Goal: Transaction & Acquisition: Purchase product/service

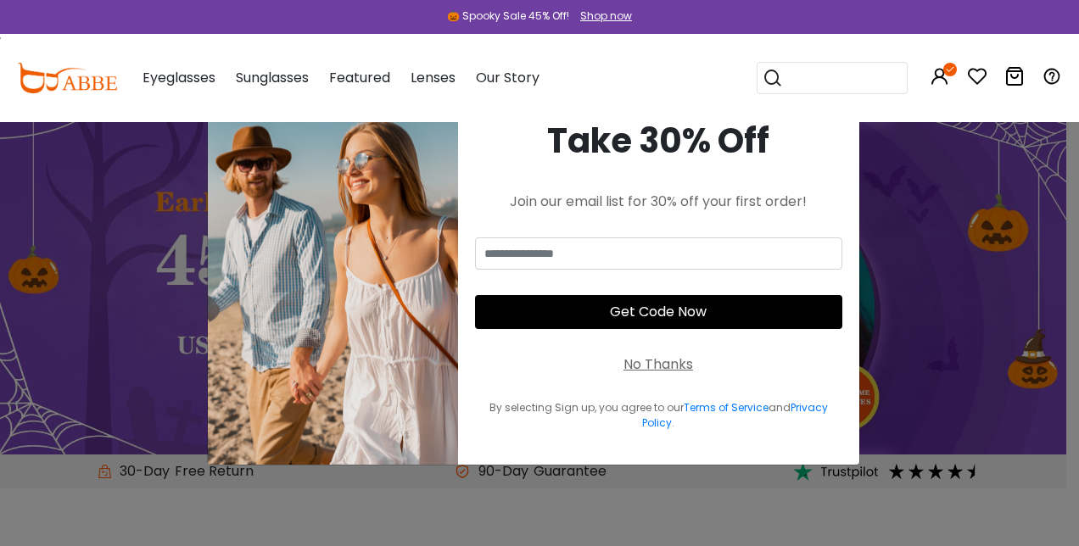
click at [667, 492] on div "× Take 30% Off Join our email list for 30% off your first order! Get Code Now N…" at bounding box center [539, 273] width 1079 height 546
click at [660, 375] on div "Take 30% Off Join our email list for 30% off your first order! Get Code Now No …" at bounding box center [658, 272] width 401 height 383
click at [651, 358] on div "No Thanks" at bounding box center [658, 364] width 70 height 20
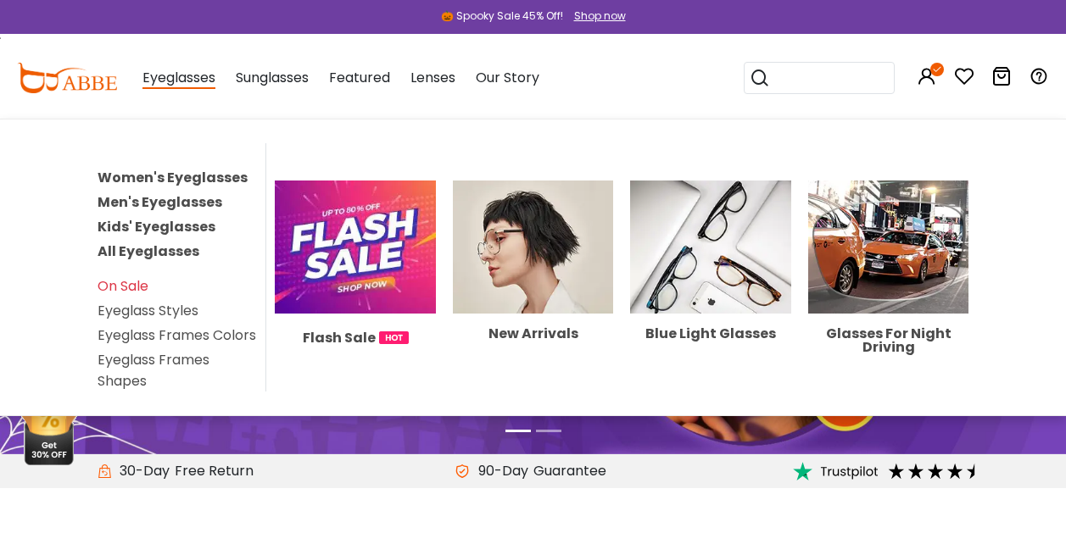
click at [176, 92] on div "Eyeglasses Women's Eyeglasses Men's Eyeglasses Kids' Eyeglasses All Eyeglasses …" at bounding box center [178, 78] width 73 height 85
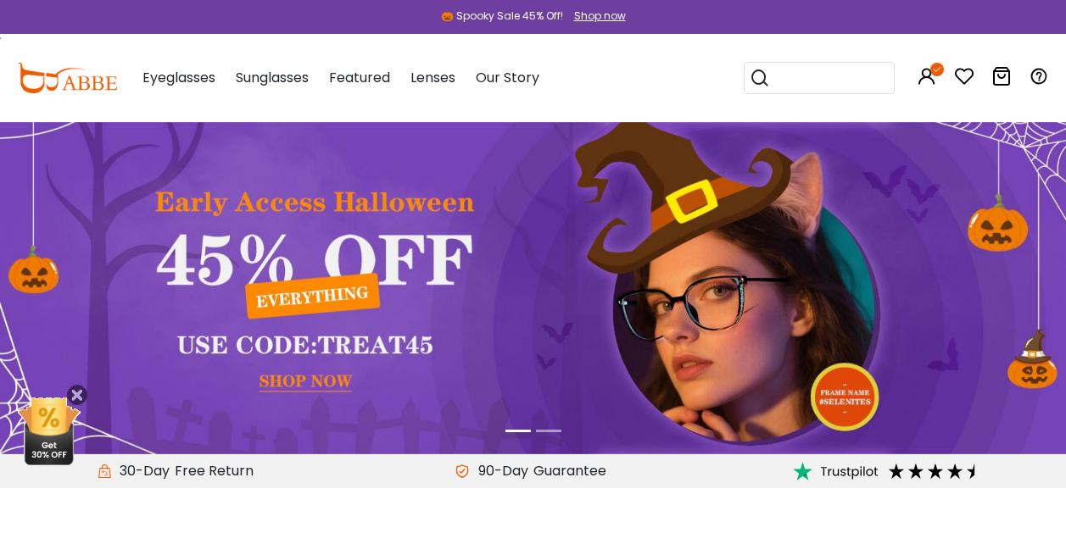
click at [169, 85] on span "Eyeglasses" at bounding box center [178, 78] width 73 height 20
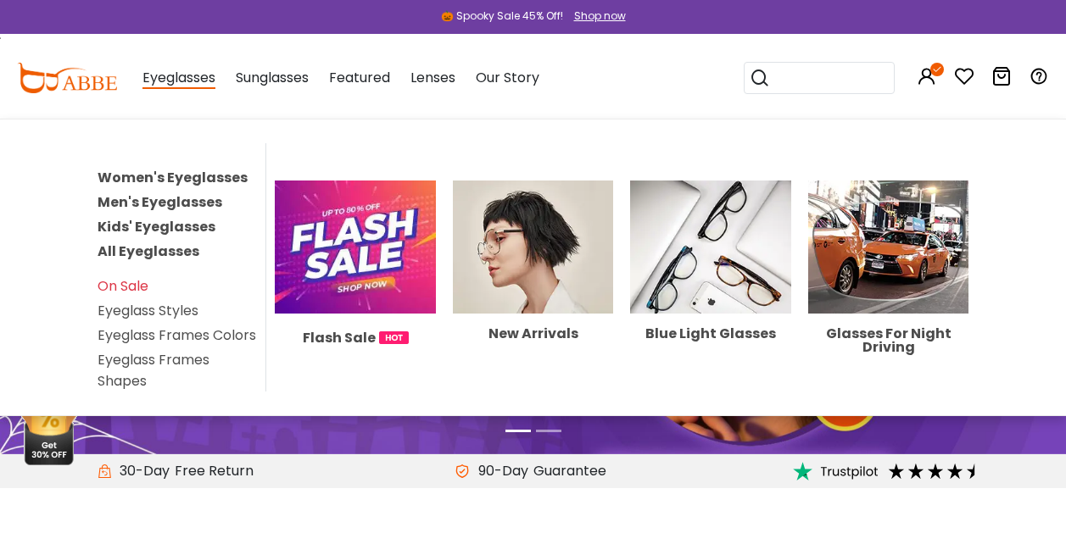
click at [146, 248] on link "All Eyeglasses" at bounding box center [149, 252] width 102 height 20
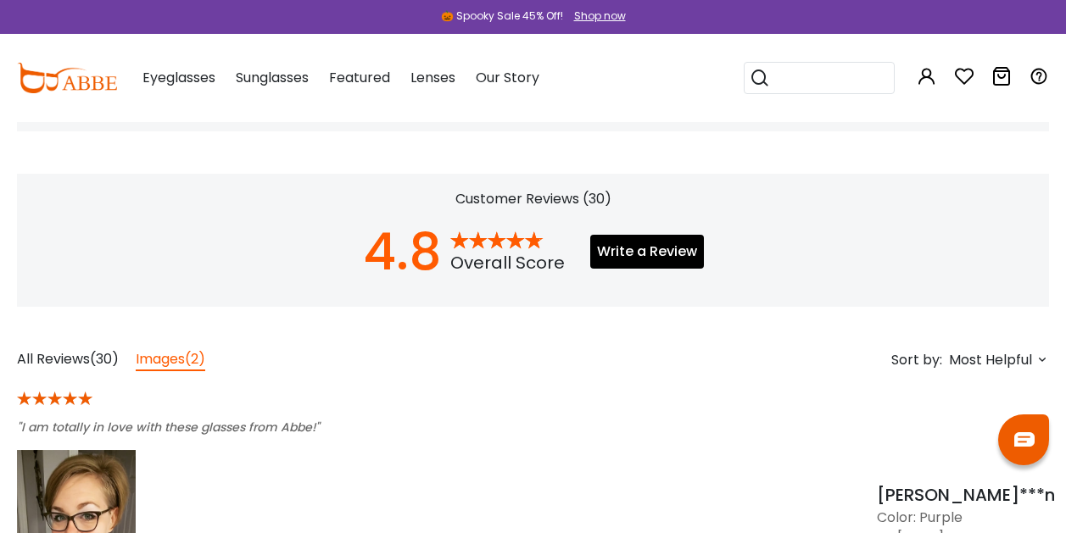
scroll to position [1238, 0]
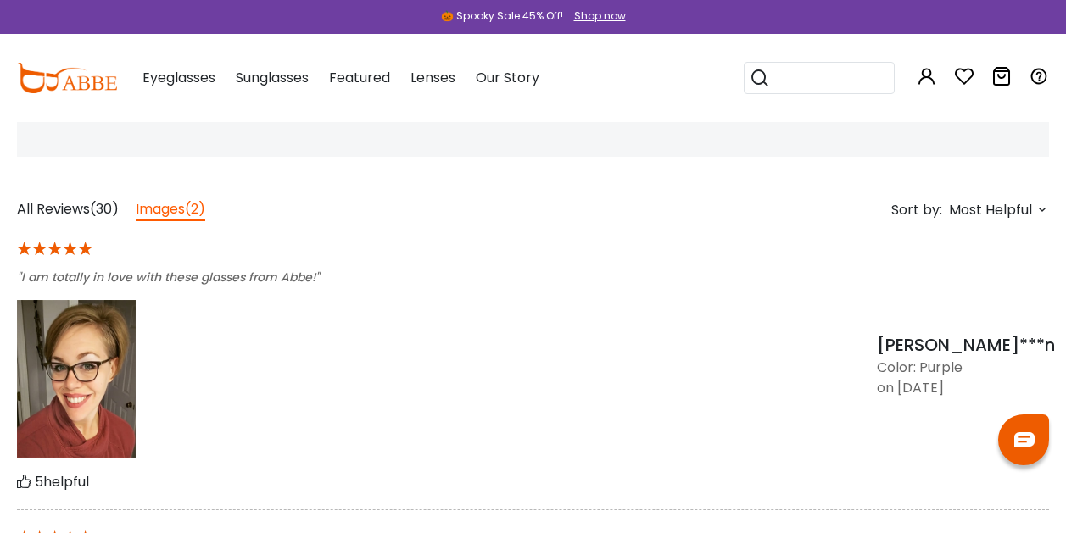
click at [54, 394] on img at bounding box center [76, 379] width 119 height 159
click at [95, 357] on img at bounding box center [76, 379] width 119 height 159
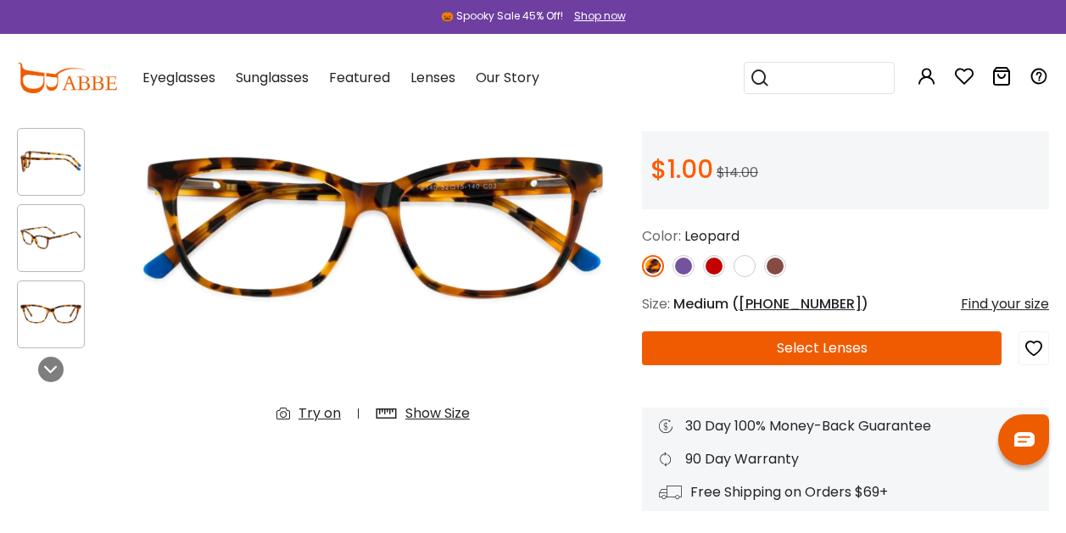
scroll to position [0, 0]
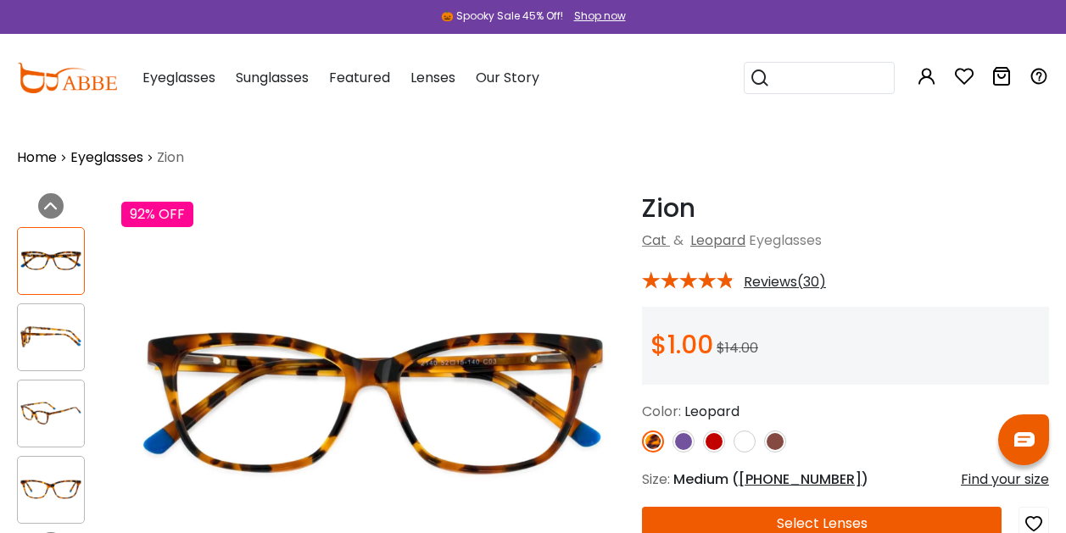
click at [64, 399] on img at bounding box center [51, 413] width 66 height 33
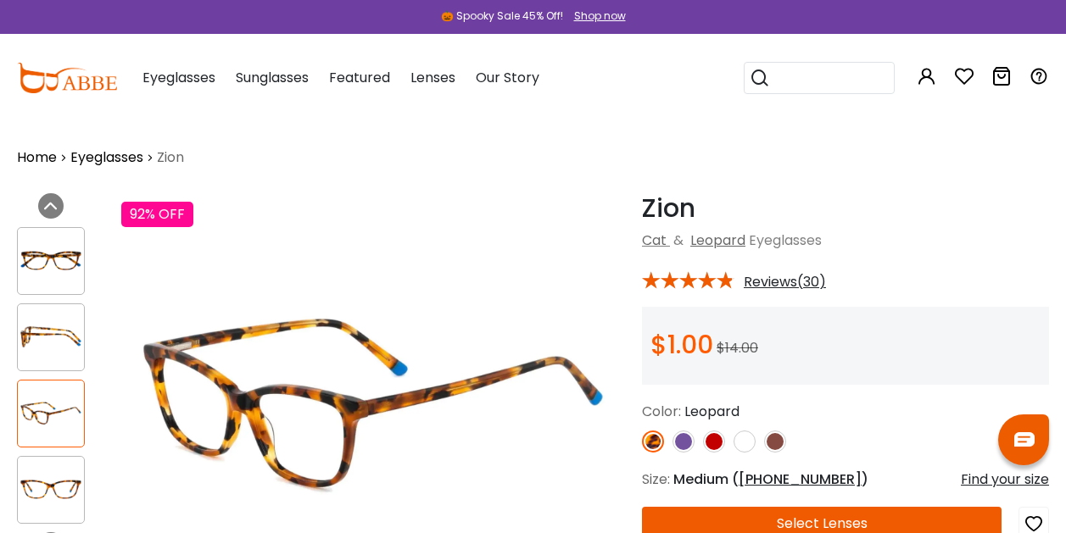
click at [63, 359] on div at bounding box center [51, 338] width 68 height 68
click at [39, 338] on img at bounding box center [51, 337] width 66 height 33
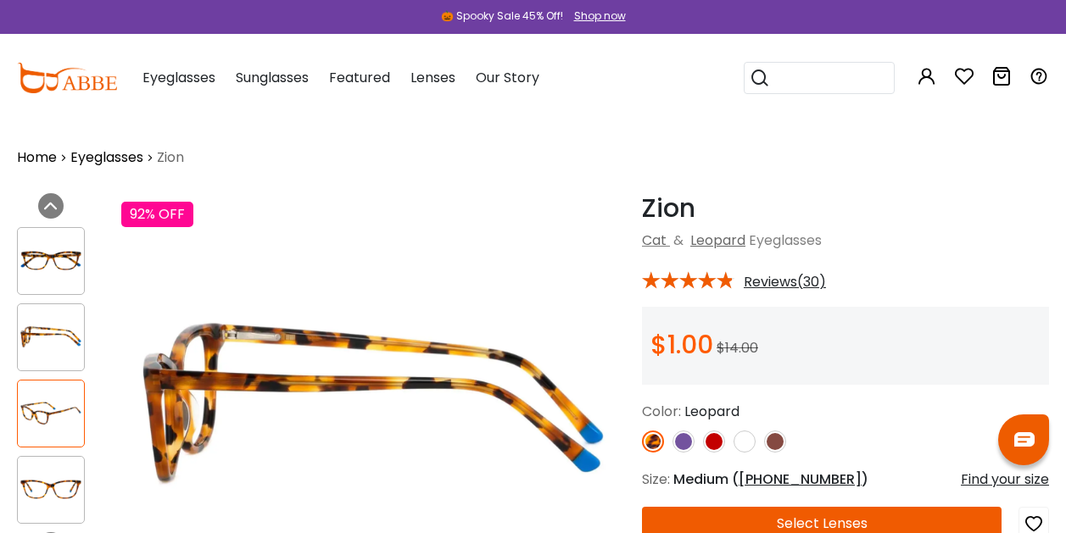
click at [51, 257] on img at bounding box center [51, 260] width 66 height 33
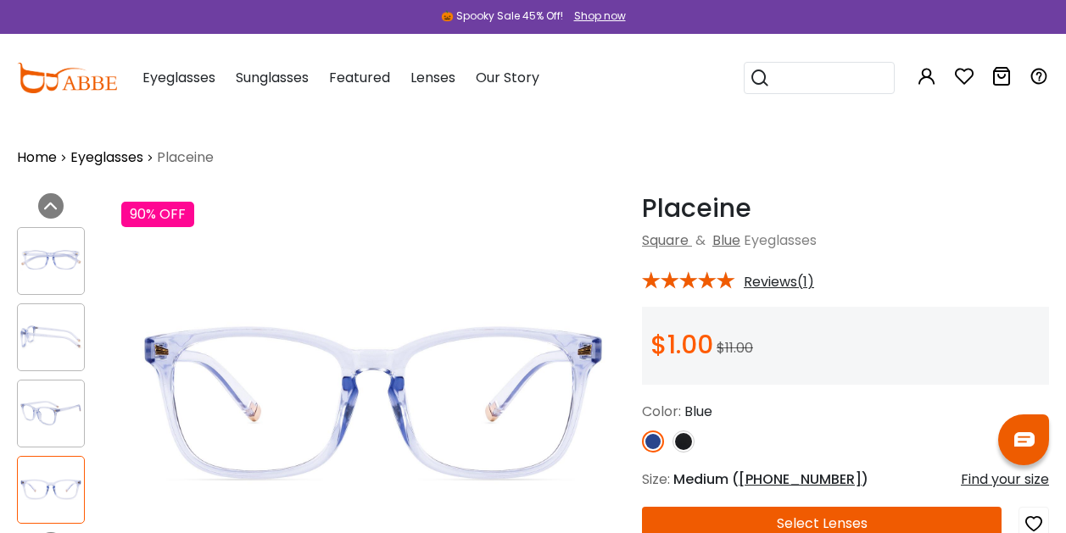
click at [678, 449] on img at bounding box center [683, 442] width 22 height 22
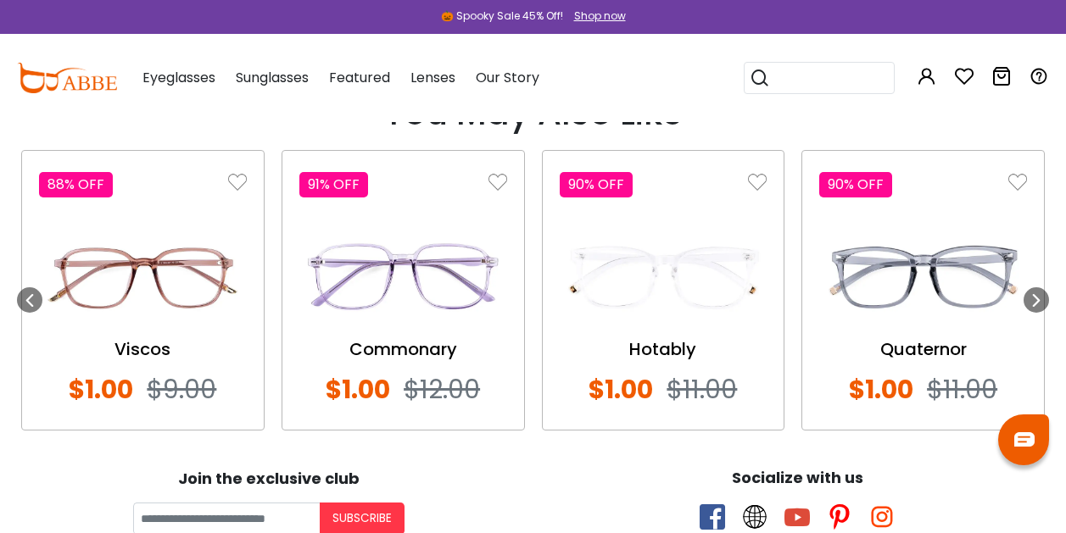
scroll to position [1571, 0]
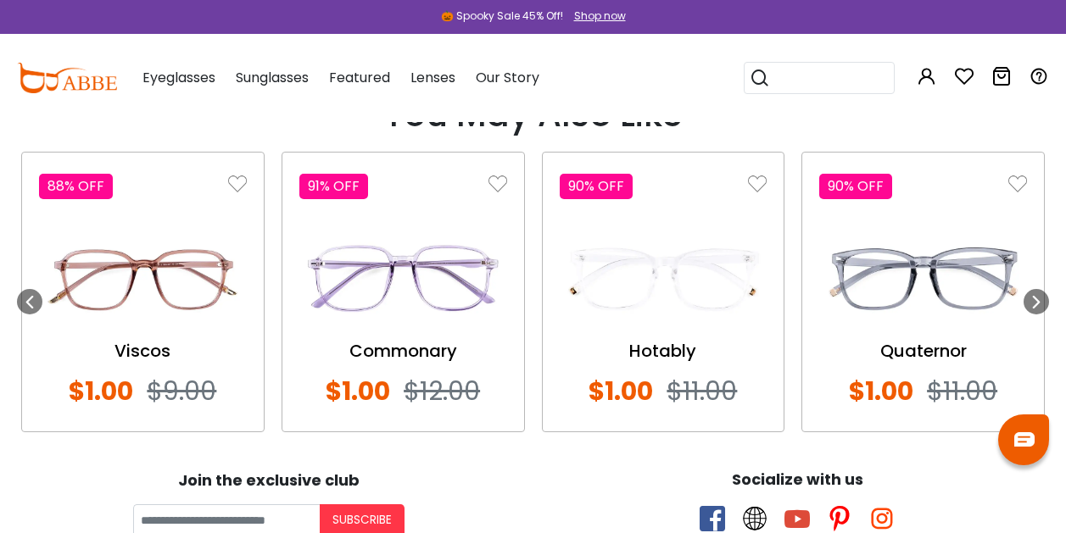
click at [679, 405] on span "$11.00" at bounding box center [702, 391] width 70 height 36
click at [655, 273] on img at bounding box center [664, 277] width 208 height 103
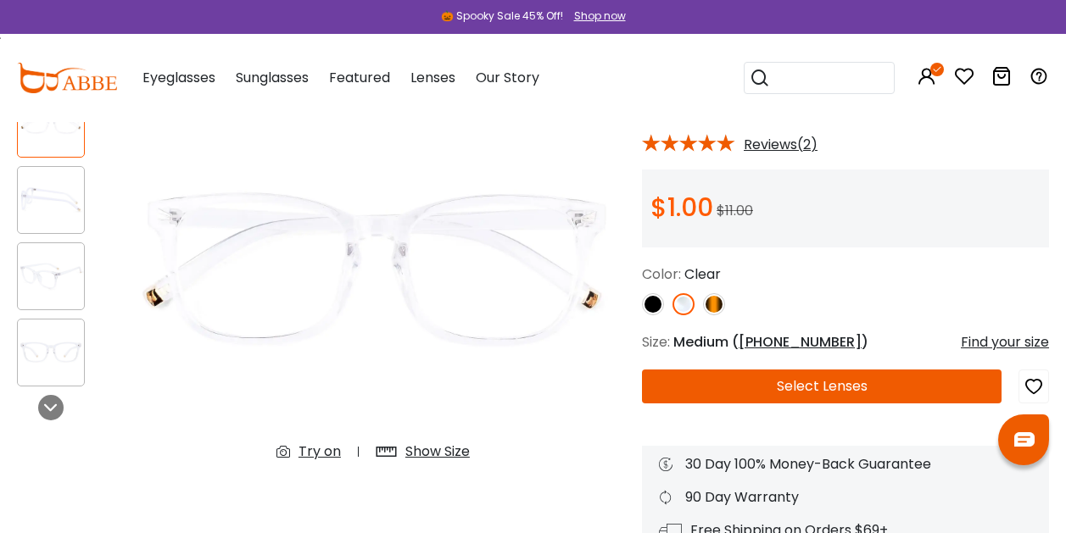
click at [706, 307] on img at bounding box center [714, 304] width 22 height 22
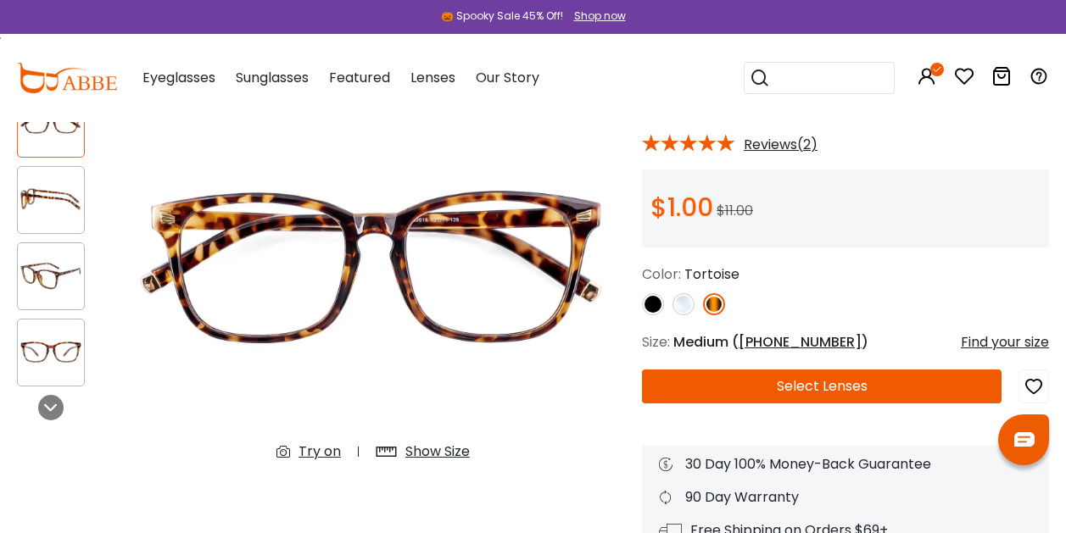
click at [713, 299] on img at bounding box center [714, 304] width 22 height 22
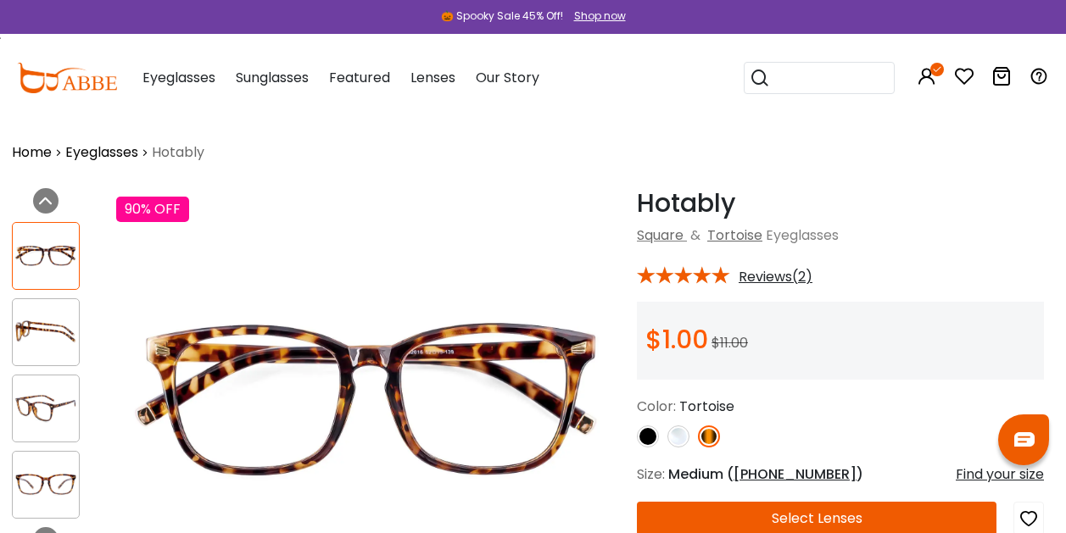
scroll to position [7, 6]
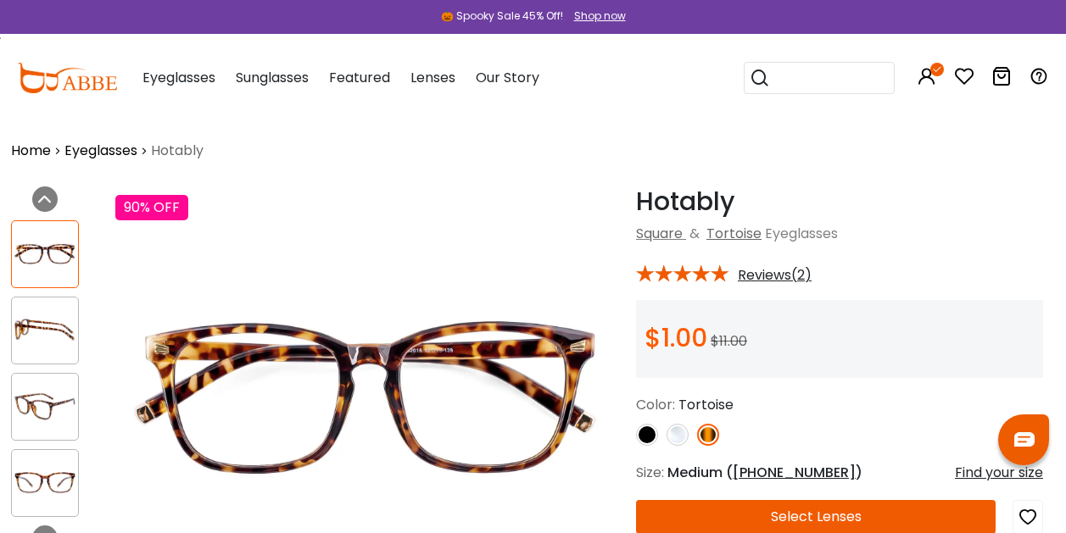
click at [779, 270] on span "Reviews(2)" at bounding box center [775, 275] width 74 height 15
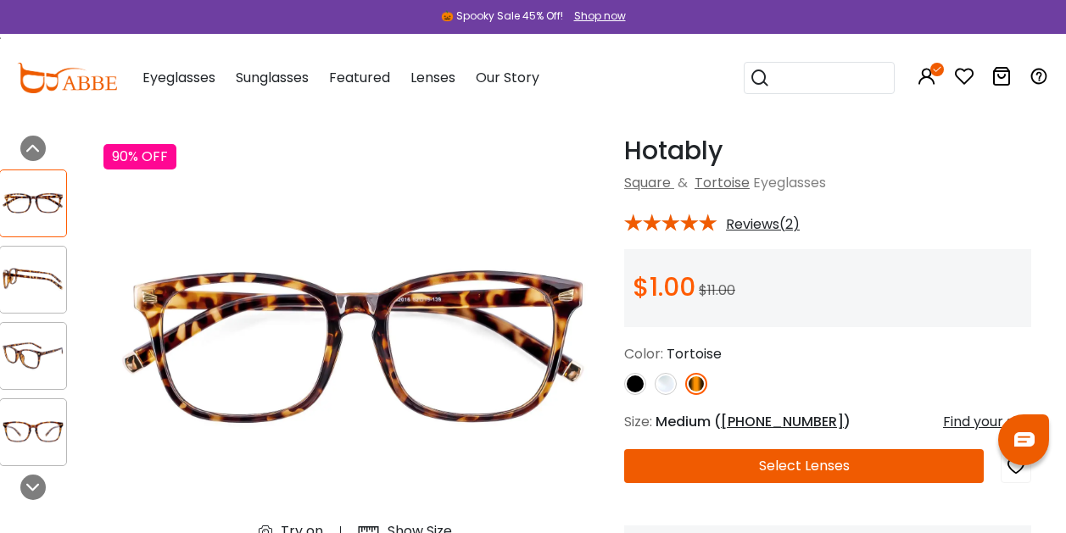
scroll to position [0, 18]
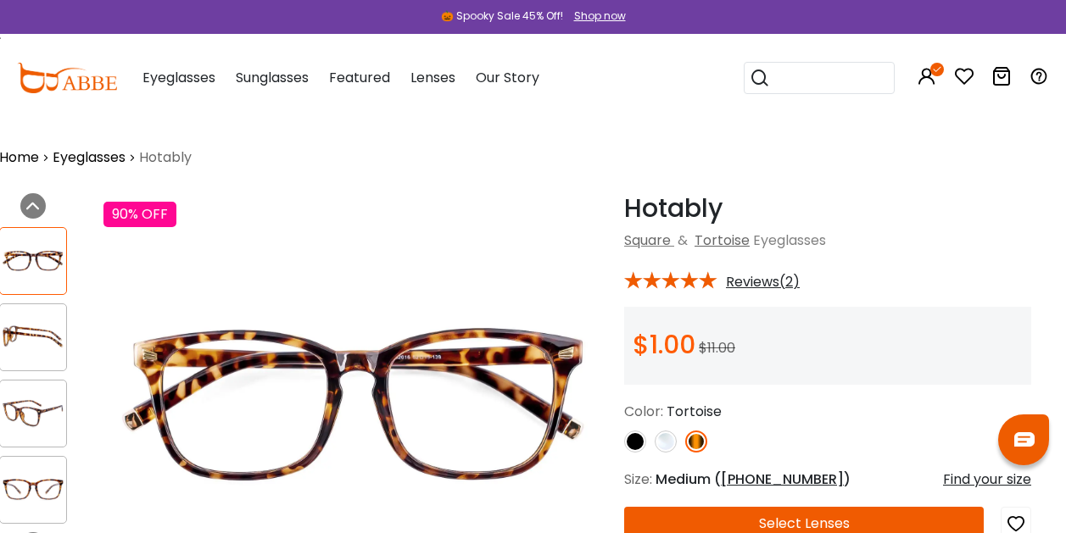
click at [641, 434] on img at bounding box center [635, 442] width 22 height 22
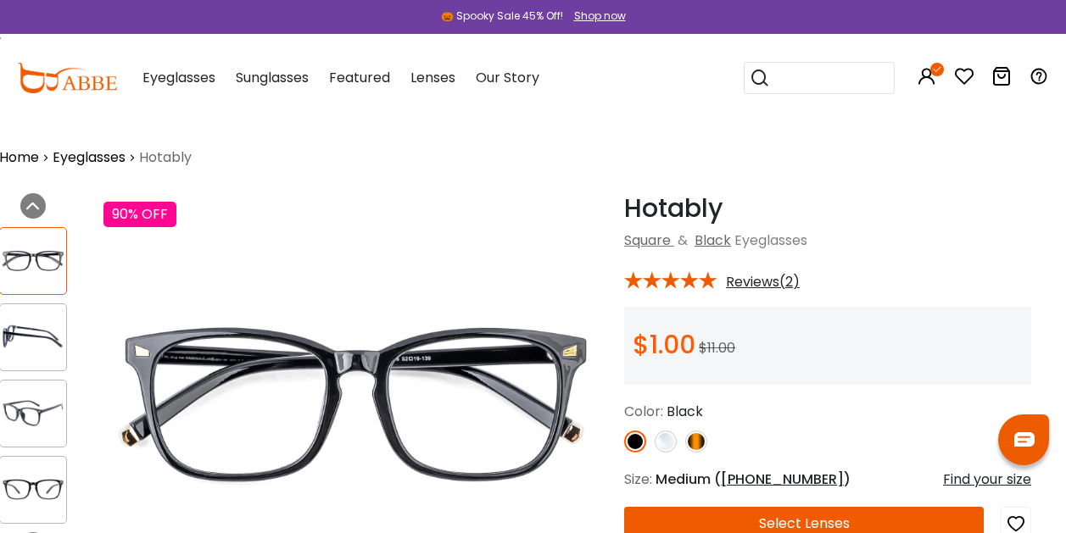
click at [660, 441] on img at bounding box center [666, 442] width 22 height 22
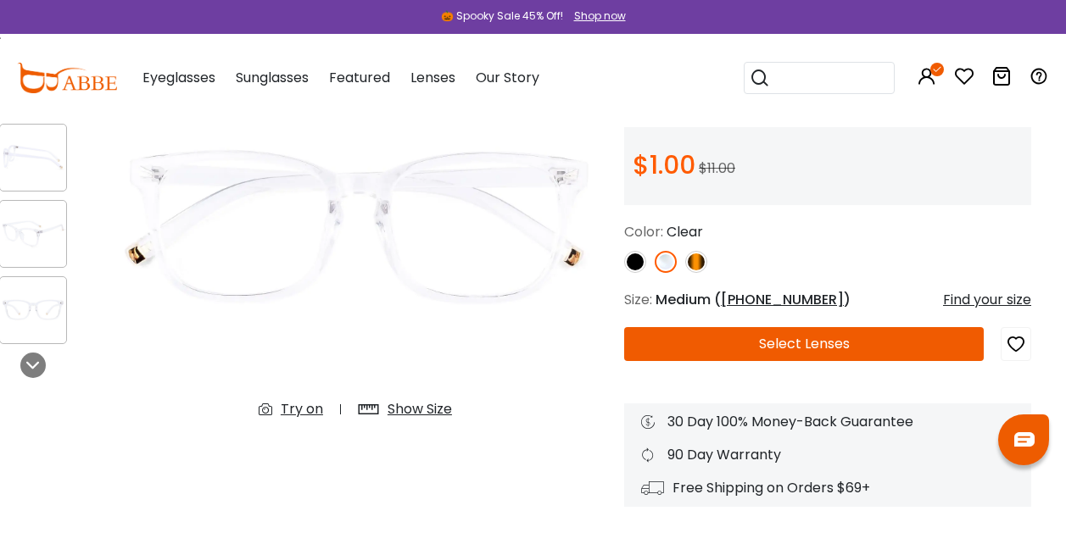
scroll to position [181, 18]
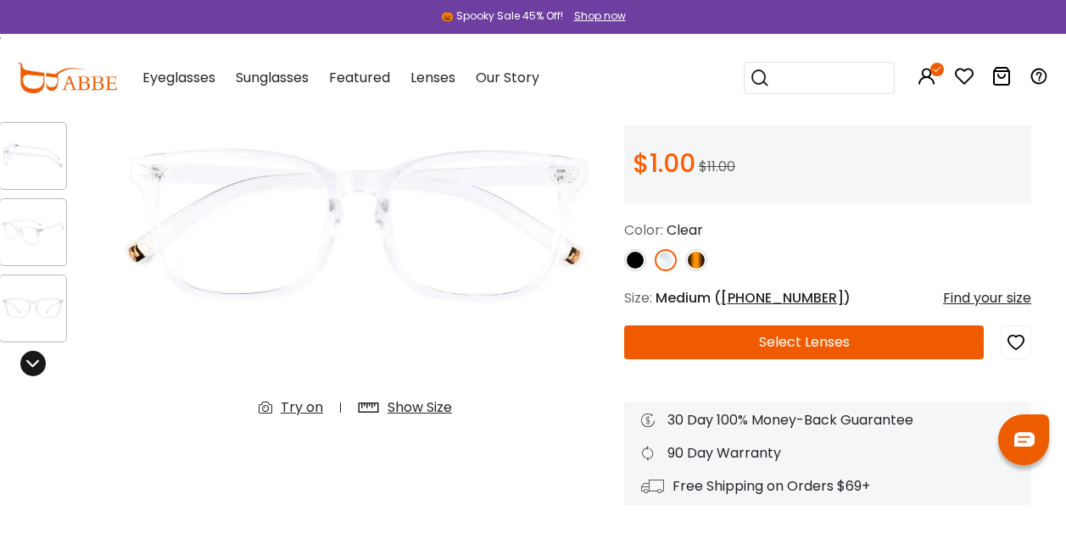
click at [37, 359] on icon at bounding box center [33, 364] width 14 height 14
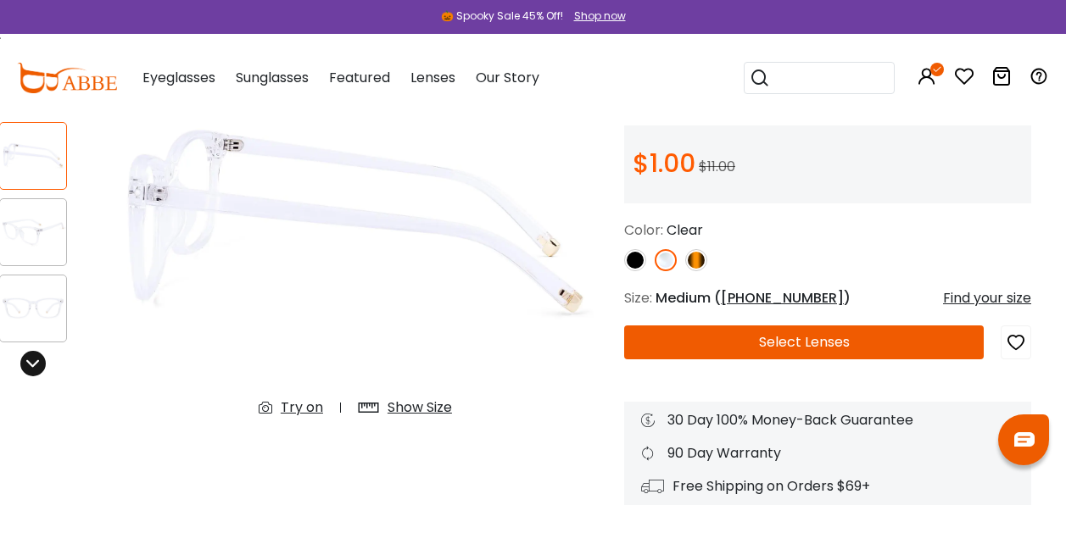
click at [31, 360] on icon at bounding box center [33, 364] width 14 height 14
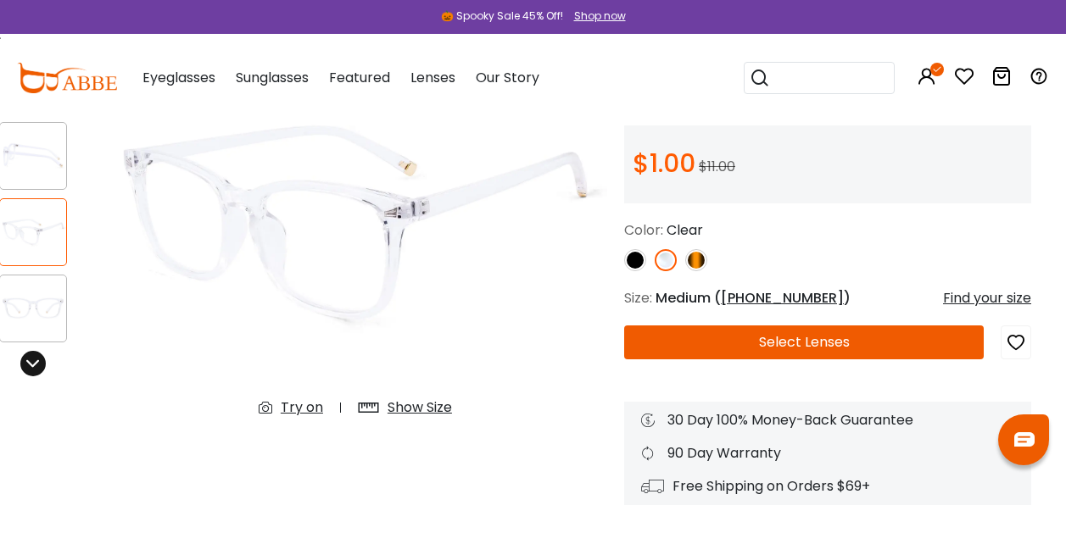
click at [31, 360] on icon at bounding box center [33, 364] width 14 height 14
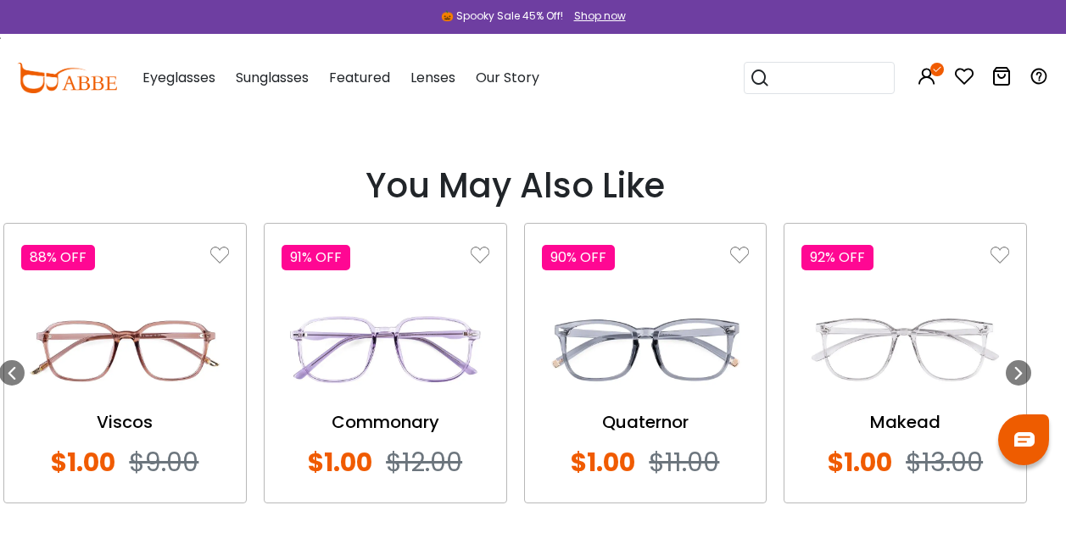
scroll to position [1720, 18]
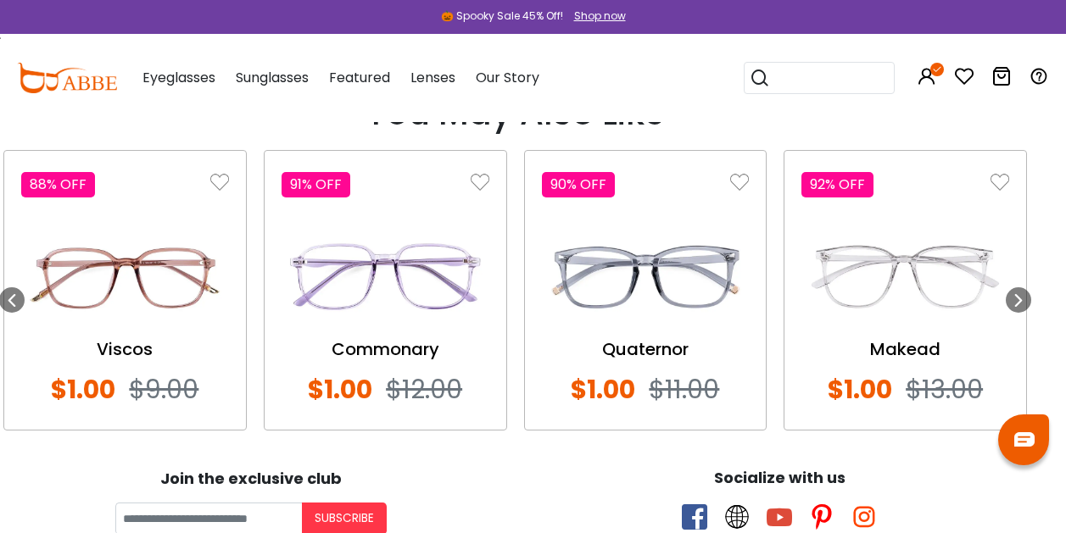
click at [929, 343] on div "Makead" at bounding box center [905, 349] width 208 height 25
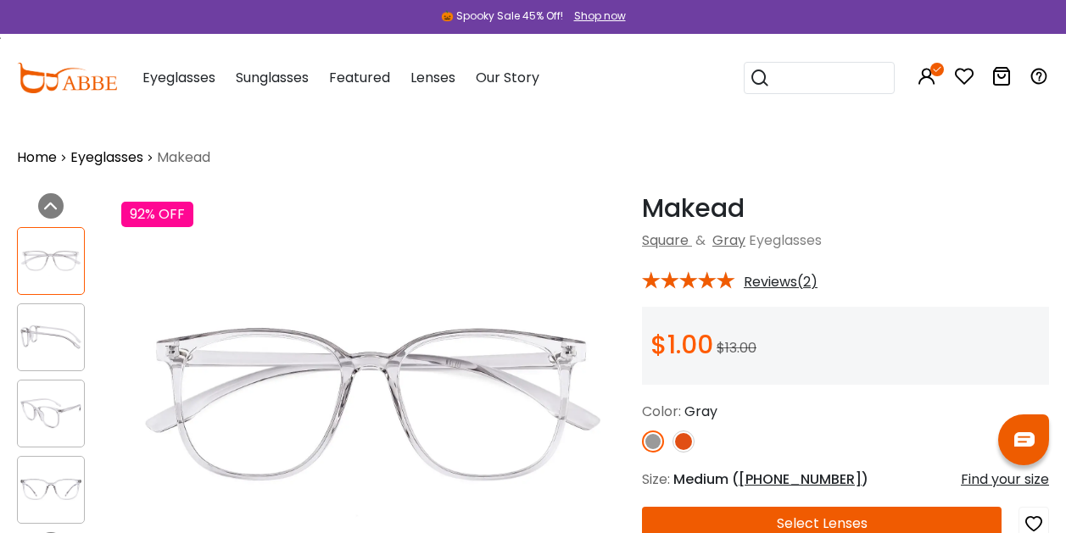
click at [777, 279] on span "Reviews(2)" at bounding box center [781, 282] width 74 height 15
click at [61, 372] on div at bounding box center [60, 376] width 87 height 314
click at [64, 474] on img at bounding box center [51, 489] width 66 height 33
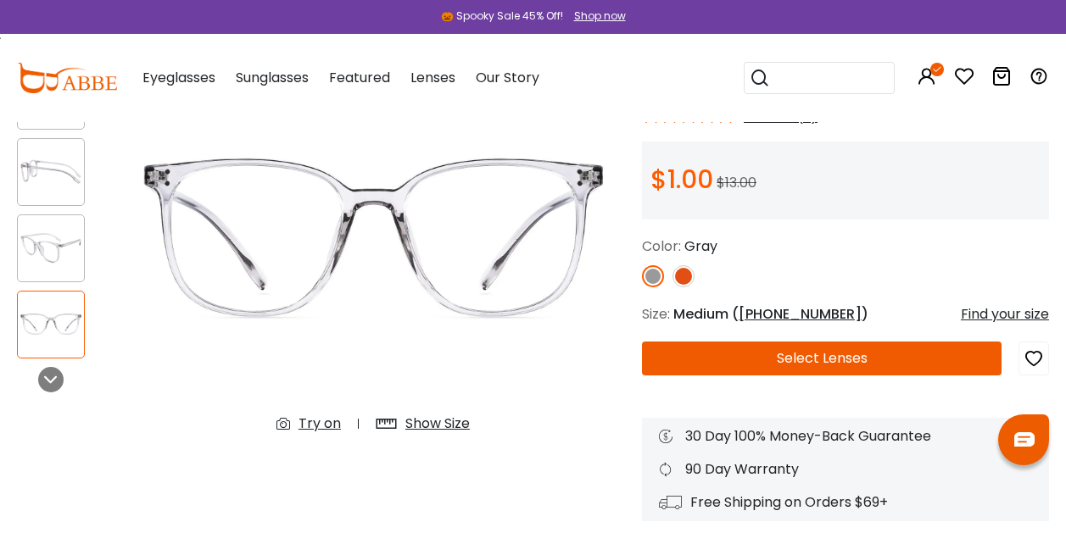
scroll to position [164, 0]
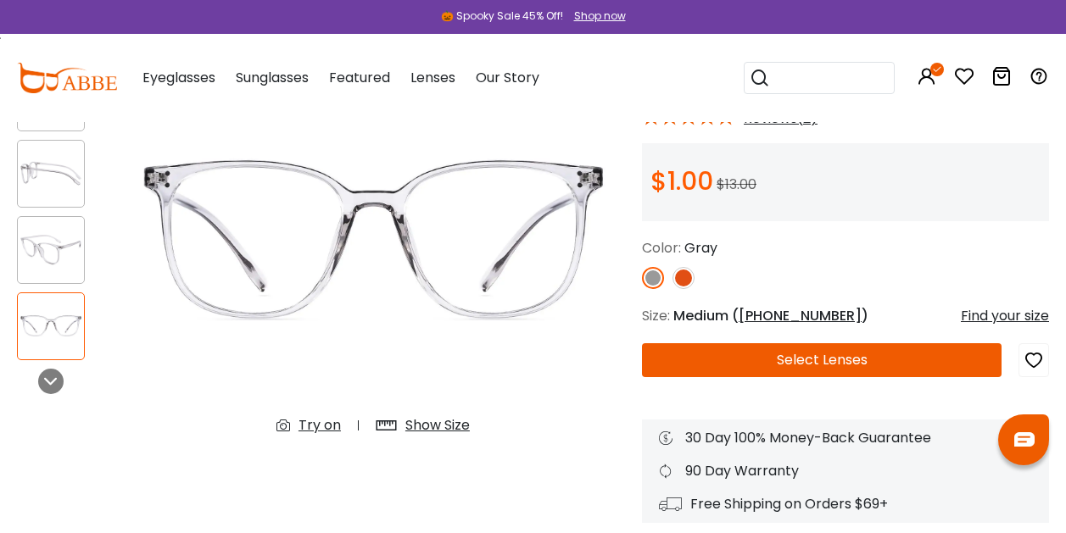
click at [689, 284] on img at bounding box center [683, 278] width 22 height 22
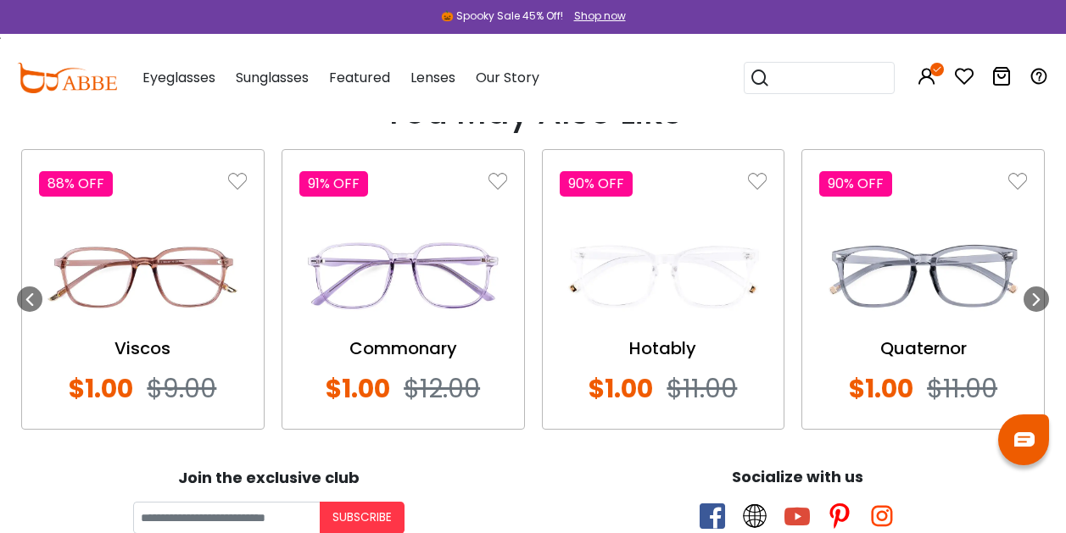
scroll to position [1745, 0]
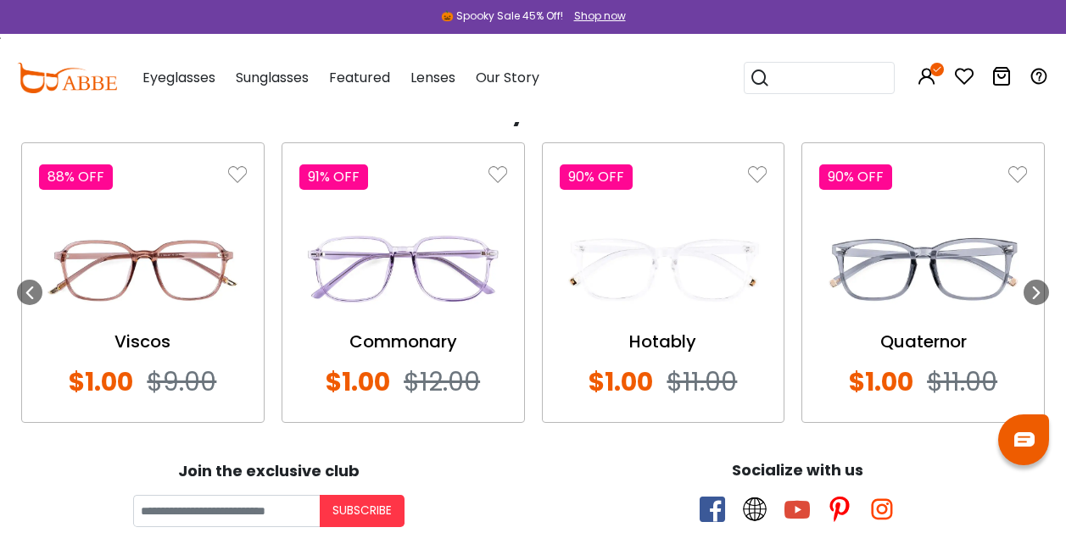
click at [138, 275] on img at bounding box center [143, 268] width 208 height 103
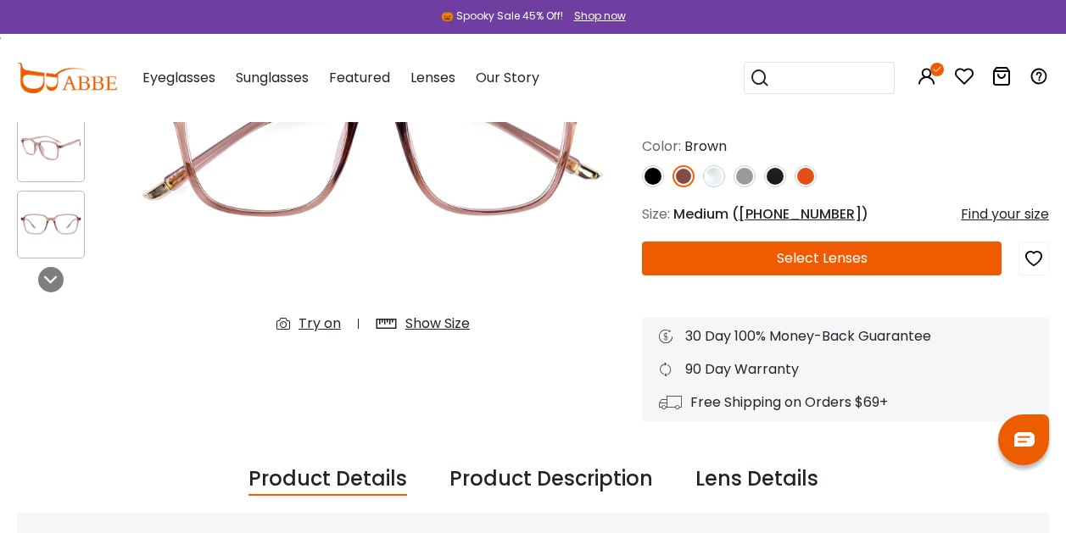
scroll to position [52, 0]
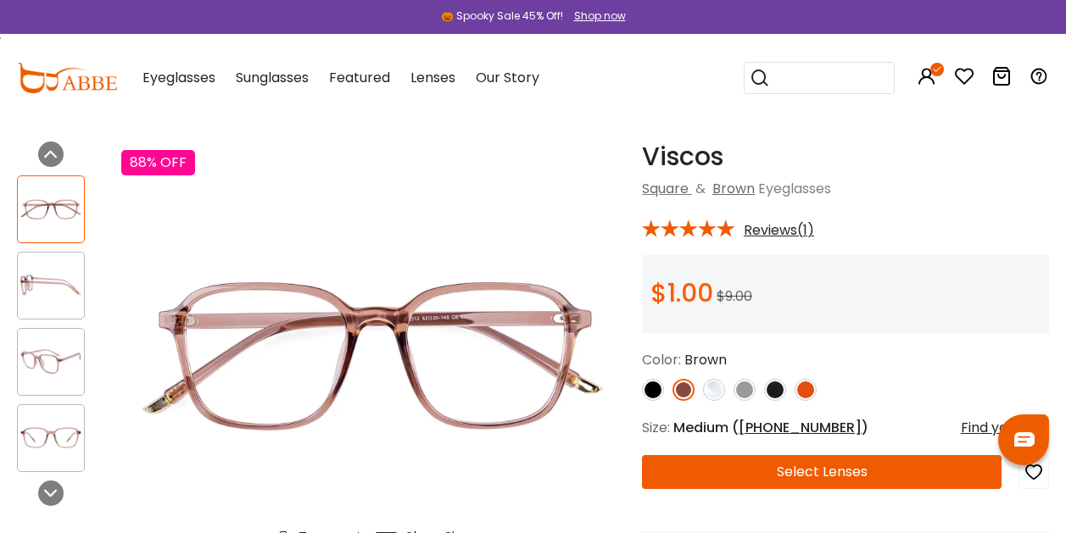
click at [744, 391] on img at bounding box center [745, 390] width 22 height 22
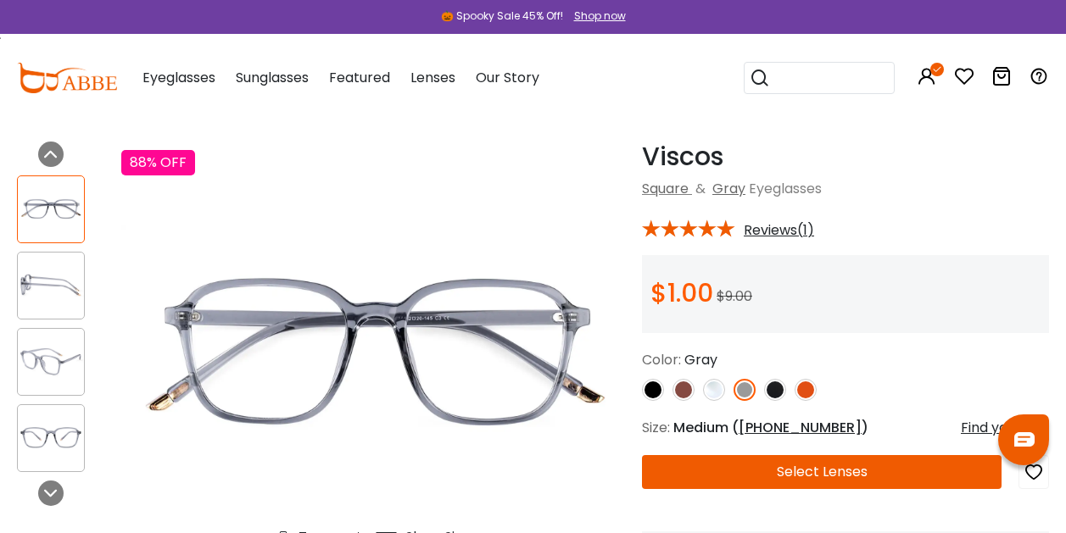
scroll to position [223, 0]
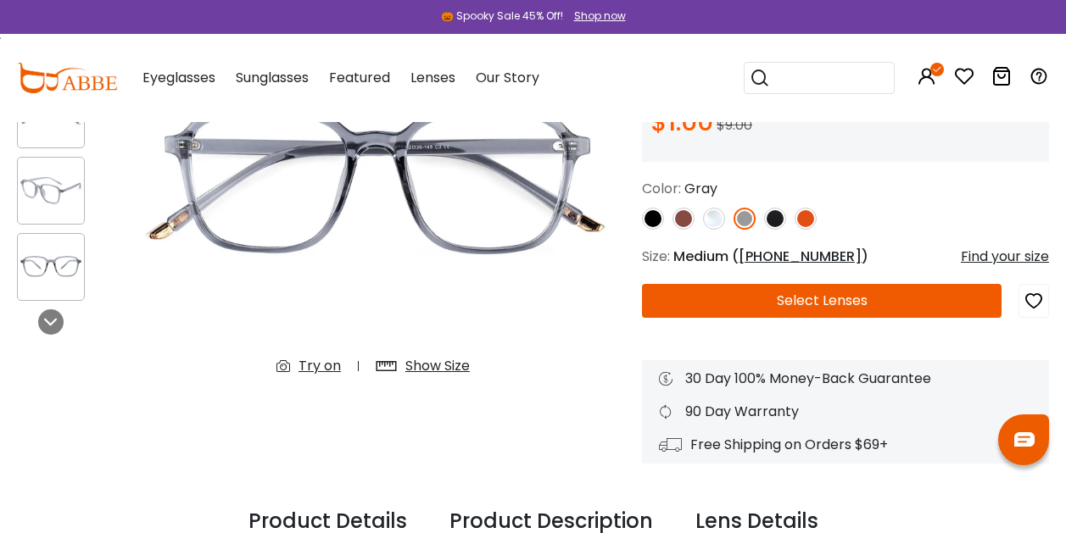
click at [689, 220] on img at bounding box center [683, 219] width 22 height 22
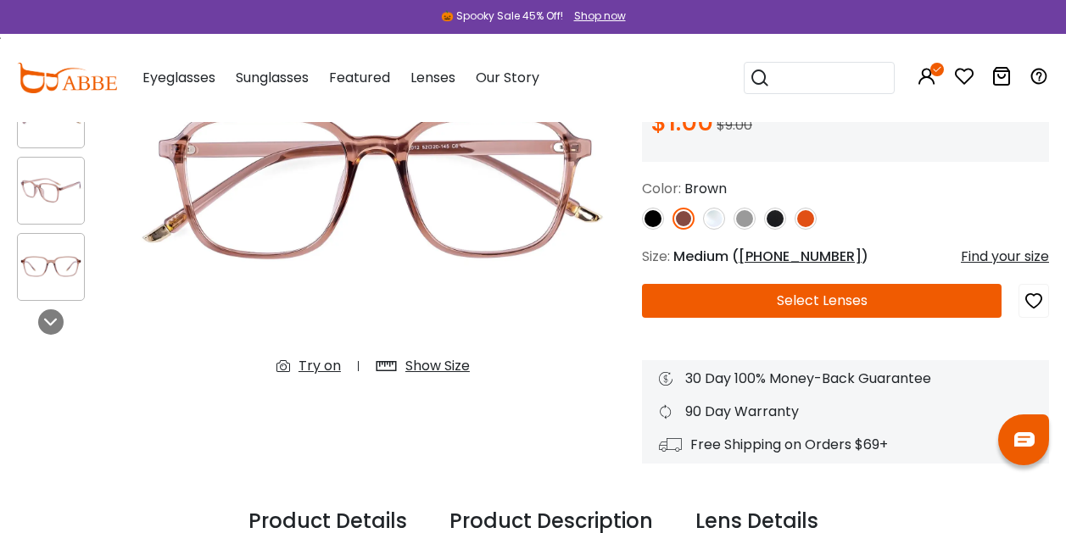
scroll to position [142, 0]
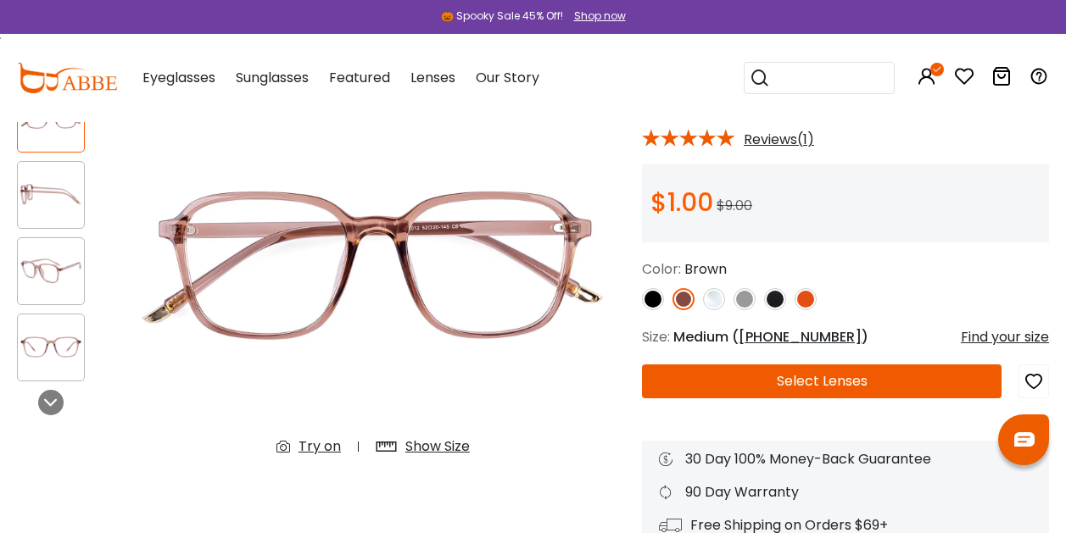
click at [716, 301] on img at bounding box center [714, 299] width 22 height 22
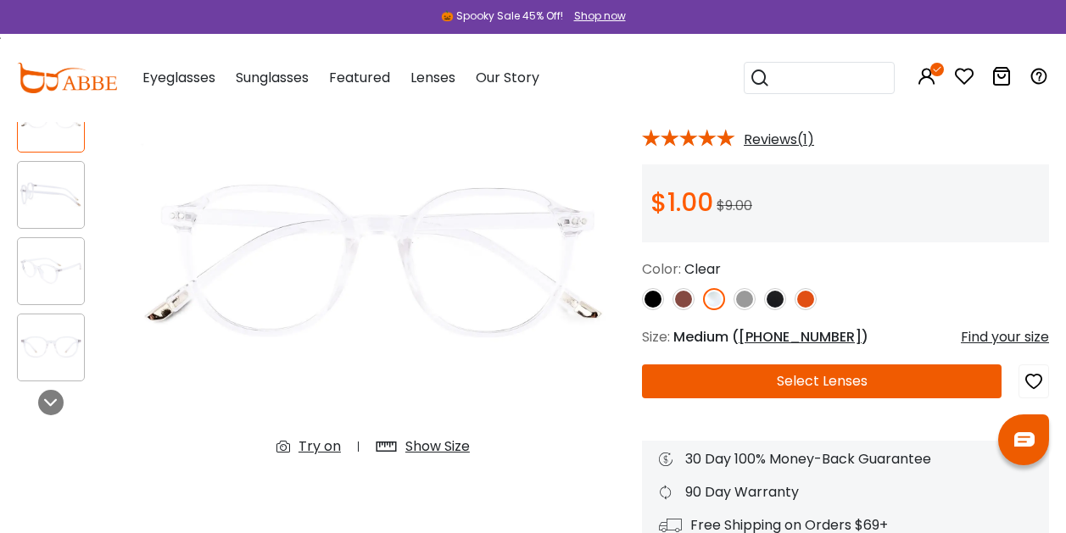
click at [739, 297] on img at bounding box center [745, 299] width 22 height 22
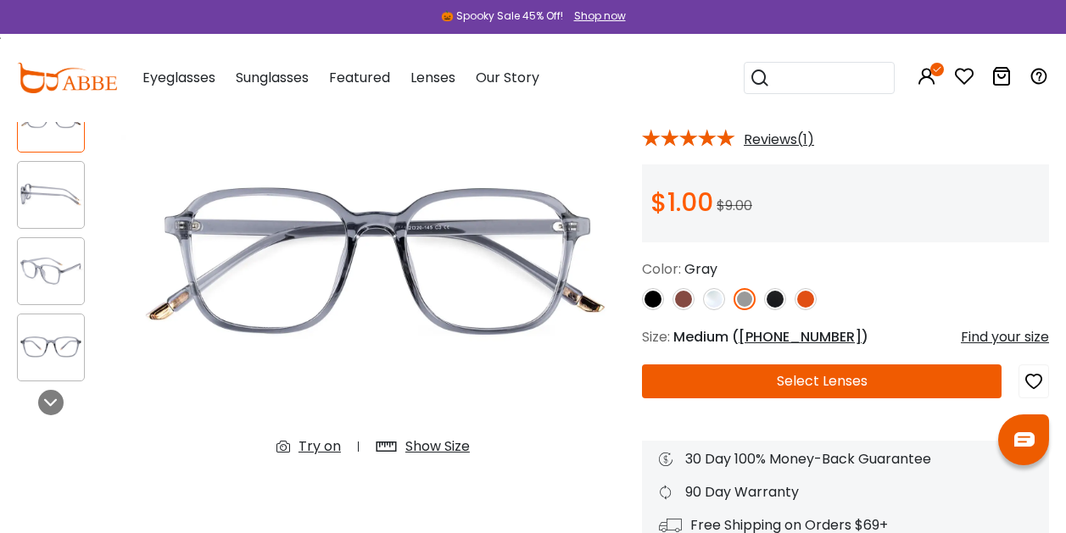
click at [801, 300] on img at bounding box center [806, 299] width 22 height 22
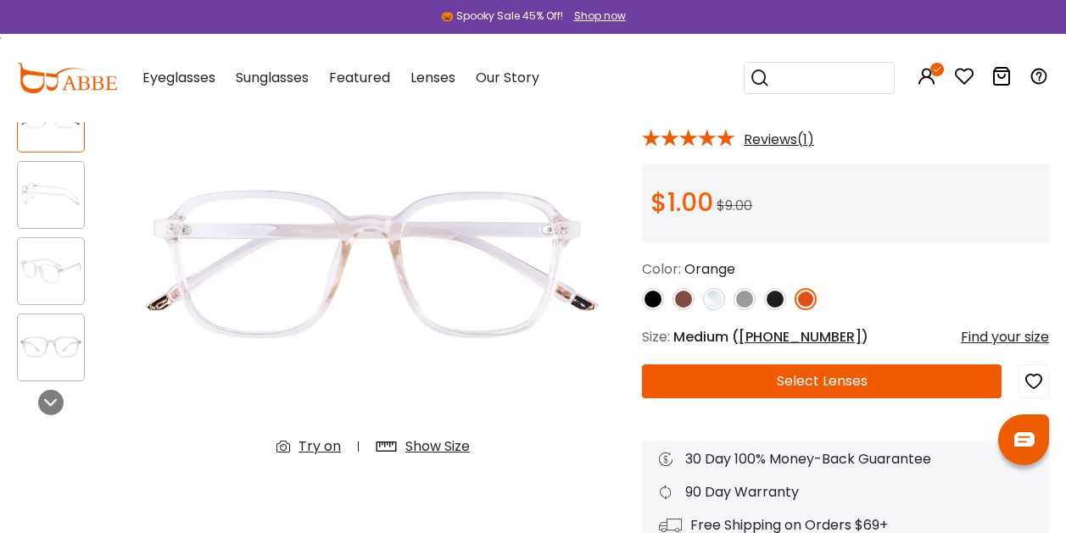
click at [840, 393] on button "Select Lenses" at bounding box center [822, 382] width 360 height 34
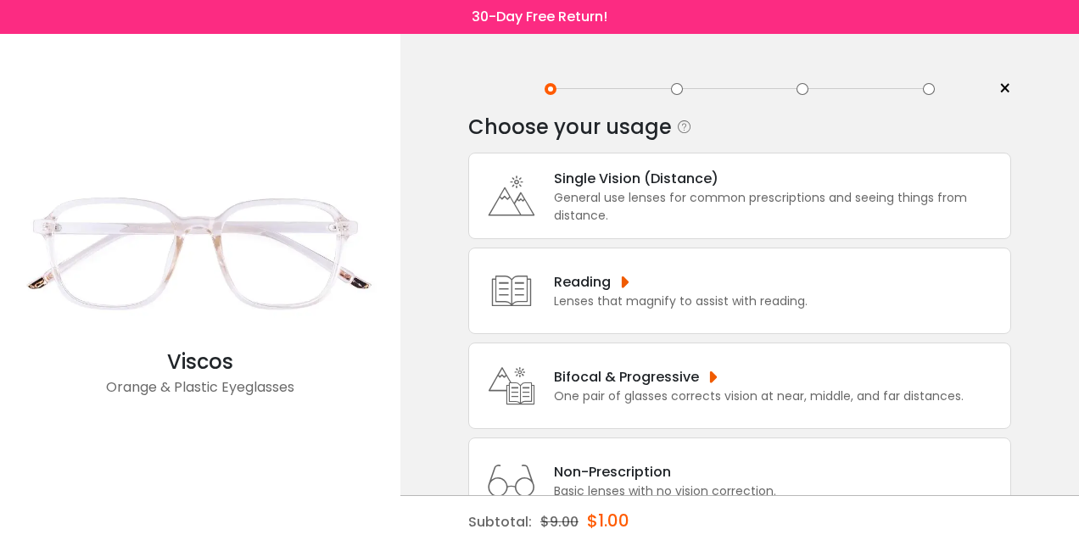
click at [578, 195] on div "General use lenses for common prescriptions and seeing things from distance." at bounding box center [778, 207] width 448 height 36
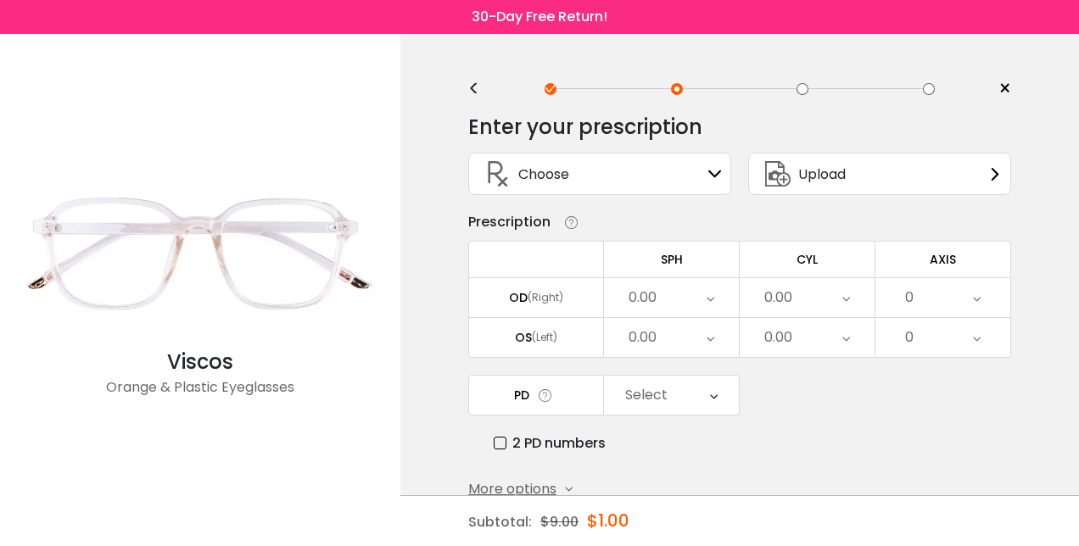
drag, startPoint x: 581, startPoint y: 165, endPoint x: 780, endPoint y: 198, distance: 202.0
click at [780, 198] on div "Choose Sign In Upload" at bounding box center [740, 178] width 560 height 68
click at [812, 170] on span "Upload" at bounding box center [821, 174] width 47 height 21
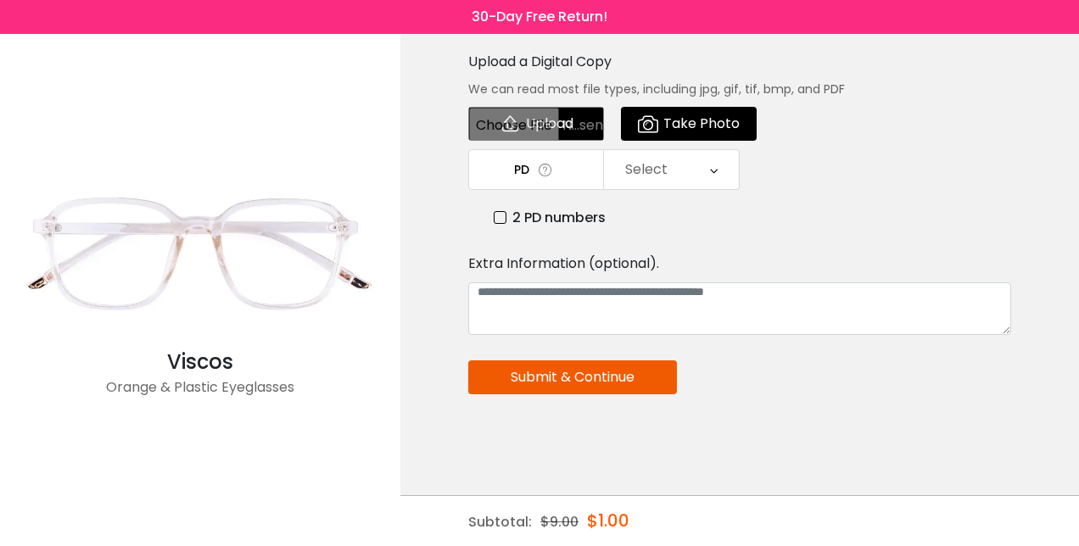
scroll to position [110, 0]
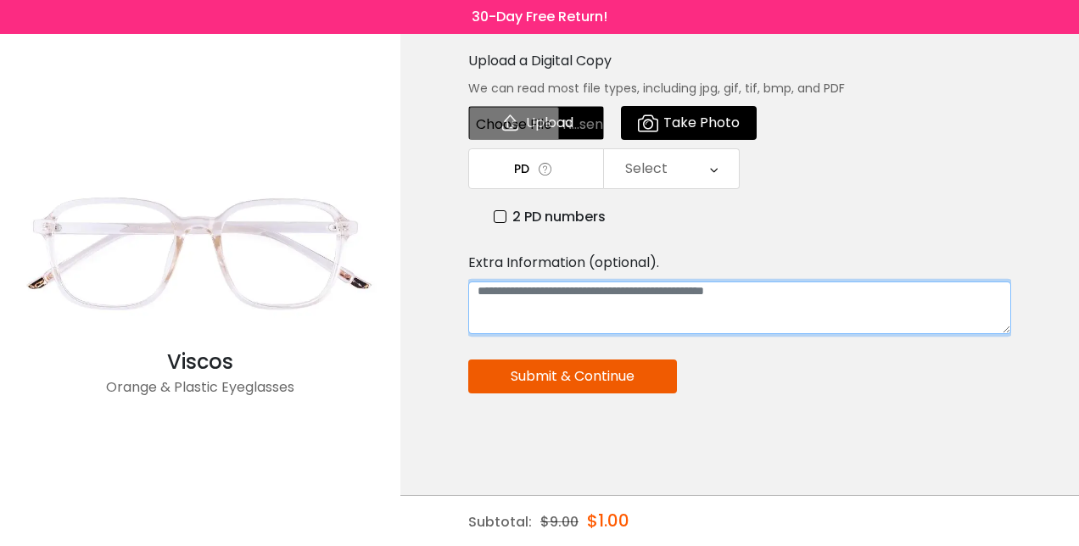
click at [656, 287] on textarea at bounding box center [739, 308] width 543 height 53
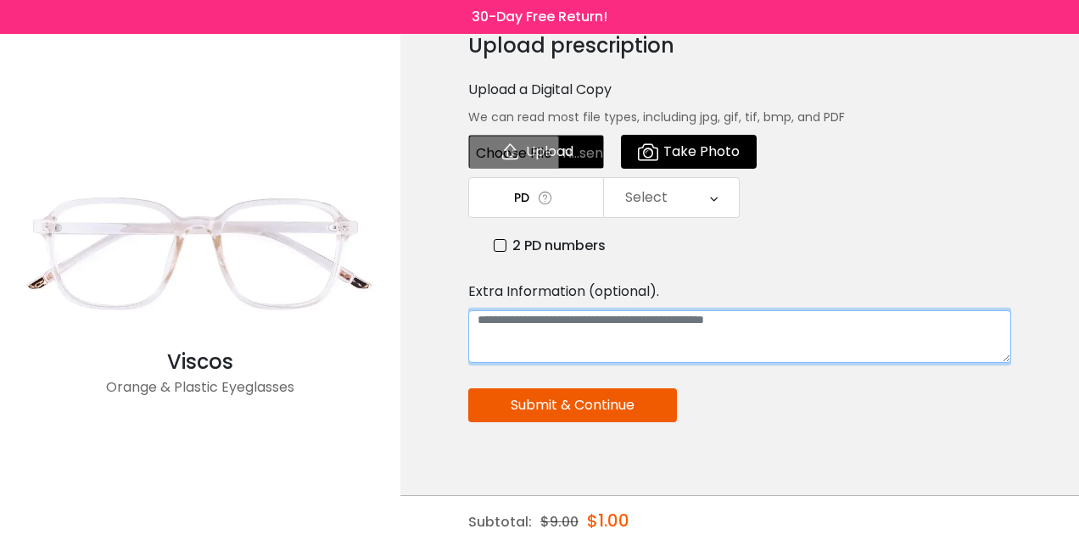
scroll to position [94, 0]
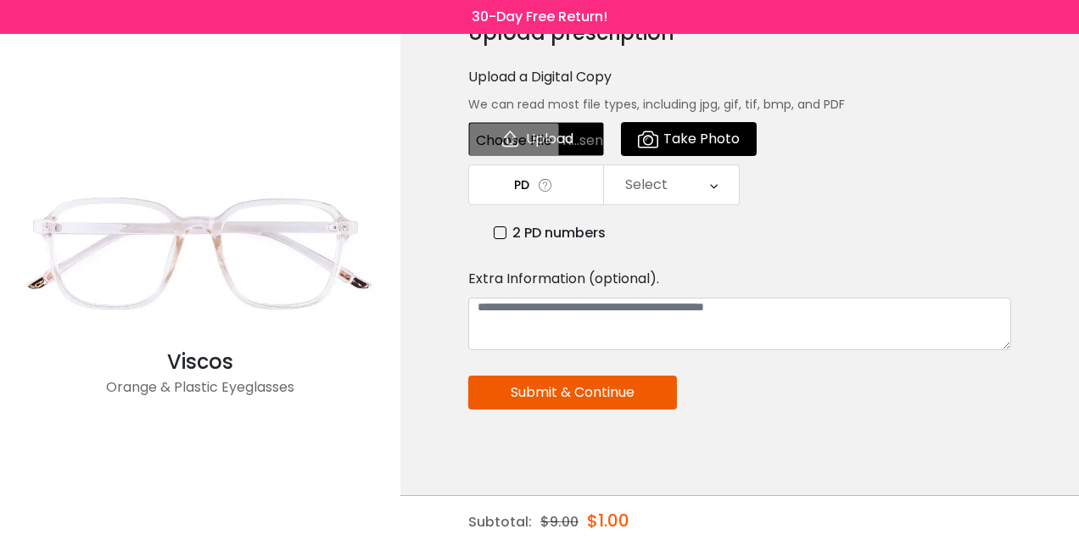
click at [538, 131] on input "file" at bounding box center [536, 139] width 136 height 34
type input "**********"
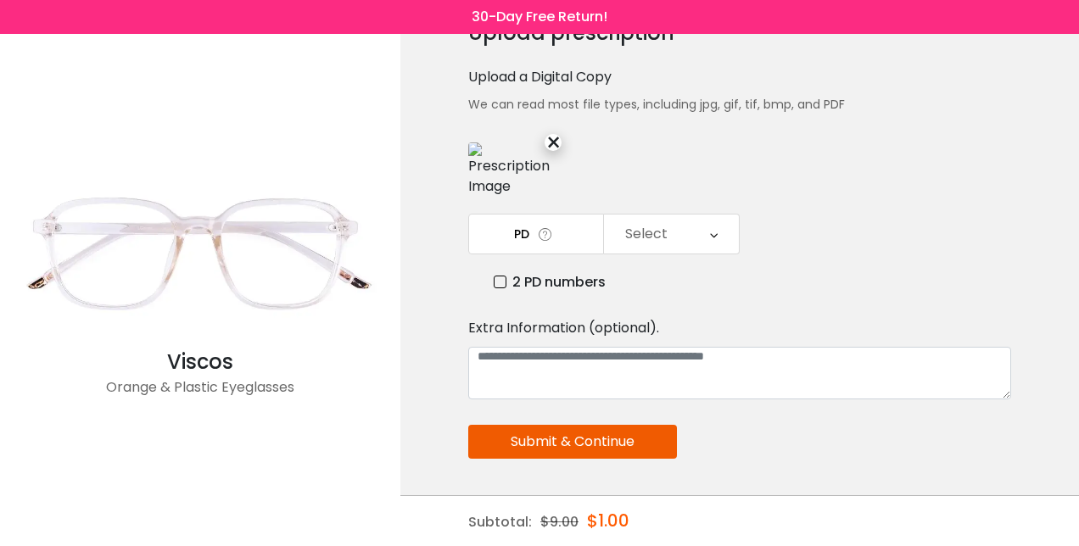
click at [557, 429] on button "Submit & Continue" at bounding box center [572, 442] width 209 height 34
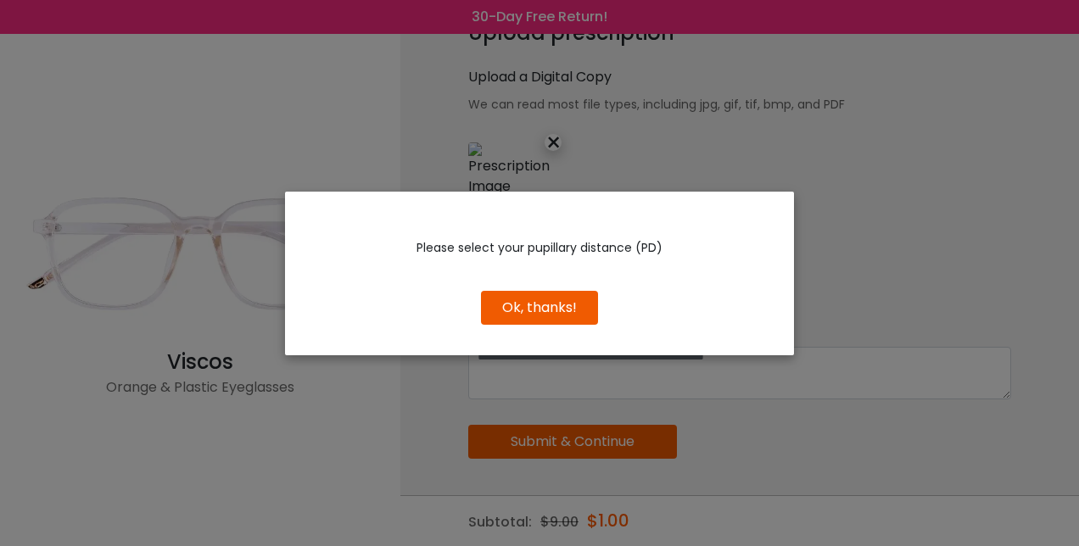
click at [486, 293] on button "Ok, thanks!" at bounding box center [539, 308] width 117 height 34
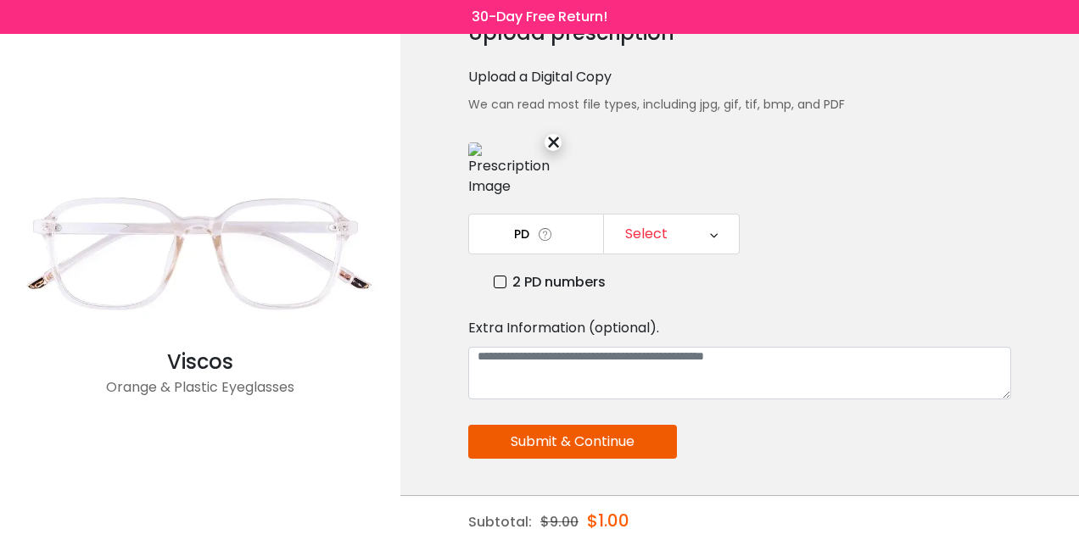
click at [634, 231] on div "Select" at bounding box center [646, 234] width 42 height 34
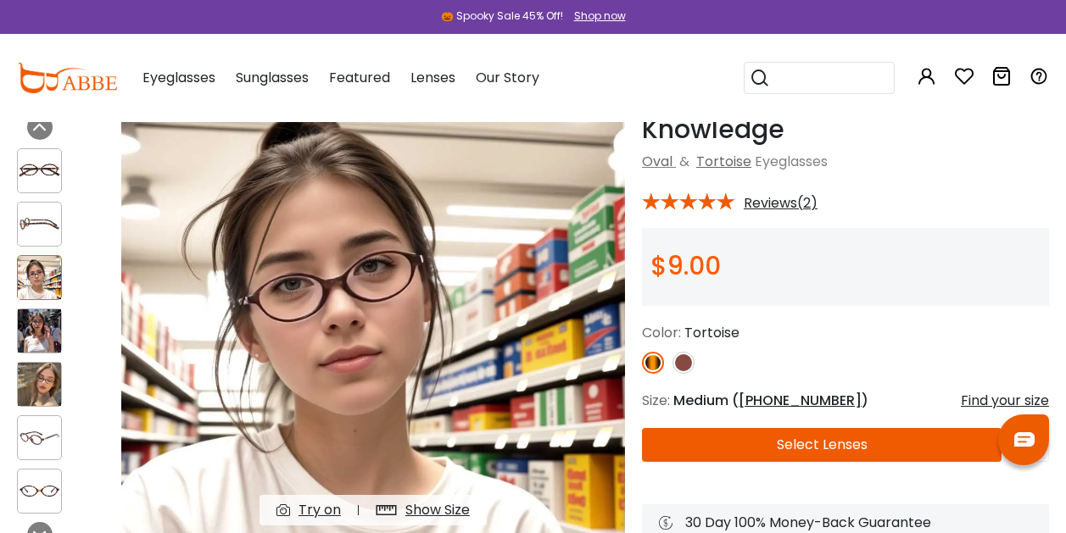
scroll to position [80, 0]
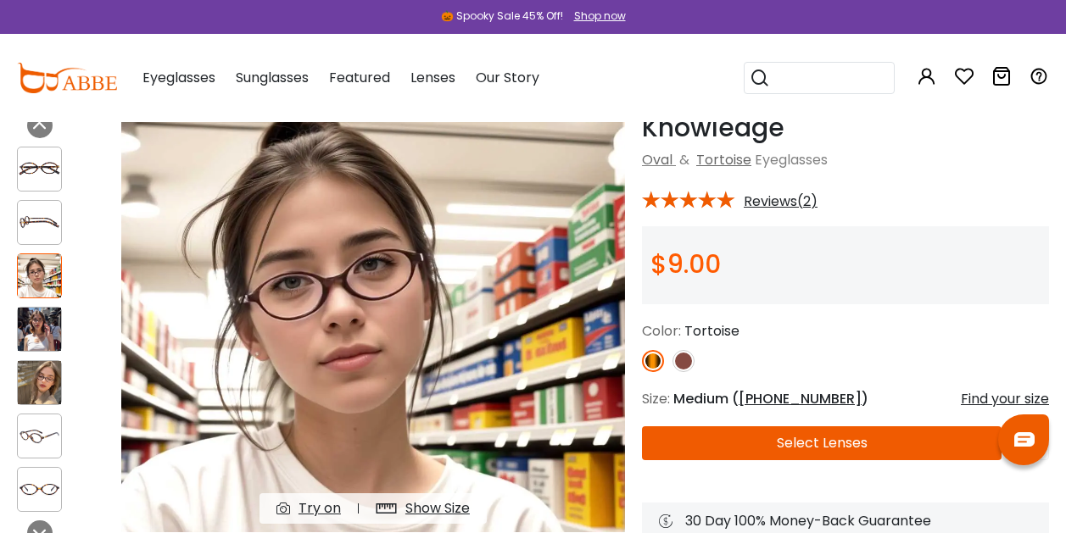
click at [37, 387] on img at bounding box center [39, 382] width 43 height 43
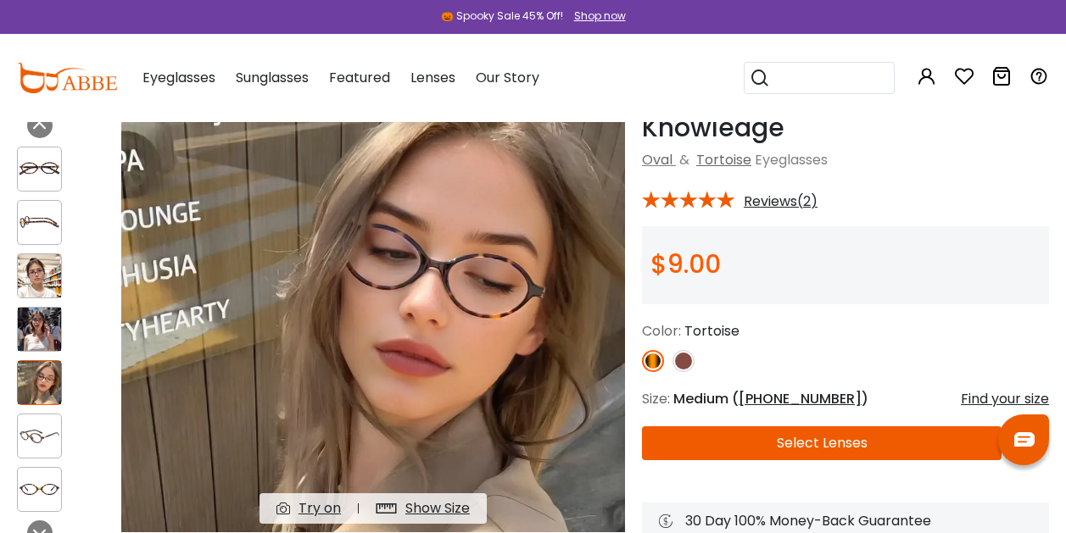
click at [33, 336] on img at bounding box center [39, 329] width 43 height 43
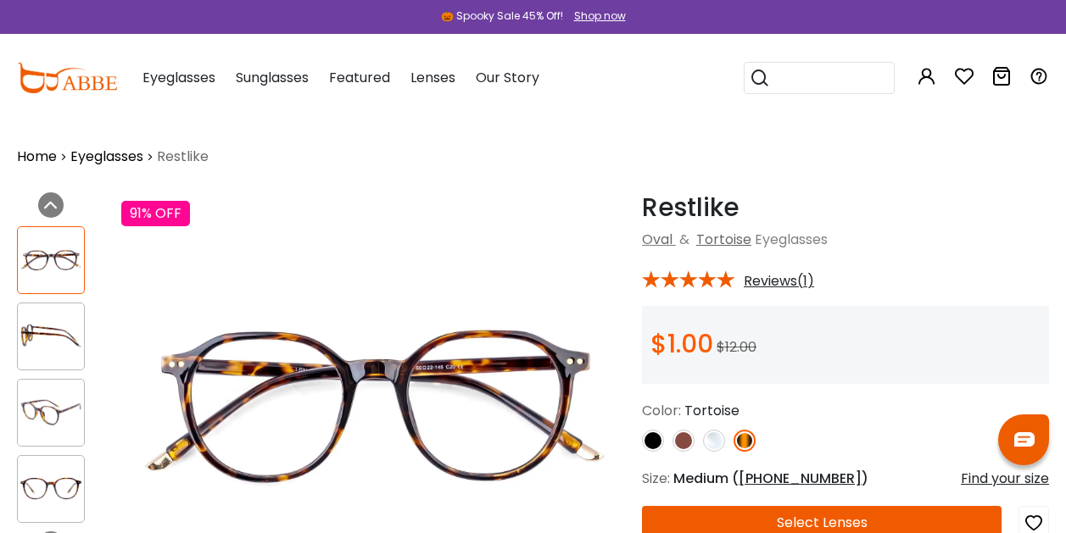
click at [453, 305] on img at bounding box center [373, 403] width 504 height 420
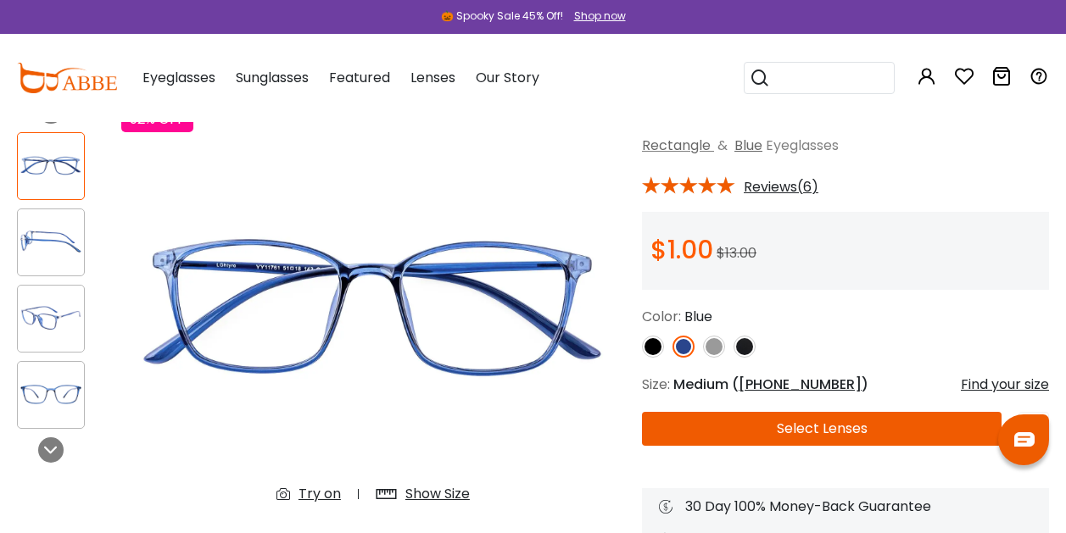
scroll to position [103, 0]
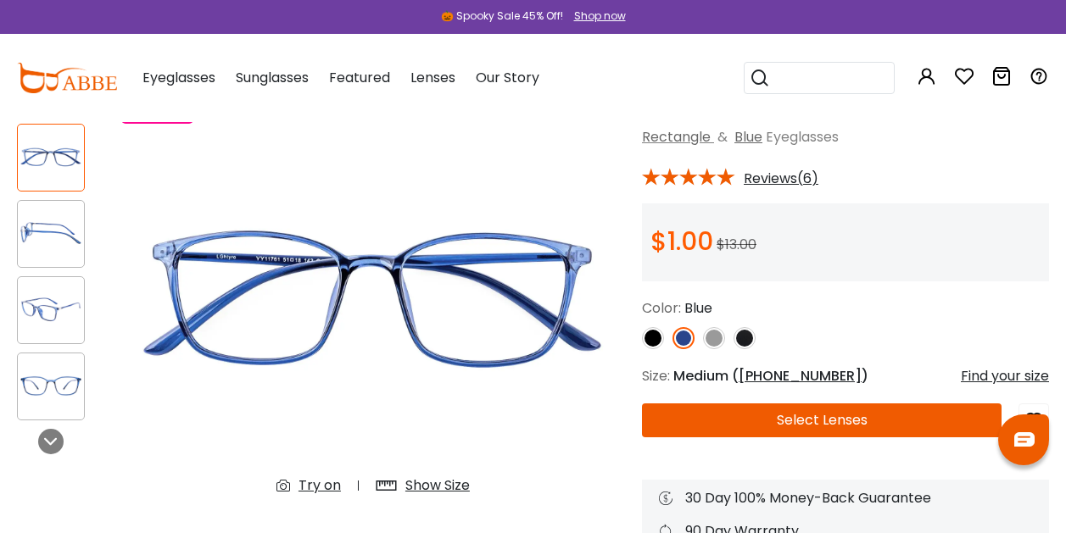
click at [773, 174] on span "Reviews(6)" at bounding box center [781, 178] width 75 height 15
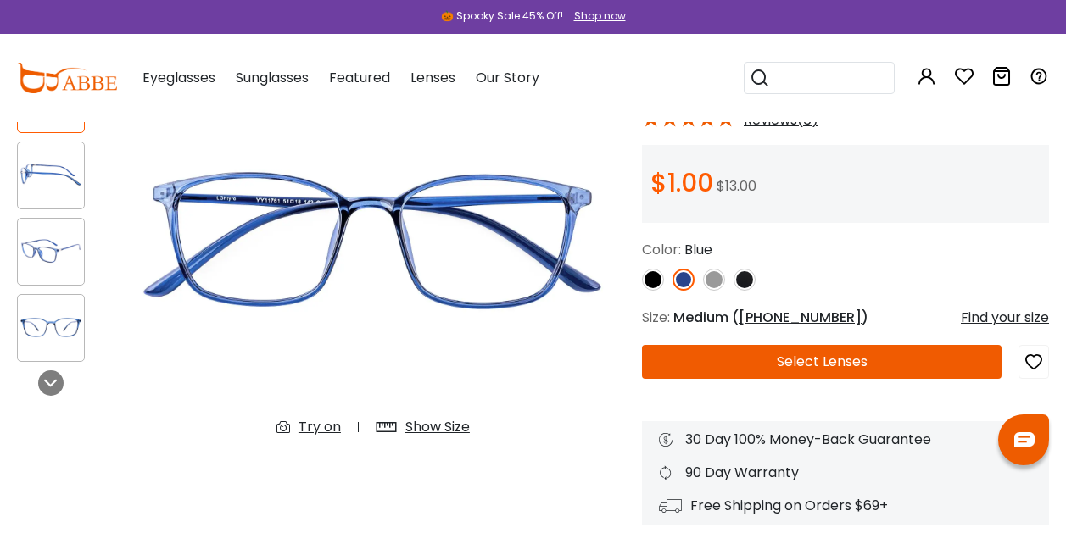
scroll to position [0, 0]
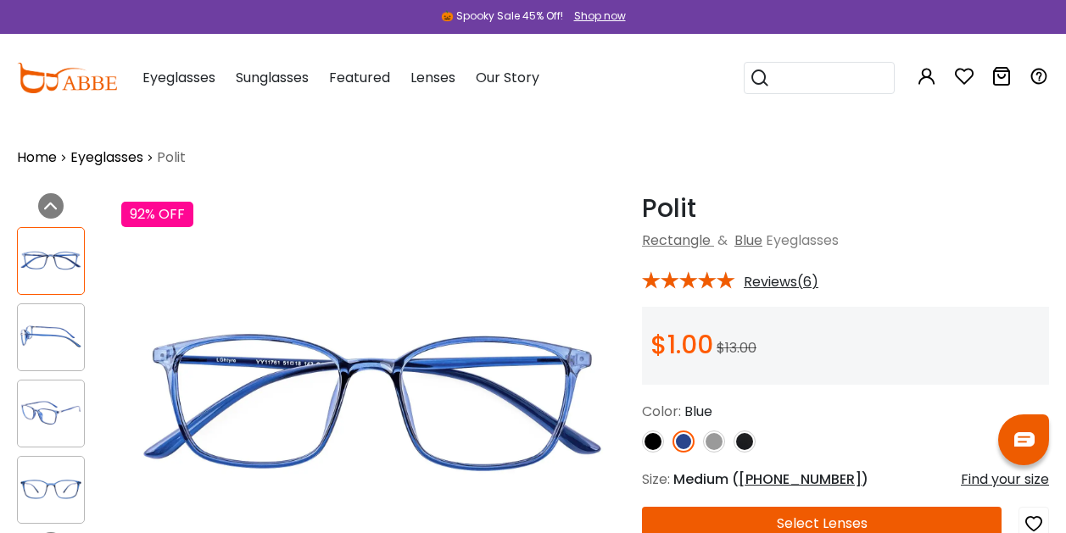
click at [64, 328] on img at bounding box center [51, 337] width 66 height 33
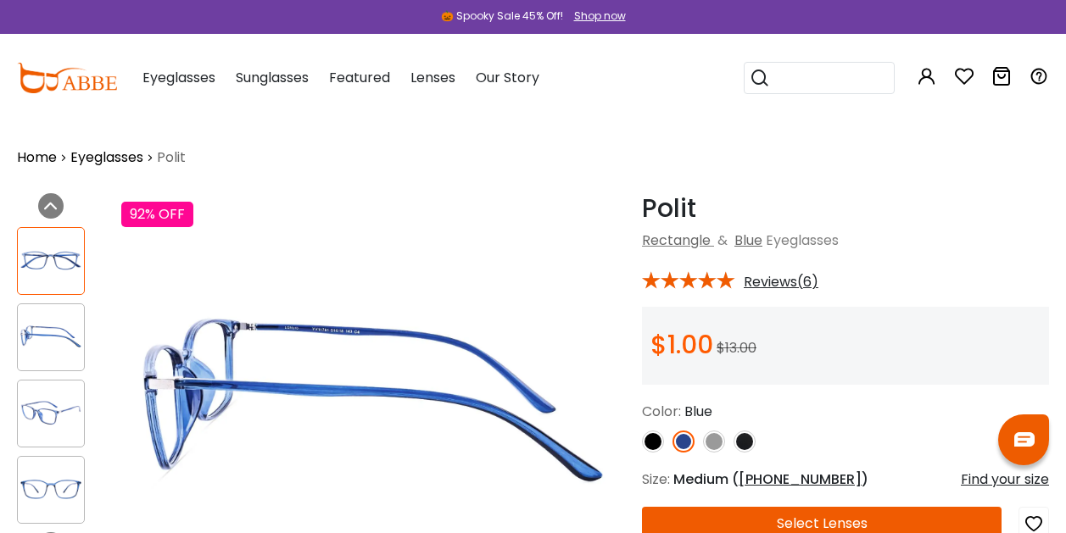
click at [53, 406] on img at bounding box center [51, 413] width 66 height 33
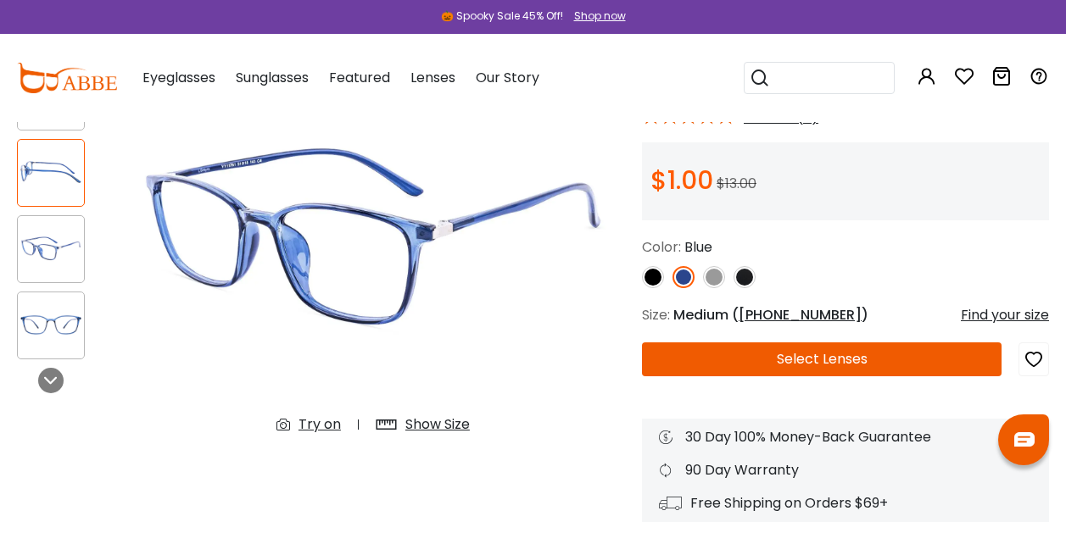
scroll to position [174, 0]
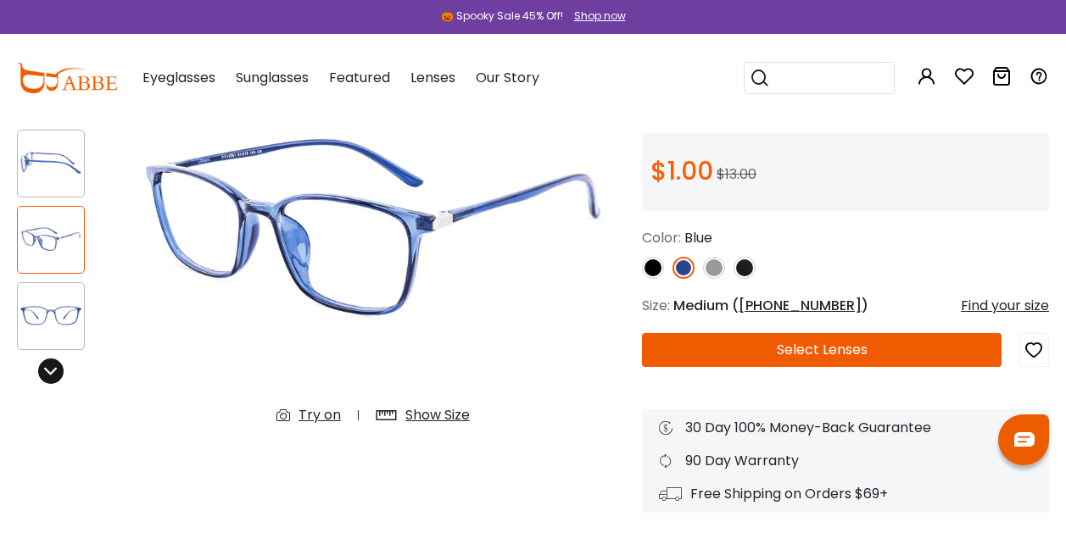
click at [57, 369] on icon at bounding box center [51, 372] width 14 height 14
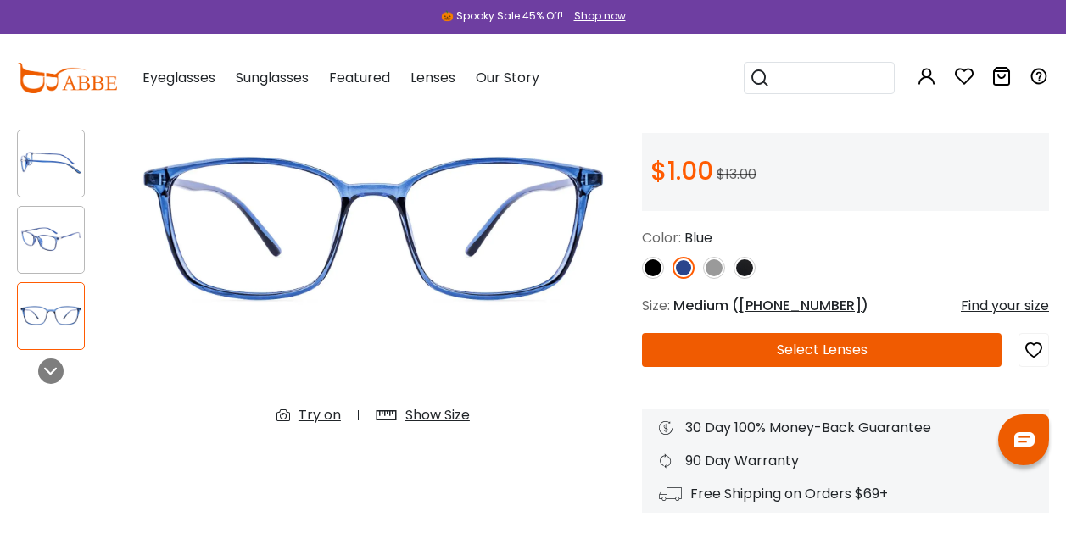
click at [53, 305] on img at bounding box center [51, 315] width 66 height 33
click at [64, 212] on div at bounding box center [51, 240] width 68 height 68
click at [36, 237] on img at bounding box center [51, 239] width 66 height 33
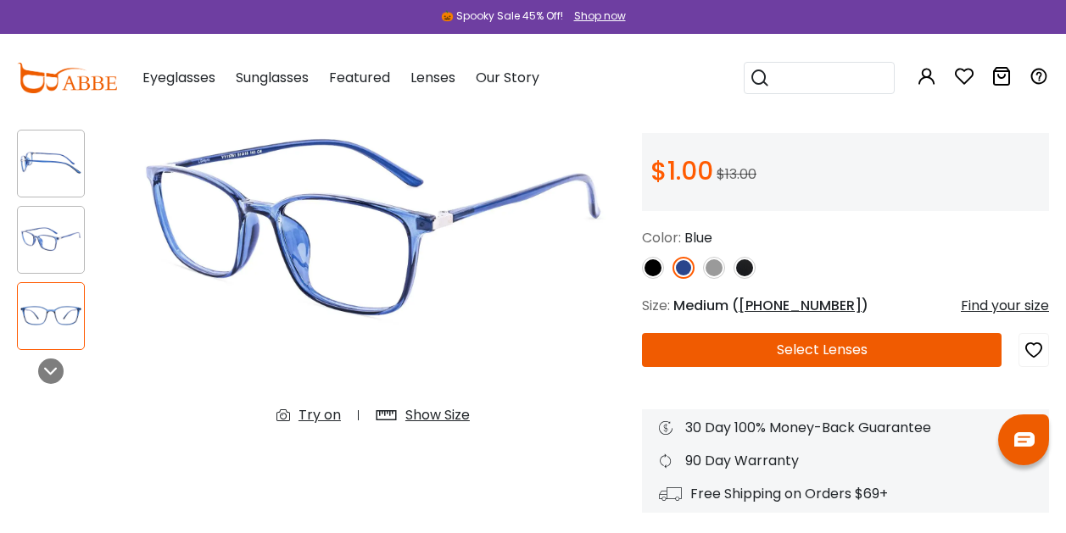
click at [40, 154] on img at bounding box center [51, 163] width 66 height 33
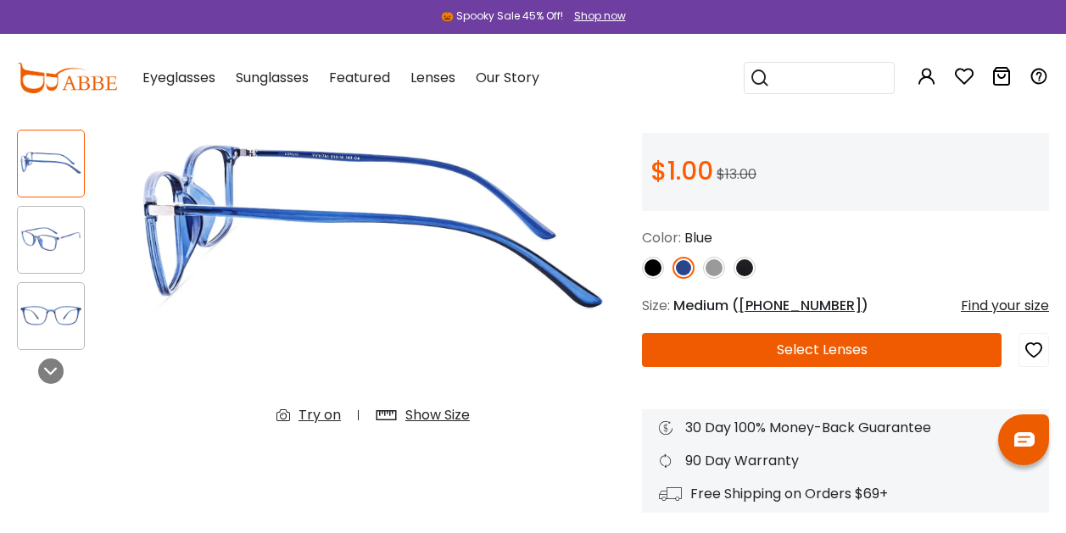
scroll to position [0, 0]
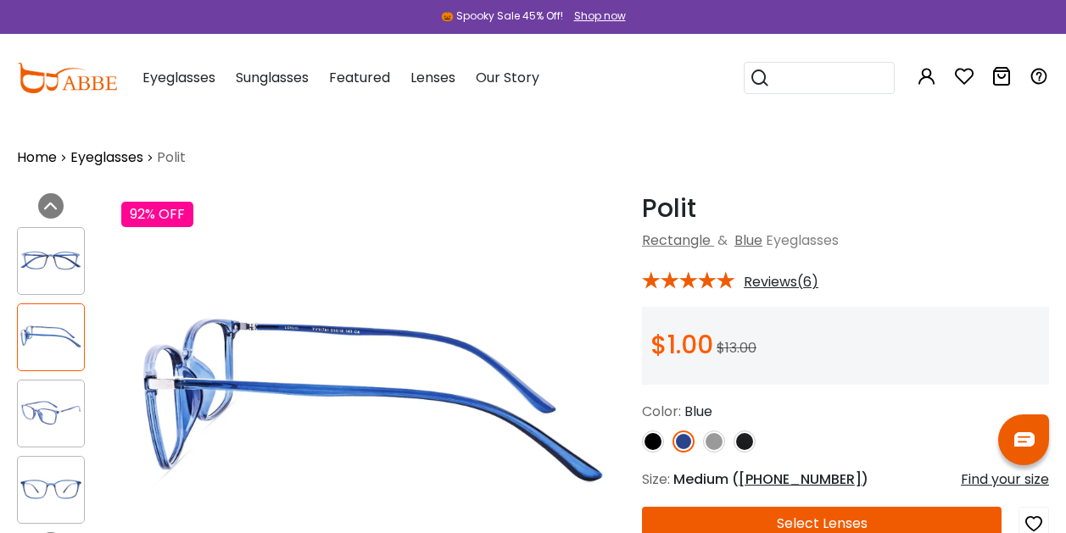
click at [72, 254] on img at bounding box center [51, 260] width 66 height 33
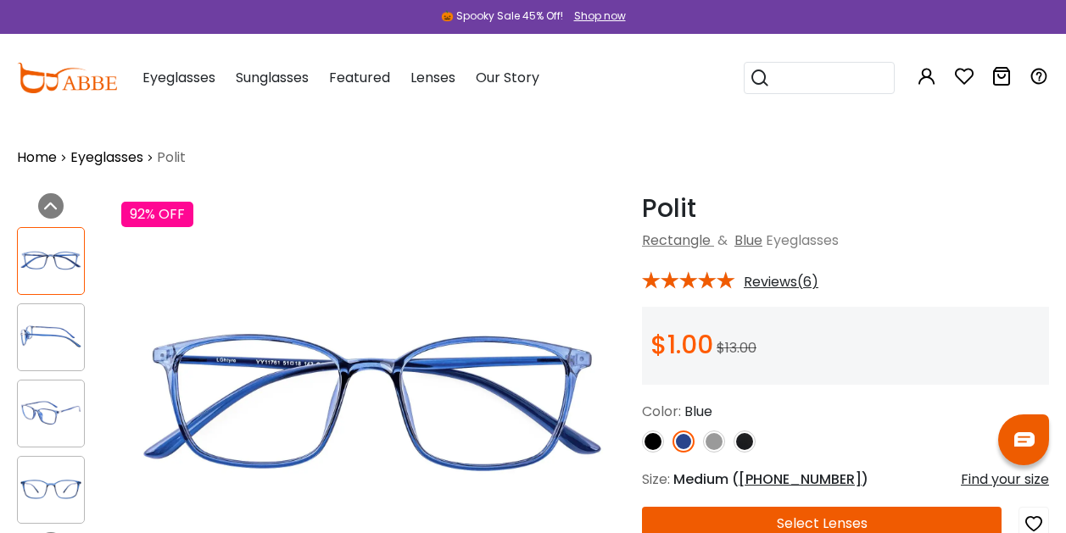
click at [664, 439] on div at bounding box center [845, 442] width 407 height 22
click at [689, 444] on img at bounding box center [683, 442] width 22 height 22
click at [713, 444] on img at bounding box center [714, 442] width 22 height 22
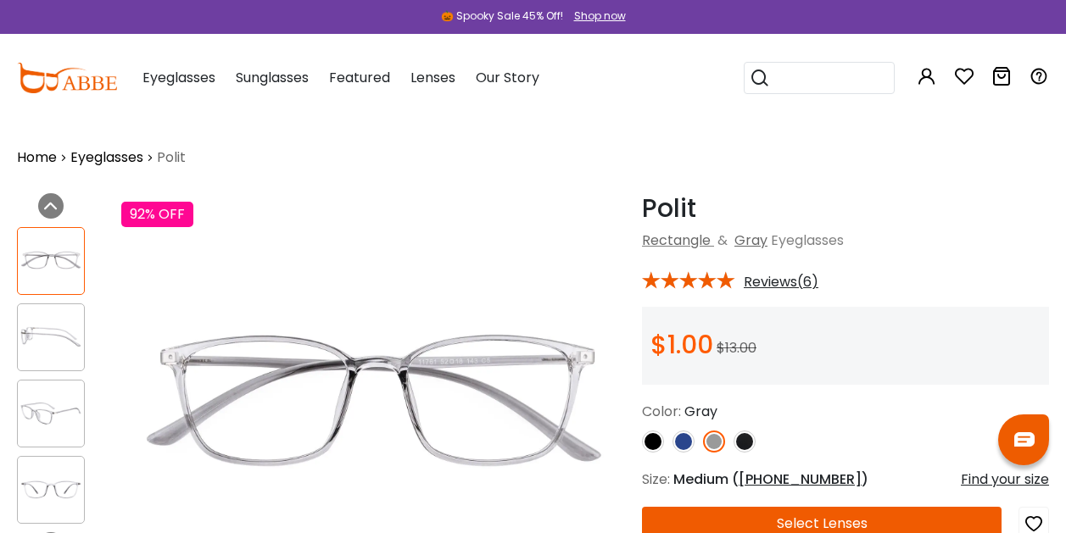
click at [738, 444] on img at bounding box center [745, 442] width 22 height 22
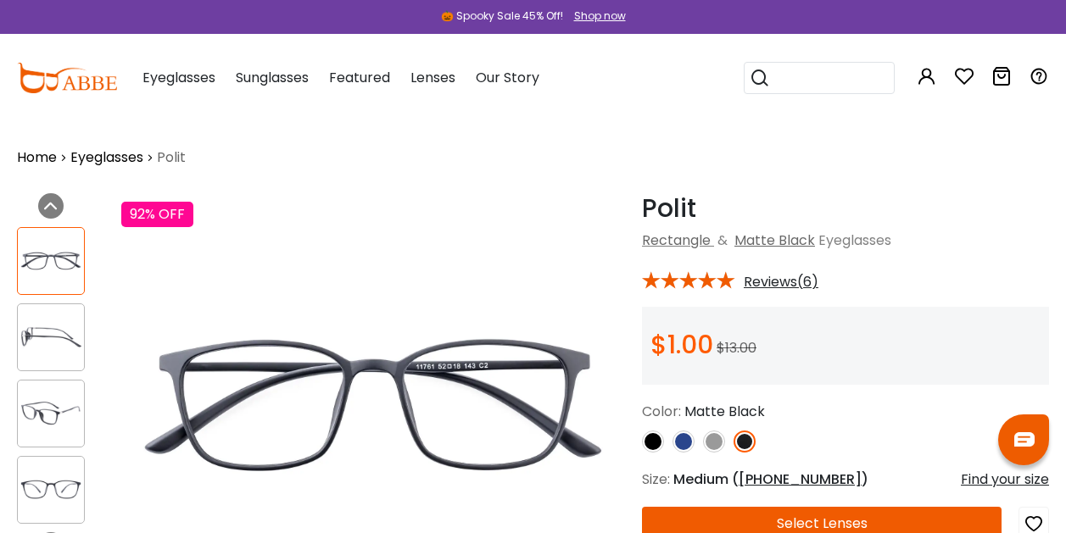
click at [650, 436] on img at bounding box center [653, 442] width 22 height 22
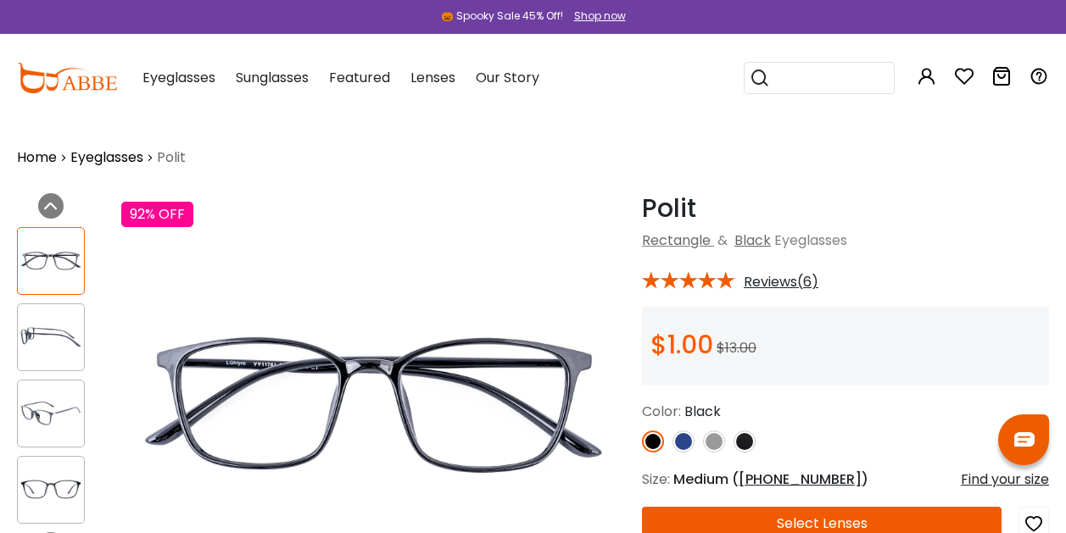
click at [739, 442] on img at bounding box center [745, 442] width 22 height 22
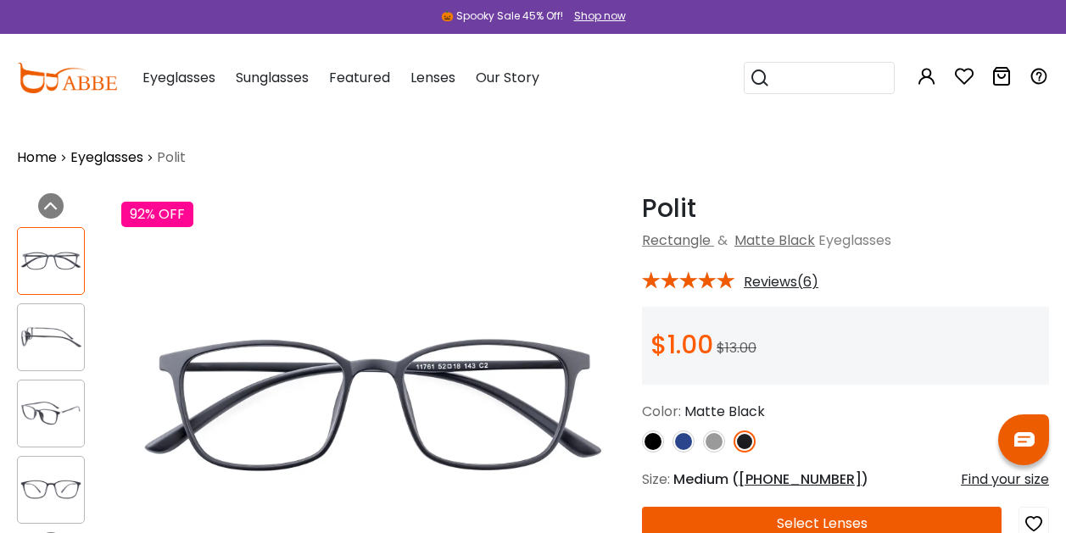
click at [692, 444] on img at bounding box center [683, 442] width 22 height 22
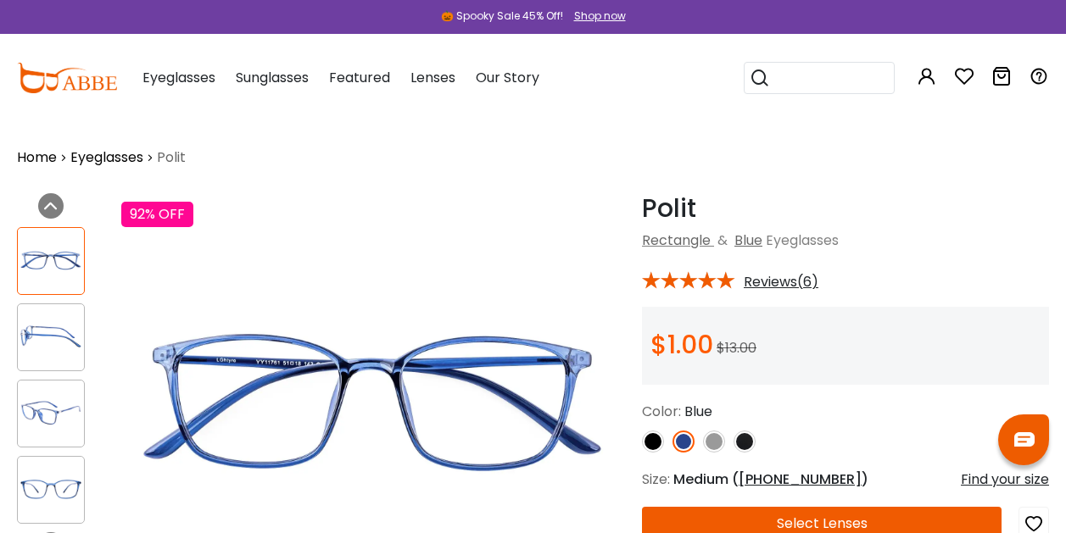
click at [728, 446] on div at bounding box center [845, 442] width 407 height 22
click at [711, 442] on img at bounding box center [714, 442] width 22 height 22
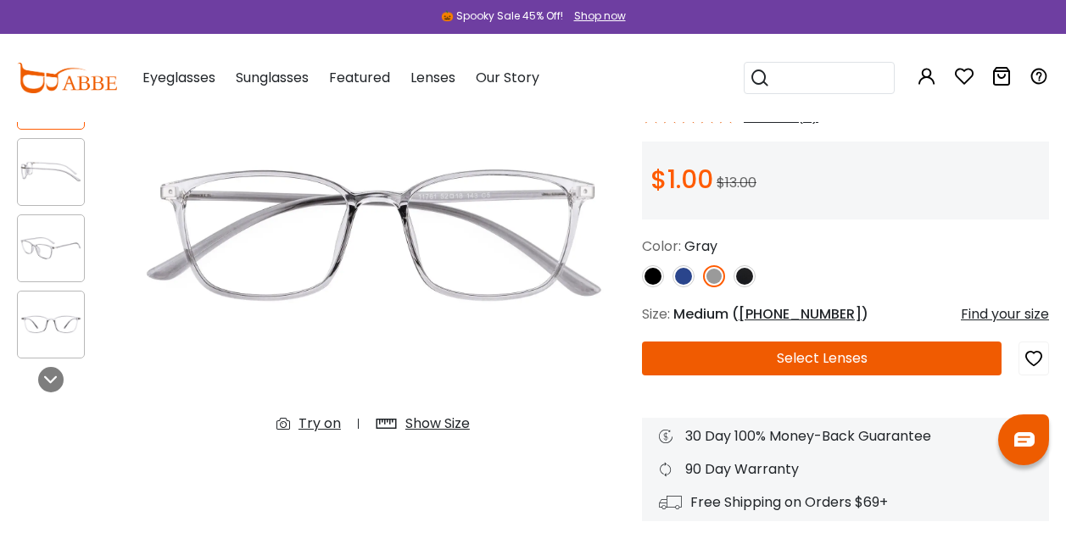
scroll to position [162, 0]
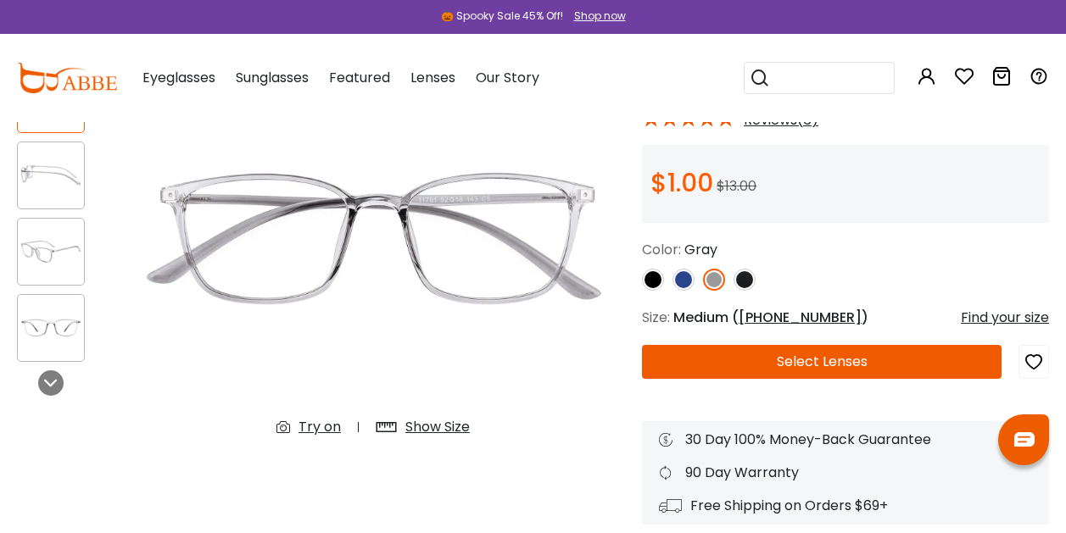
click at [677, 271] on img at bounding box center [683, 280] width 22 height 22
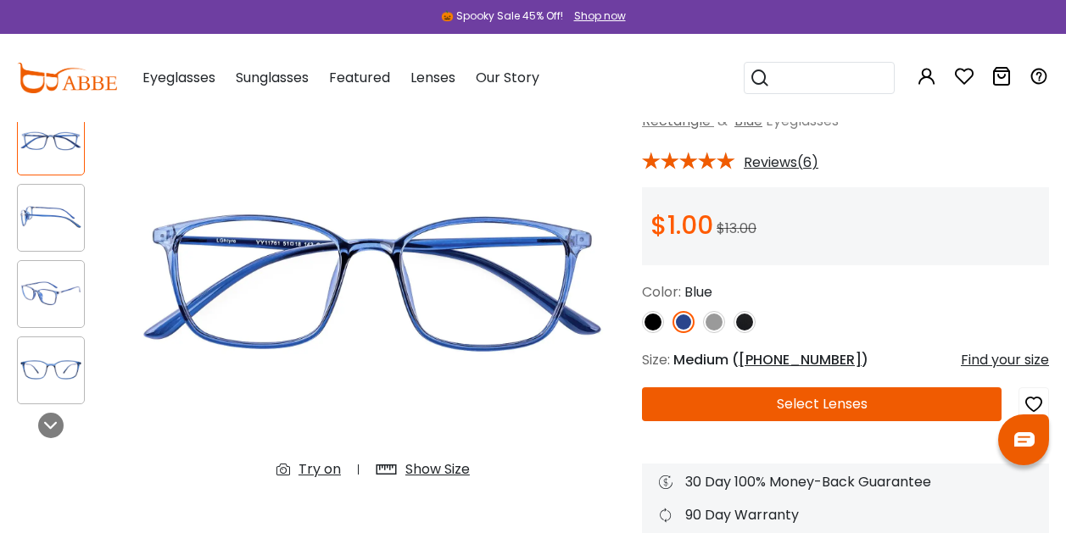
scroll to position [0, 0]
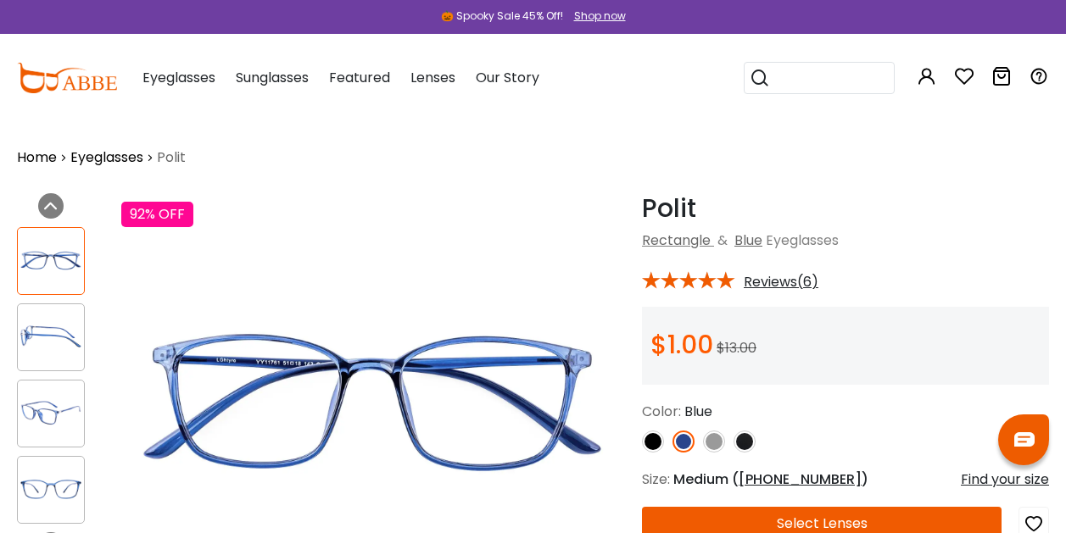
click at [922, 195] on h1 "Polit" at bounding box center [845, 208] width 407 height 31
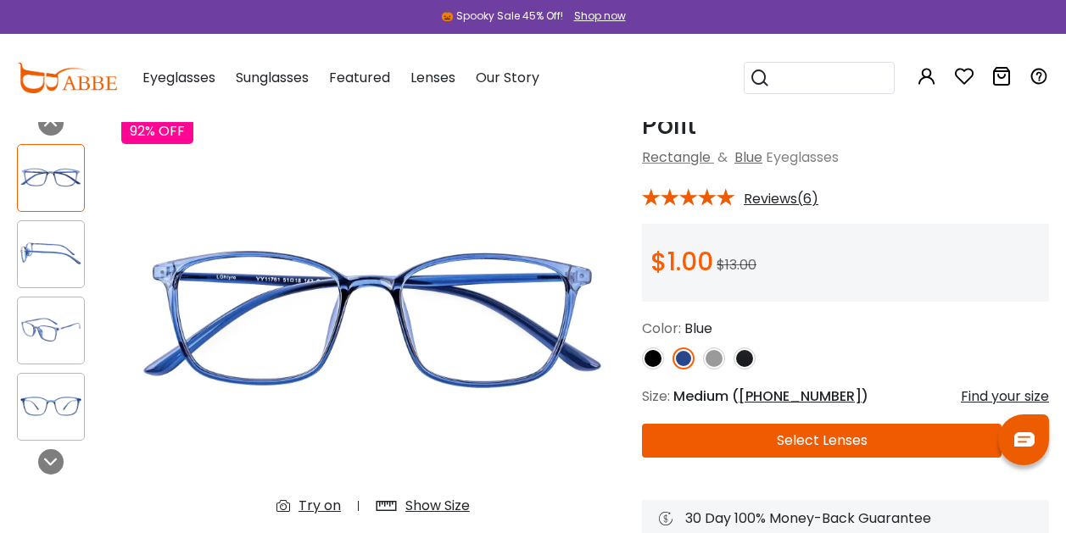
scroll to position [82, 0]
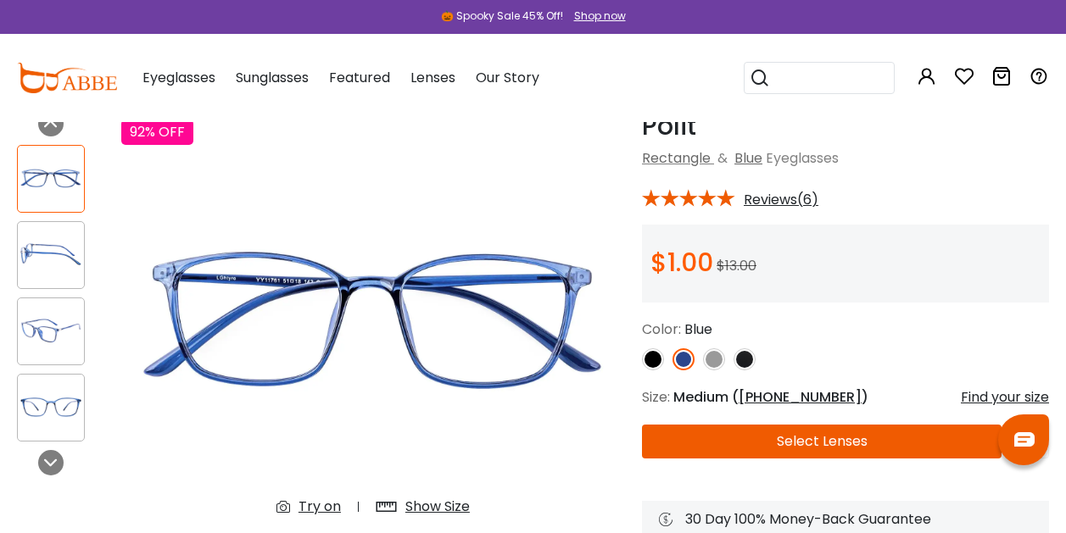
click at [769, 188] on div "* Reviews(6)" at bounding box center [845, 197] width 407 height 22
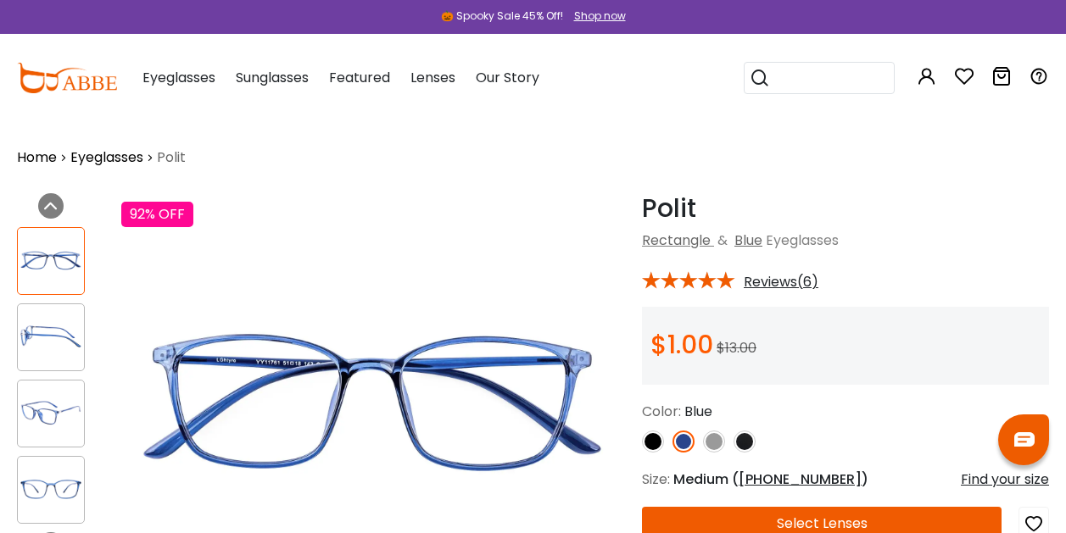
click at [762, 285] on span "Reviews(6)" at bounding box center [781, 282] width 75 height 15
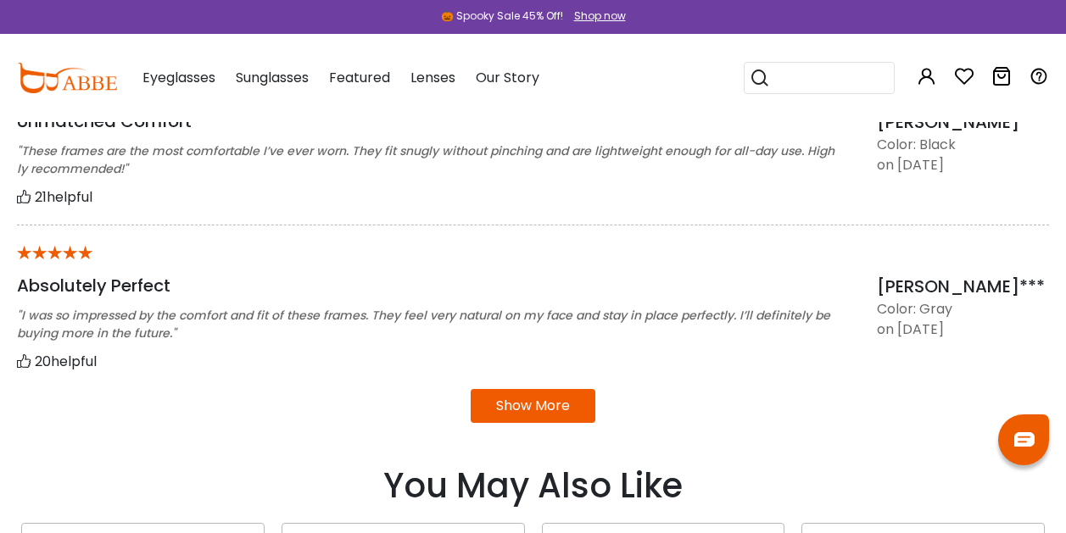
scroll to position [1566, 0]
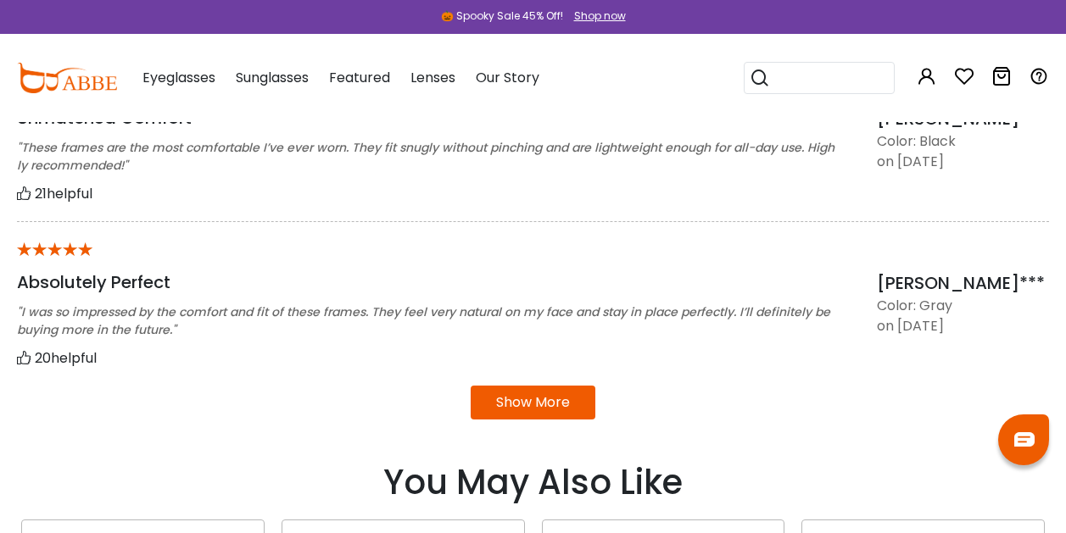
drag, startPoint x: 172, startPoint y: 286, endPoint x: 230, endPoint y: 350, distance: 86.5
click at [230, 350] on div "* Absolutely Perfect "I was so impressed by the comfort and fit of these frames…" at bounding box center [447, 304] width 860 height 130
drag, startPoint x: 230, startPoint y: 350, endPoint x: 111, endPoint y: 392, distance: 125.8
click at [111, 392] on div "Show More" at bounding box center [533, 403] width 1032 height 34
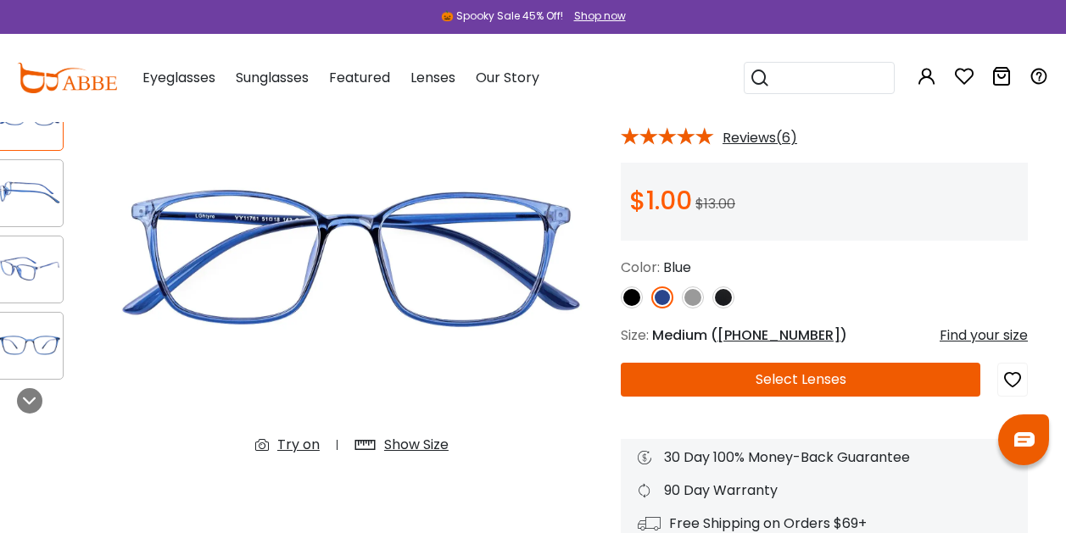
scroll to position [0, 21]
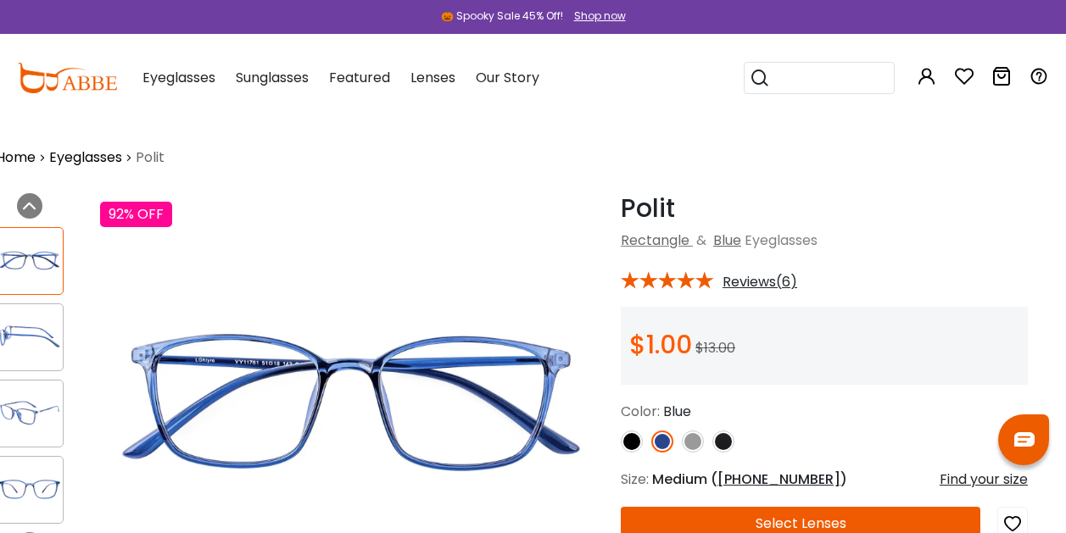
click at [397, 409] on img at bounding box center [352, 403] width 504 height 420
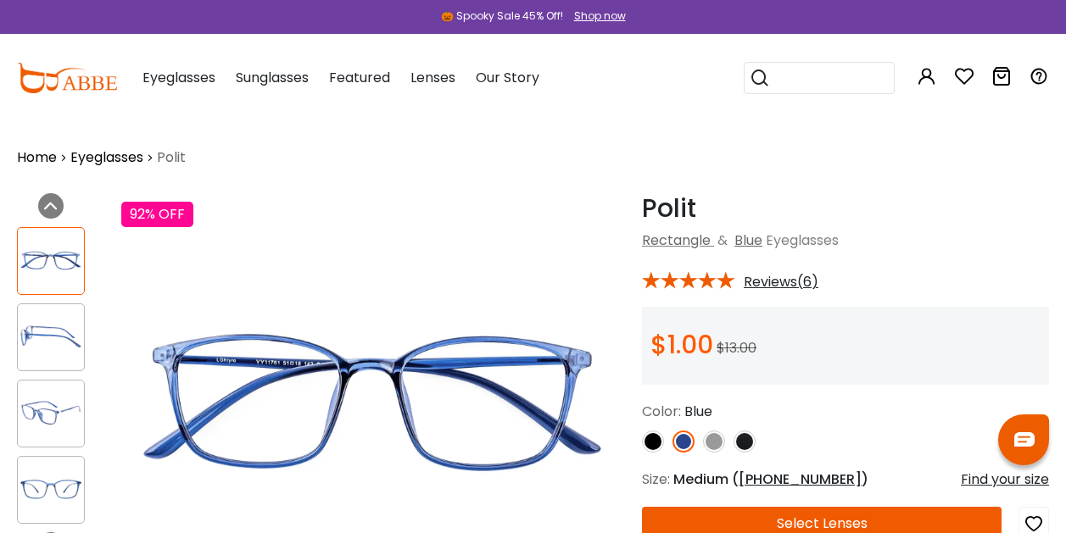
scroll to position [0, 0]
click at [44, 321] on img at bounding box center [51, 337] width 66 height 33
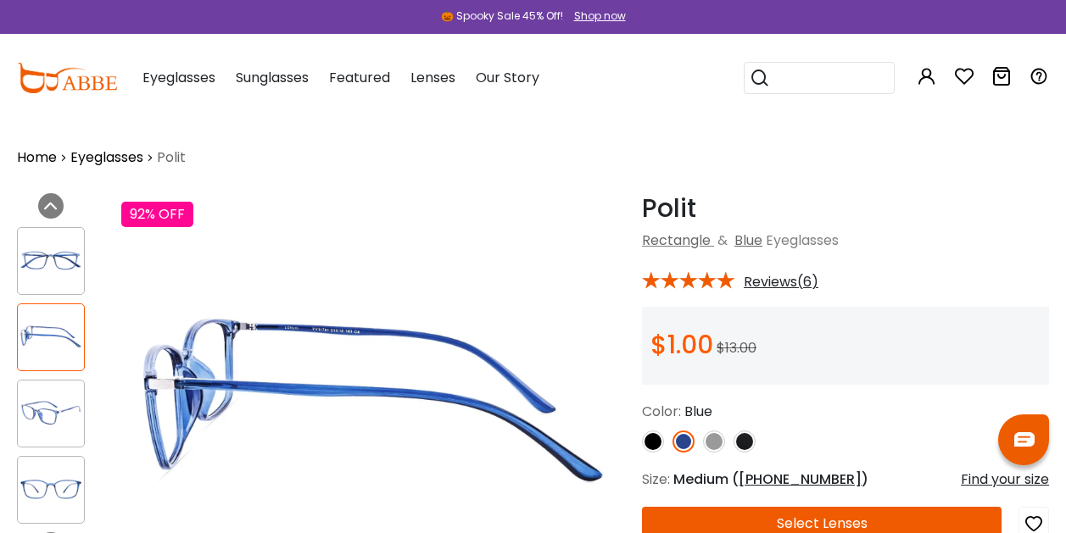
click at [42, 405] on img at bounding box center [51, 413] width 66 height 33
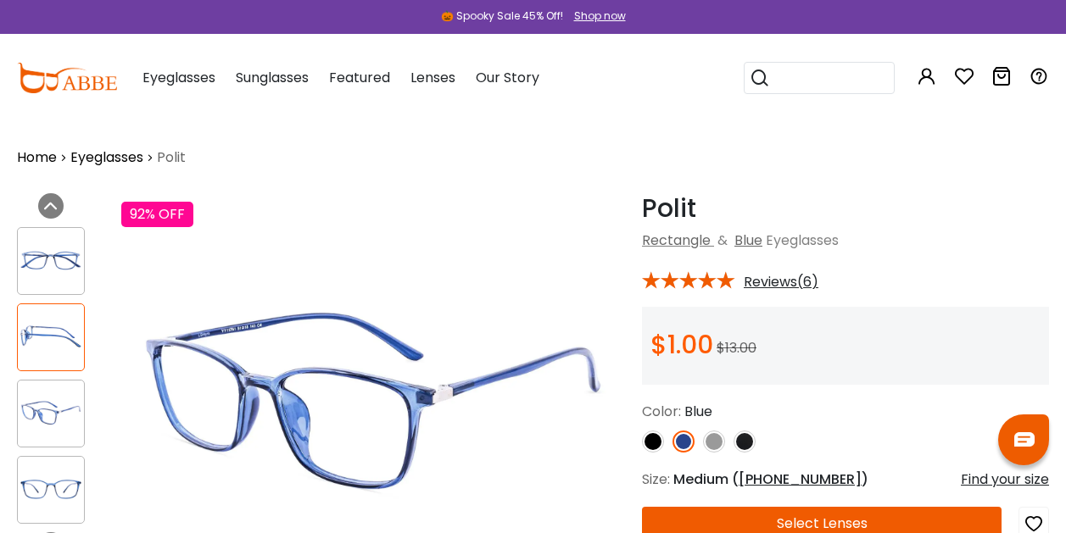
click at [33, 472] on div at bounding box center [51, 490] width 68 height 68
click at [32, 488] on img at bounding box center [51, 489] width 66 height 33
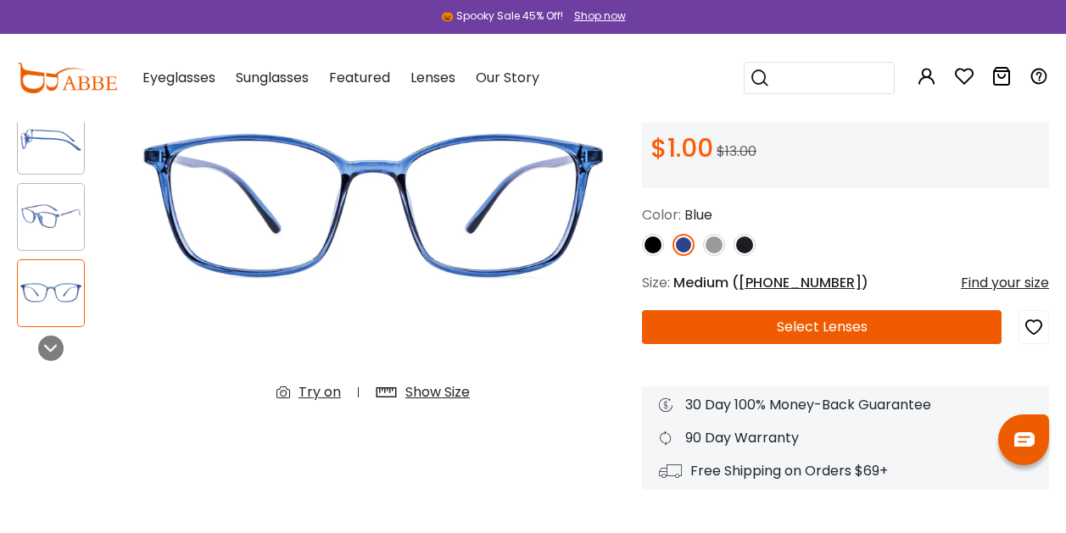
scroll to position [198, 0]
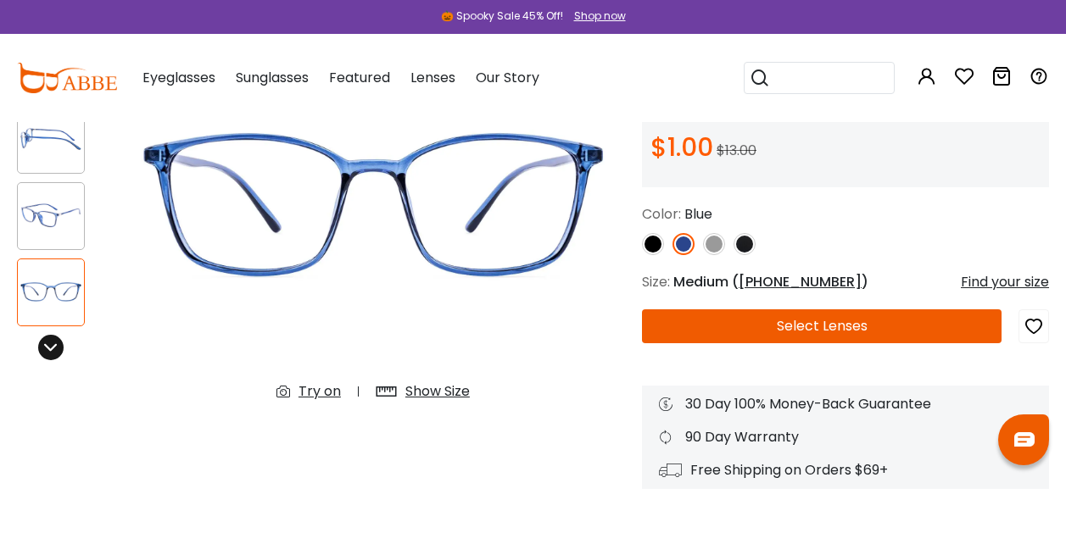
click at [59, 346] on div at bounding box center [50, 347] width 25 height 25
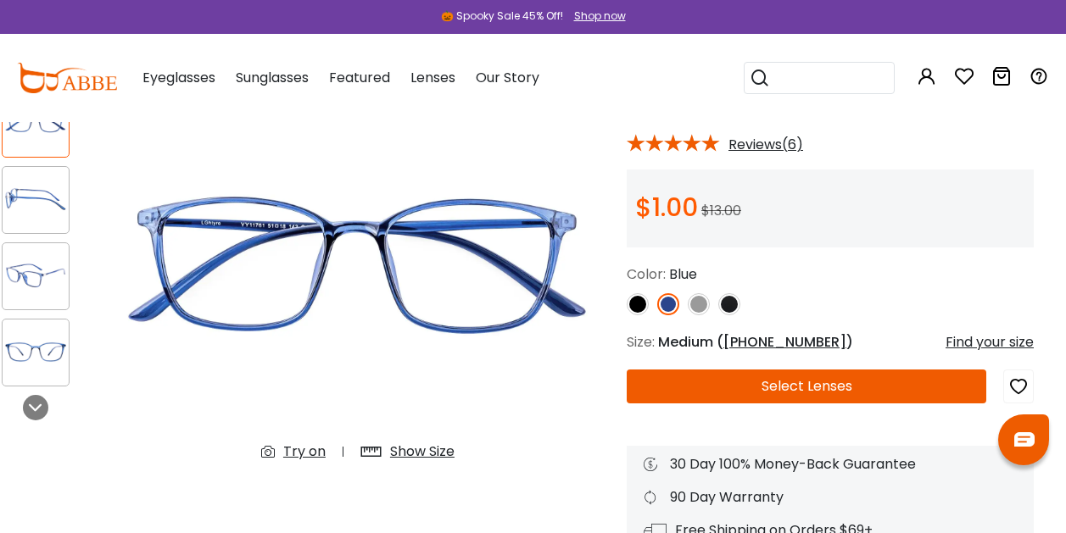
scroll to position [138, 15]
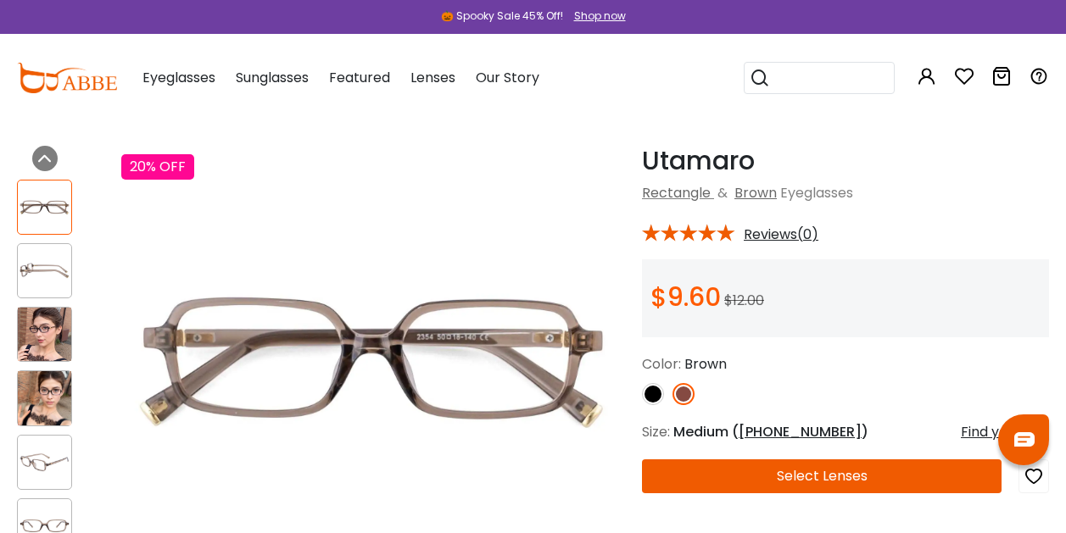
click at [656, 397] on img at bounding box center [653, 394] width 22 height 22
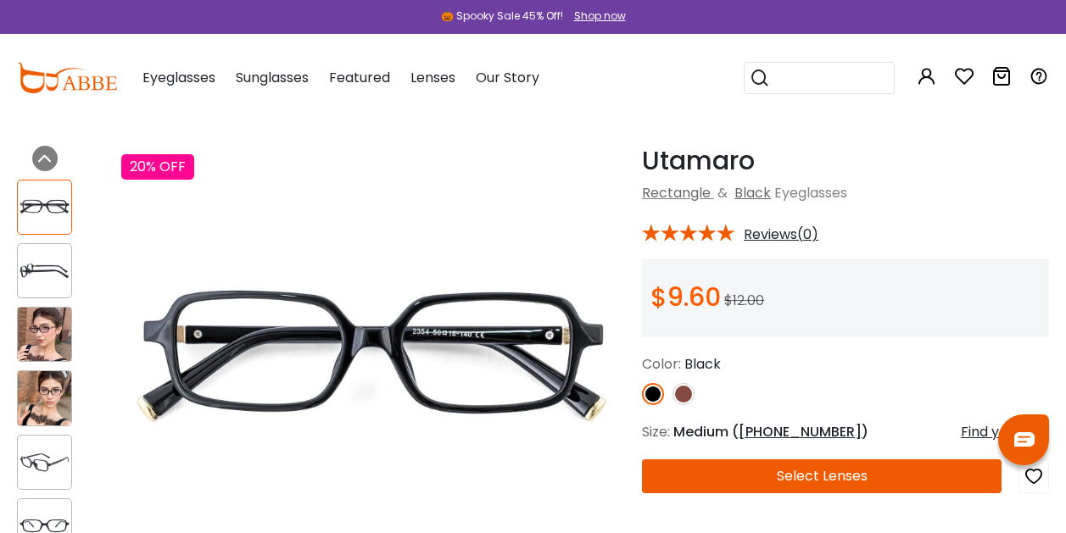
click at [691, 394] on img at bounding box center [683, 394] width 22 height 22
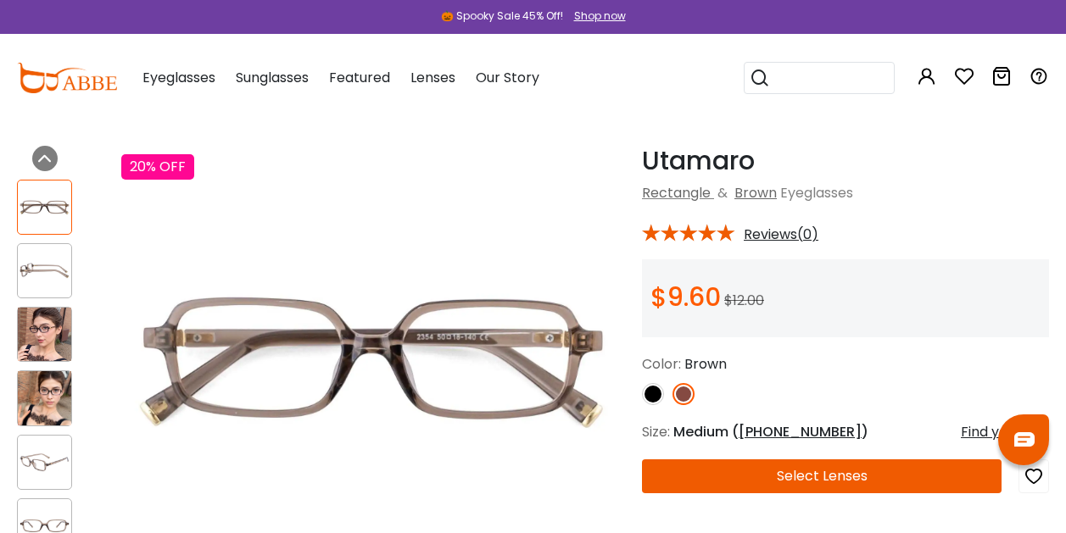
click at [695, 482] on button "Select Lenses" at bounding box center [822, 477] width 360 height 34
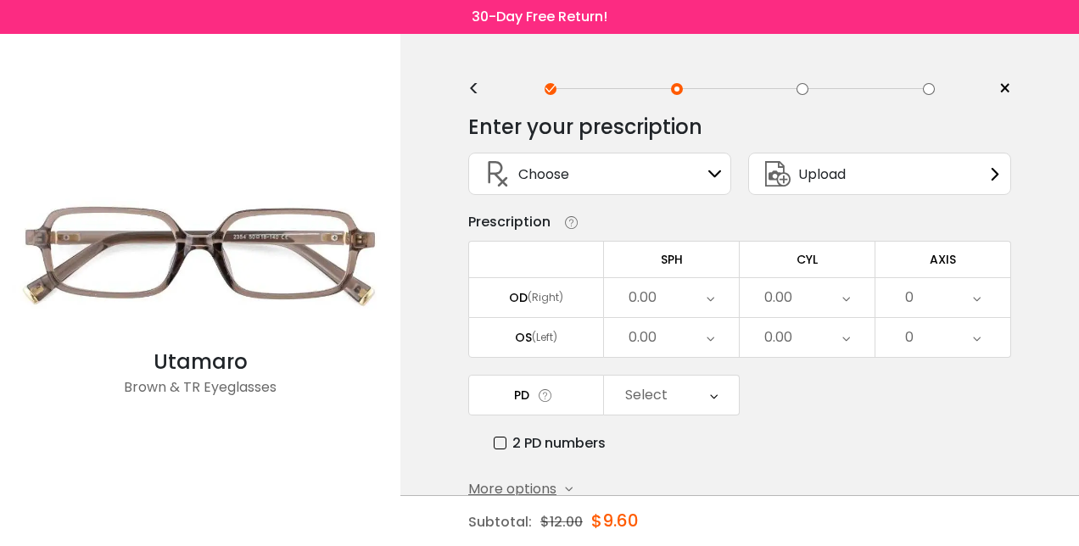
click at [849, 188] on div "Upload" at bounding box center [879, 174] width 263 height 42
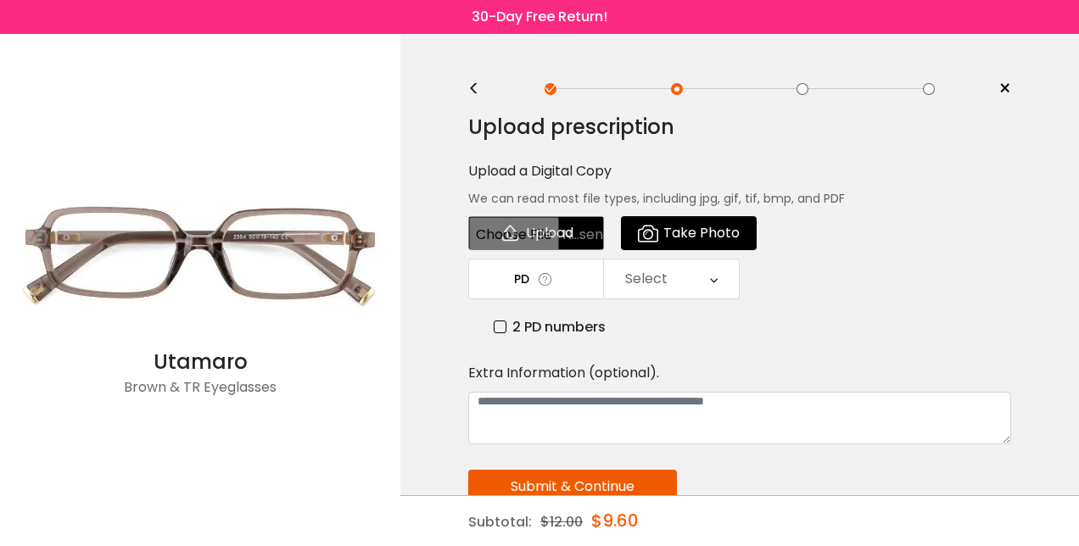
click at [565, 235] on input "file" at bounding box center [536, 233] width 136 height 34
type input "**********"
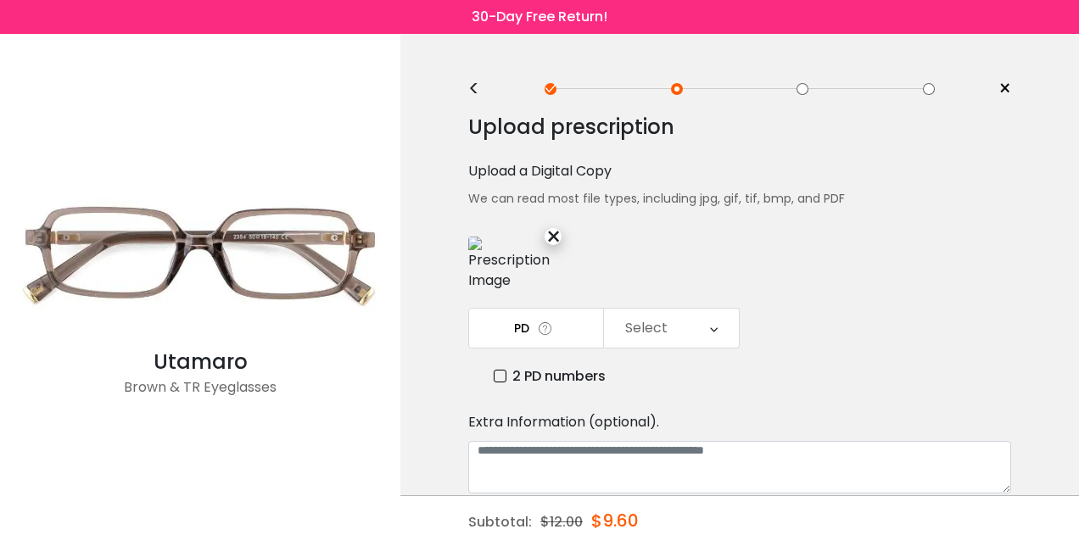
click at [550, 410] on div "Upload prescription Upload a Digital Copy We can read most file types, includin…" at bounding box center [739, 404] width 543 height 604
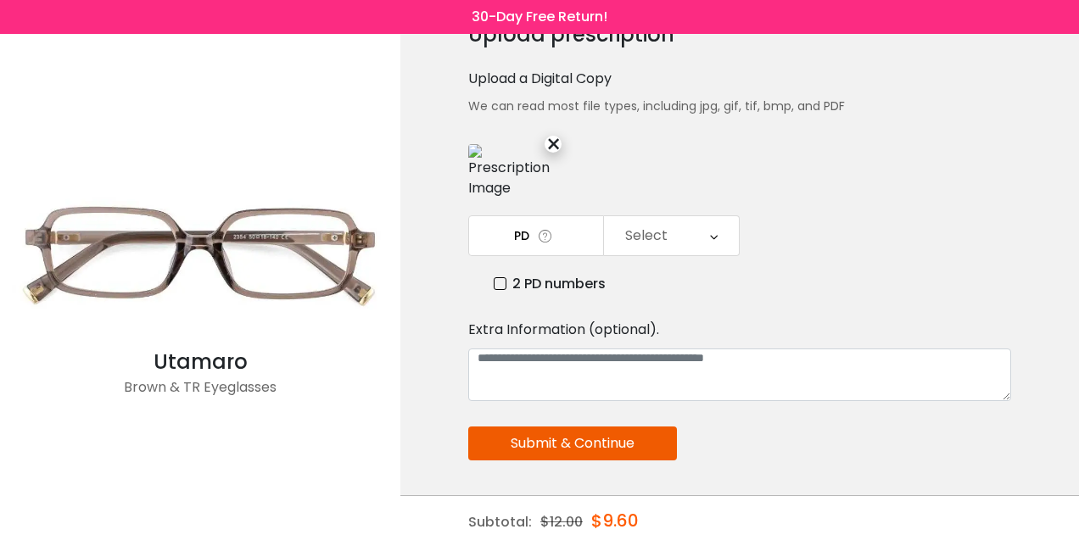
scroll to position [92, 0]
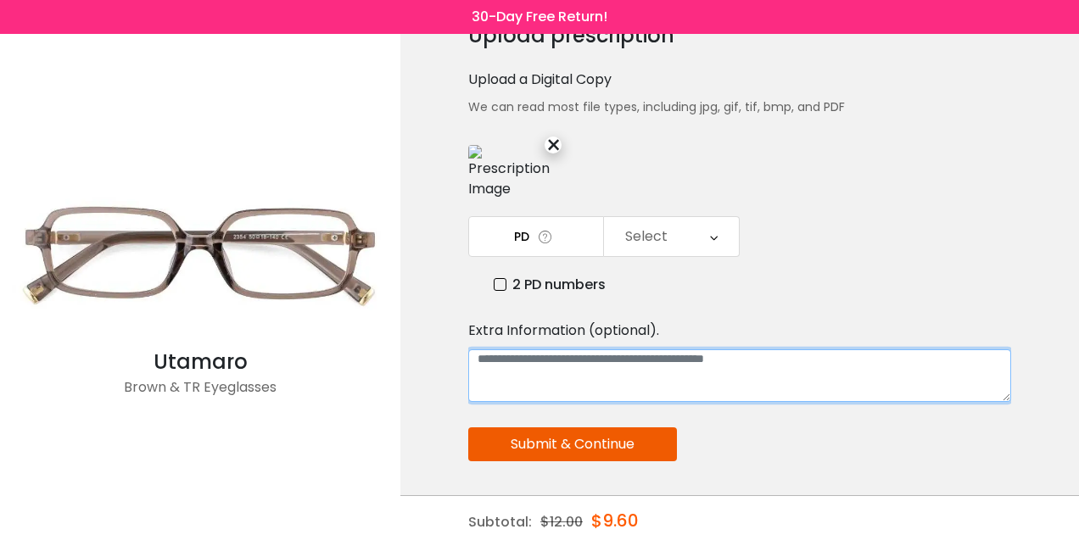
click at [546, 380] on textarea at bounding box center [739, 375] width 543 height 53
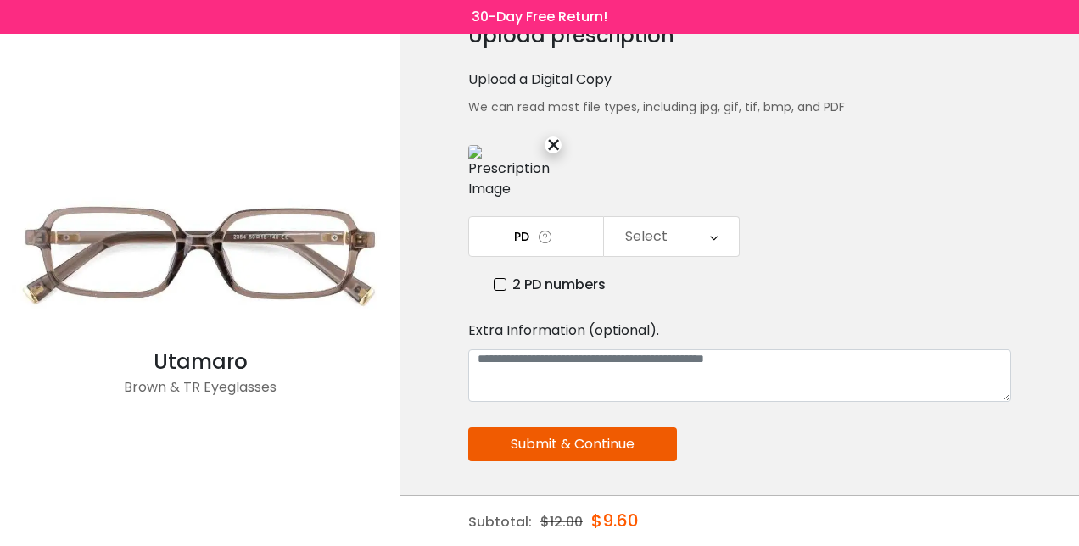
click at [657, 232] on div "Select" at bounding box center [646, 237] width 42 height 34
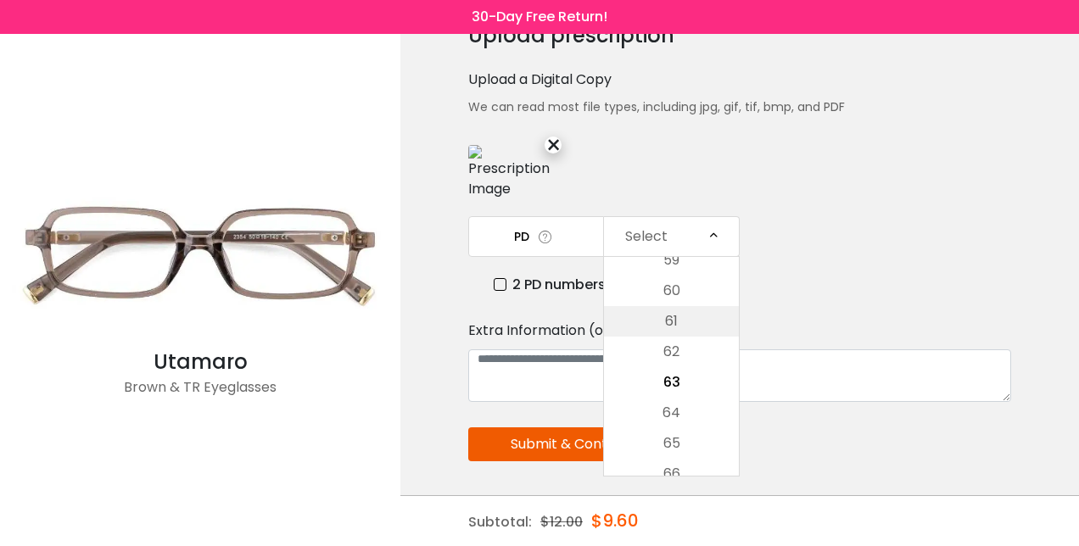
click at [678, 306] on li "61" at bounding box center [671, 321] width 135 height 31
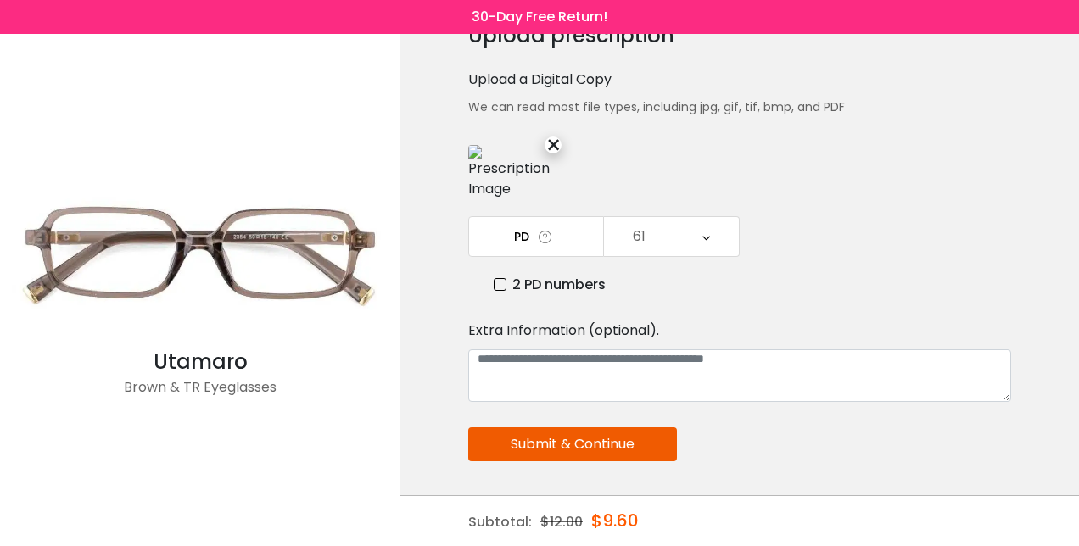
scroll to position [159, 0]
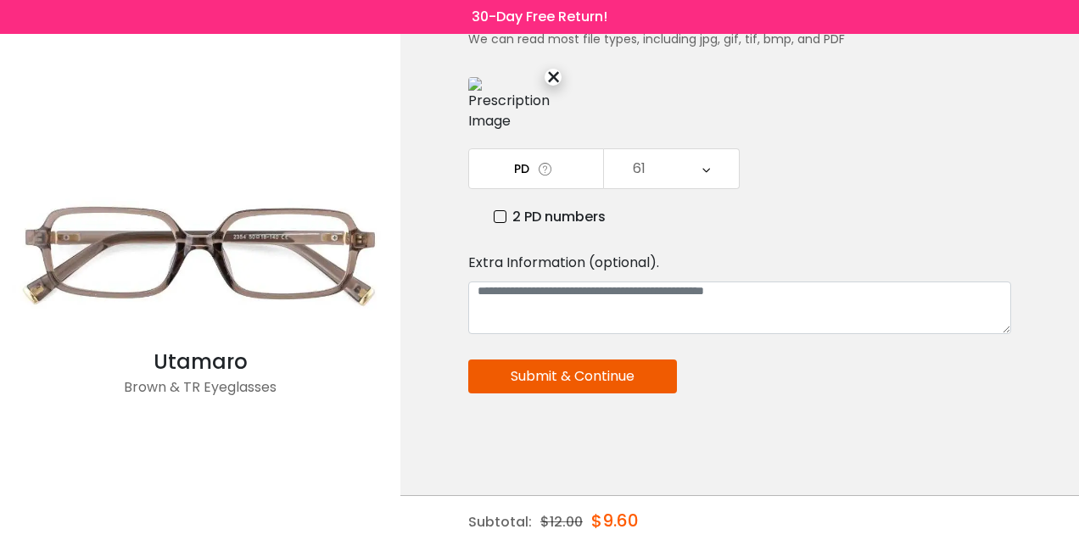
click at [591, 374] on button "Submit & Continue" at bounding box center [572, 377] width 209 height 34
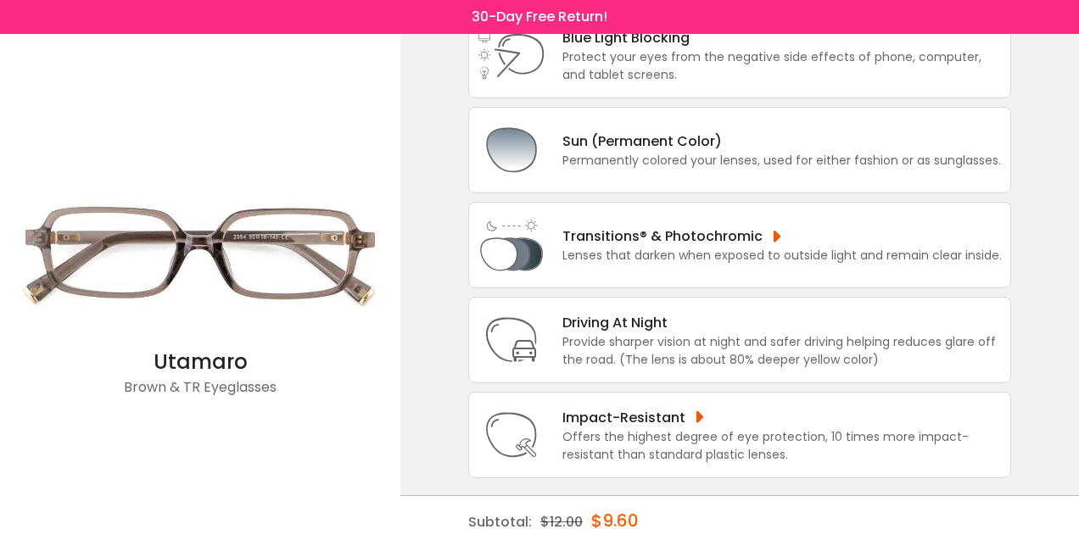
scroll to position [0, 0]
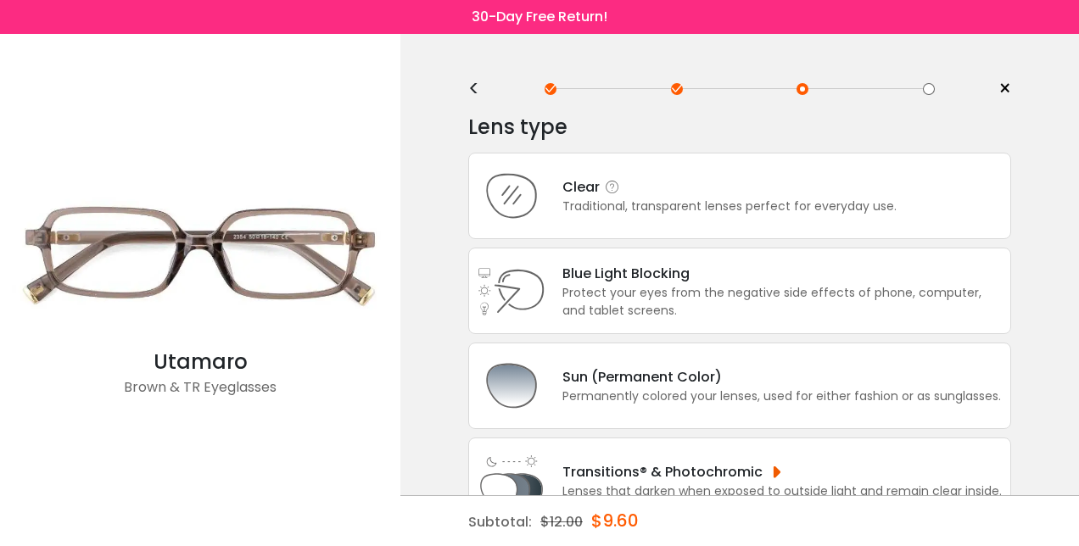
click at [533, 194] on icon at bounding box center [511, 196] width 68 height 68
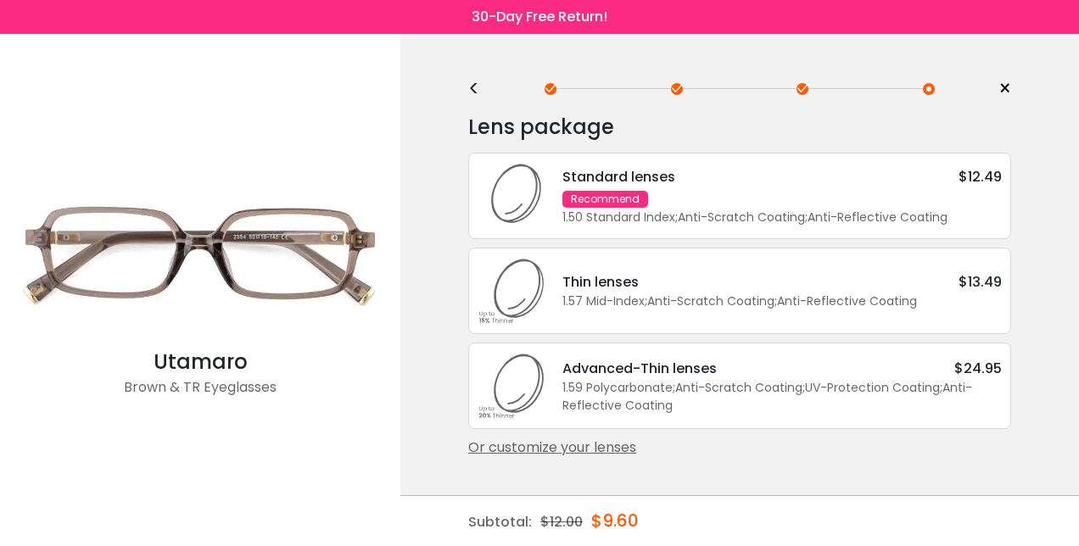
click at [477, 83] on div "<" at bounding box center [480, 89] width 25 height 14
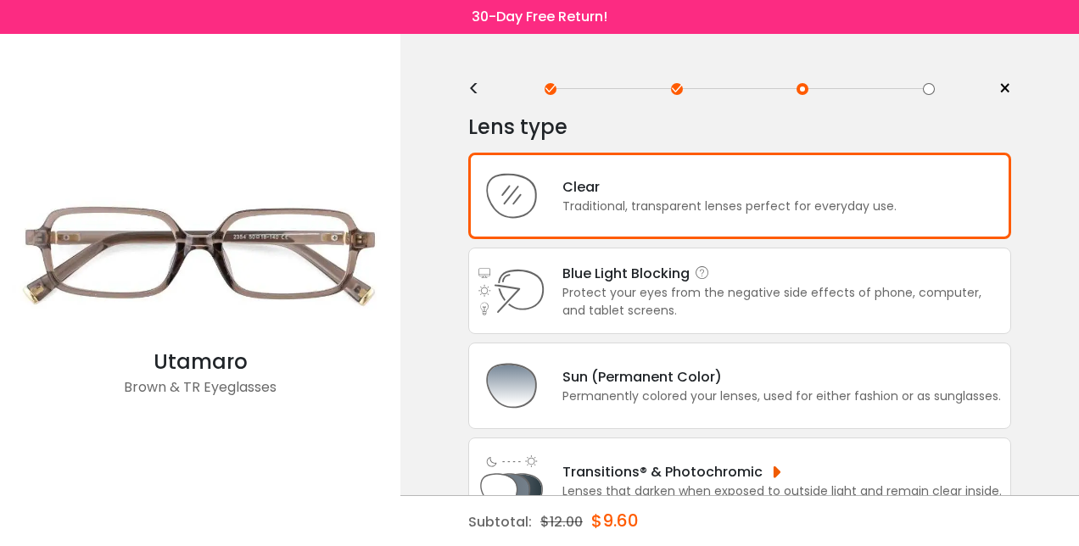
click at [536, 277] on icon at bounding box center [511, 291] width 68 height 68
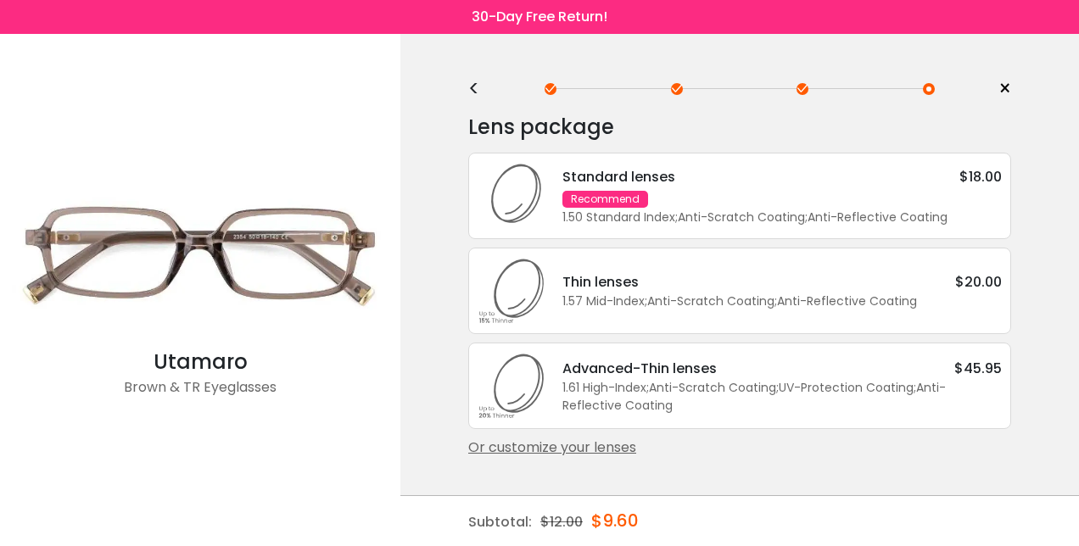
click at [476, 95] on div "<" at bounding box center [480, 89] width 25 height 14
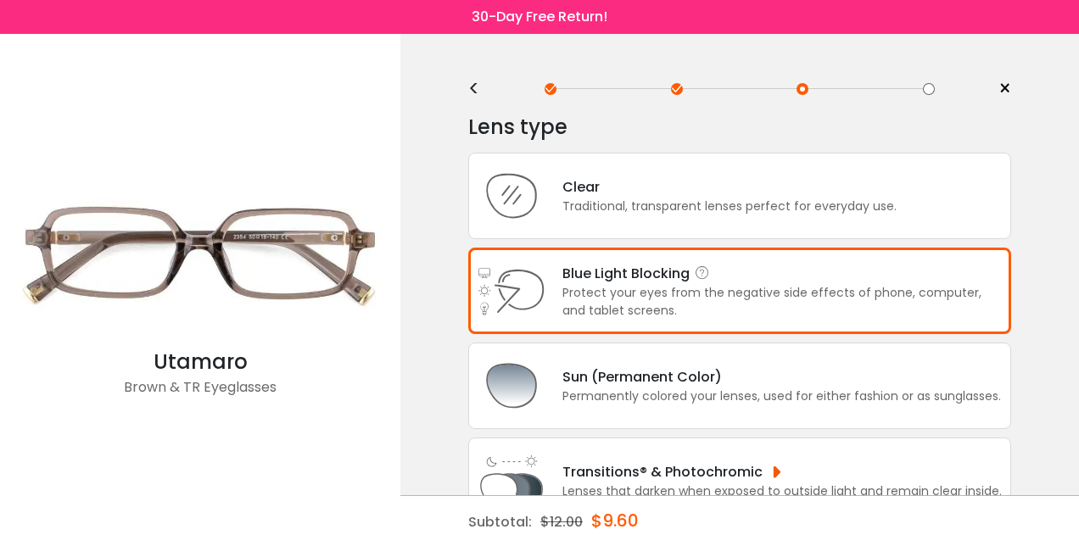
click at [557, 279] on div "Blue Light Blocking Blue Light Blocking Blue Light blocking lenses offer the be…" at bounding box center [773, 291] width 456 height 57
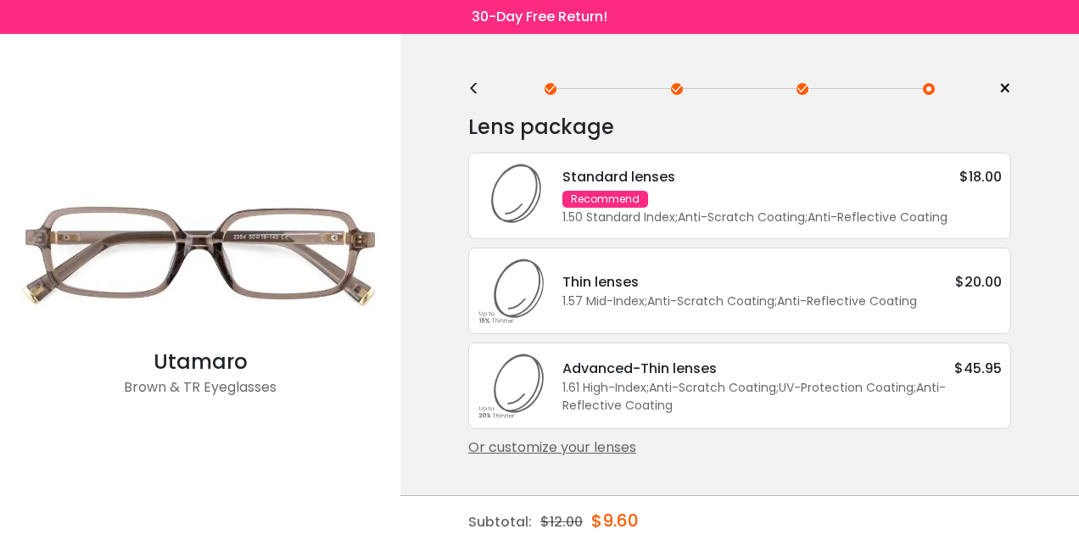
click at [683, 207] on div "Standard lenses $18.00 Recommend 1.50 Standard Index ; Anti-Scratch Coating ; A…" at bounding box center [773, 196] width 456 height 60
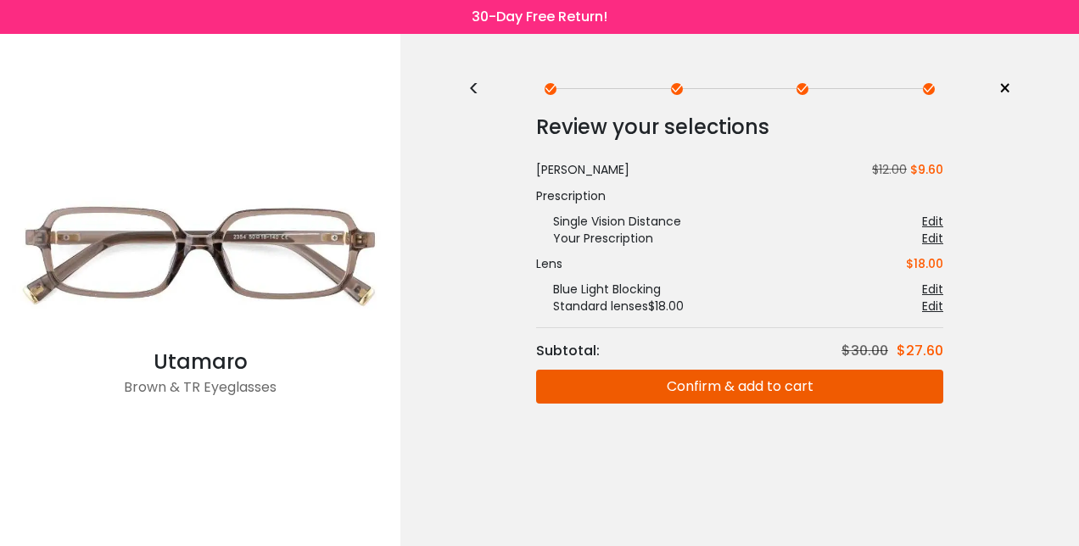
click at [730, 381] on button "Confirm & add to cart" at bounding box center [739, 387] width 407 height 34
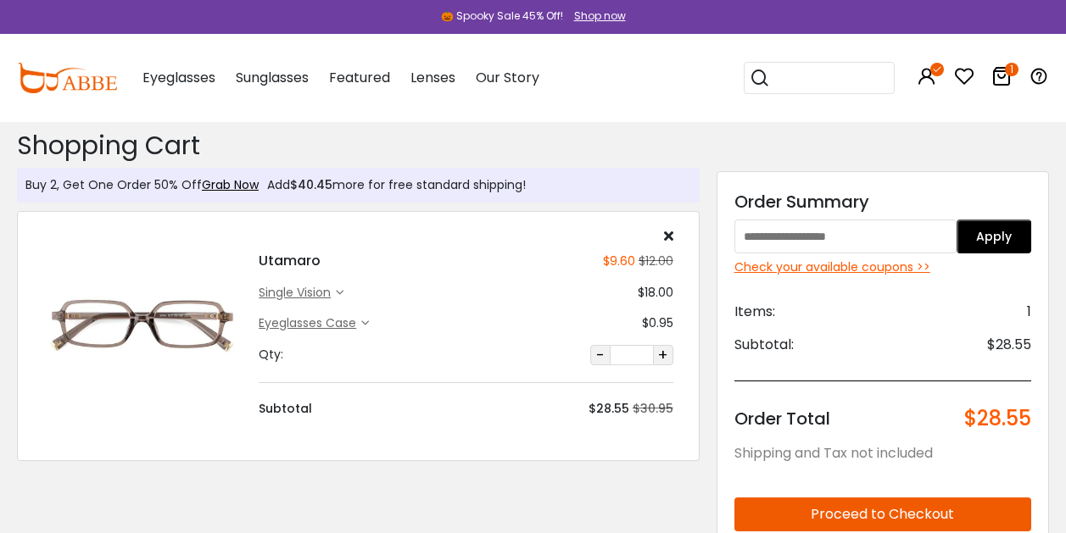
click at [332, 294] on div "single vision" at bounding box center [297, 293] width 77 height 18
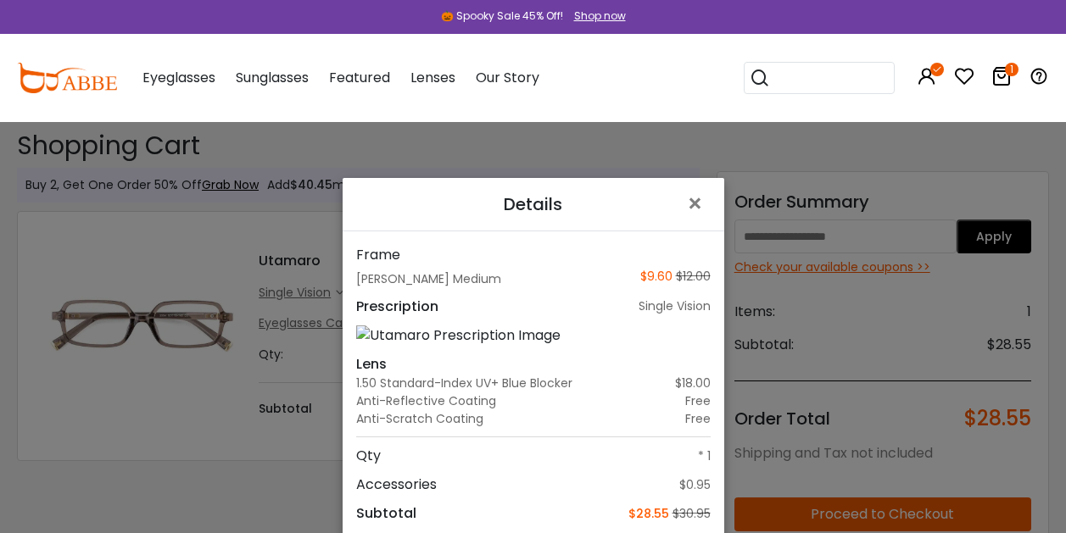
scroll to position [121, 0]
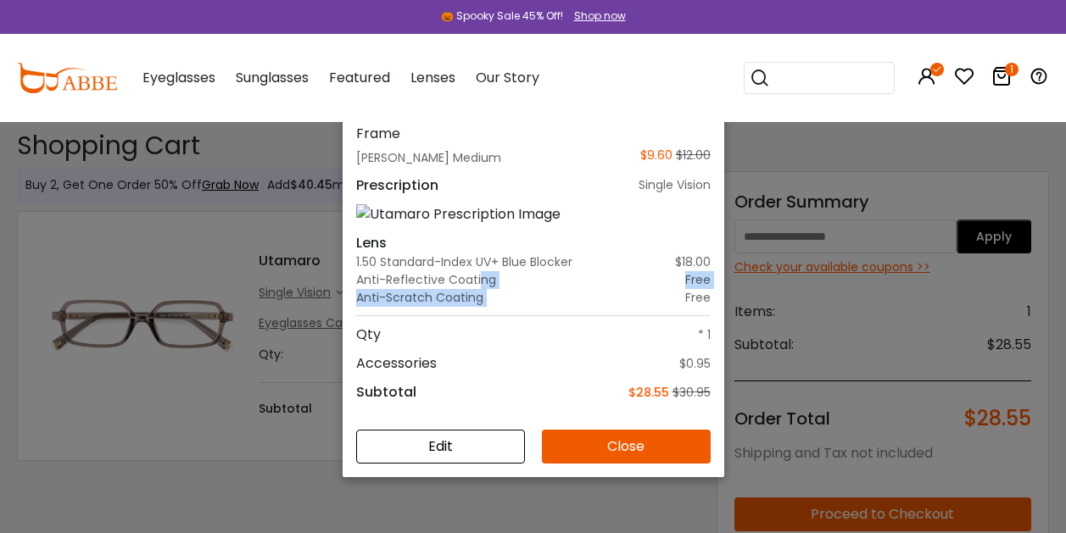
drag, startPoint x: 470, startPoint y: 272, endPoint x: 586, endPoint y: 295, distance: 118.4
click at [586, 295] on div "Frame Utamaro - Brown Medium $9.60 $12.00 Prescription single vision Lens 1.50 …" at bounding box center [533, 264] width 354 height 280
drag, startPoint x: 586, startPoint y: 295, endPoint x: 487, endPoint y: 280, distance: 100.4
click at [487, 280] on div "Anti-Reflective Coating" at bounding box center [426, 280] width 140 height 18
click at [315, 254] on div "Details × Frame Utamaro - Brown Medium $9.60 $12.00 Prescription single vision …" at bounding box center [533, 266] width 1066 height 533
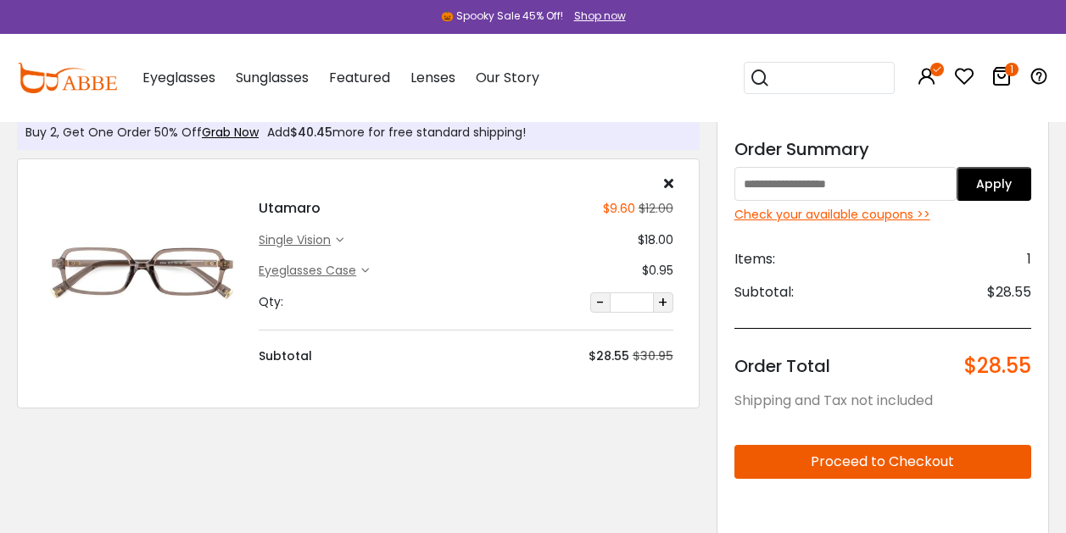
scroll to position [0, 0]
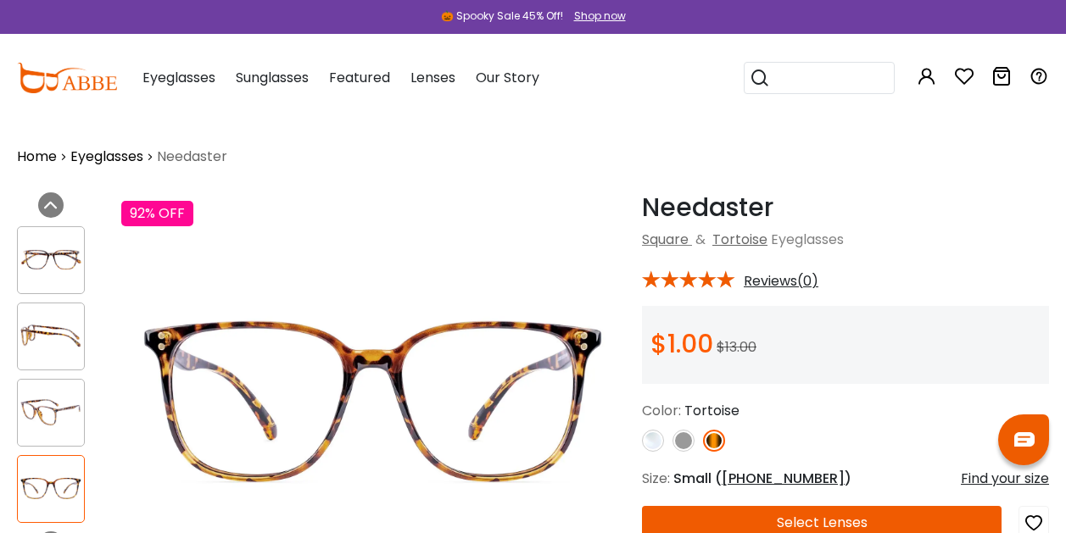
click at [683, 443] on img at bounding box center [683, 441] width 22 height 22
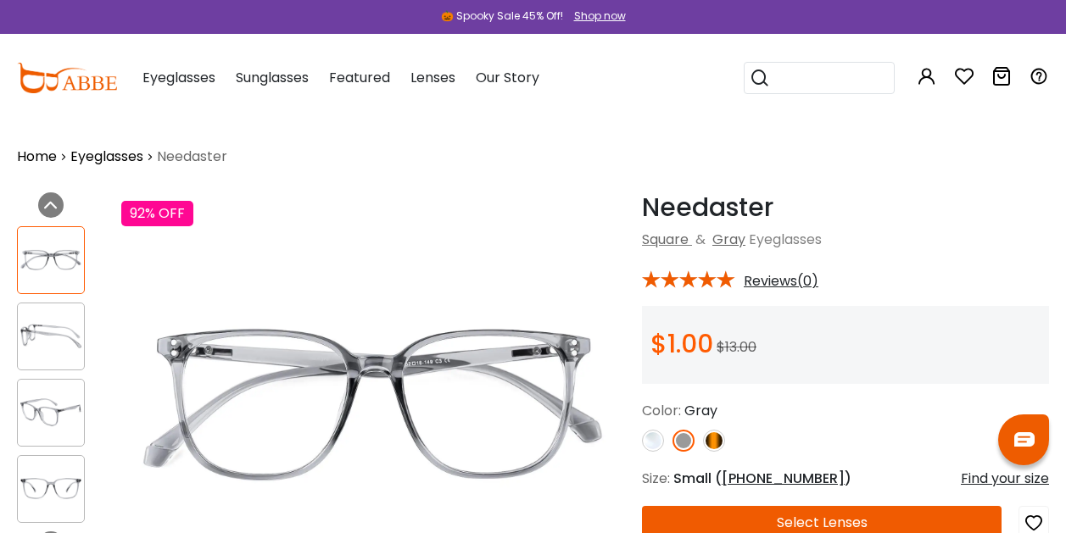
click at [653, 443] on img at bounding box center [653, 441] width 22 height 22
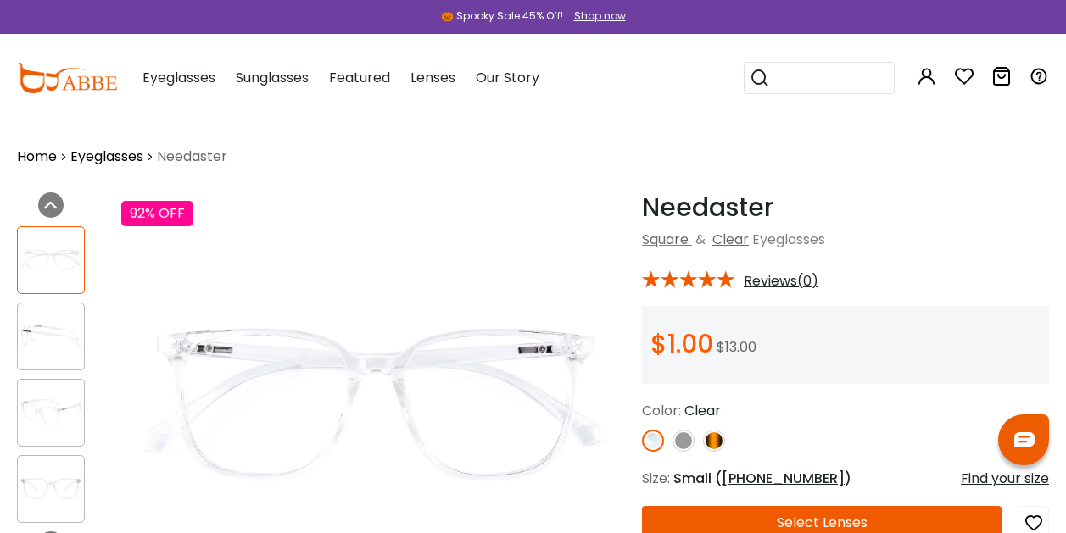
click at [715, 442] on img at bounding box center [714, 441] width 22 height 22
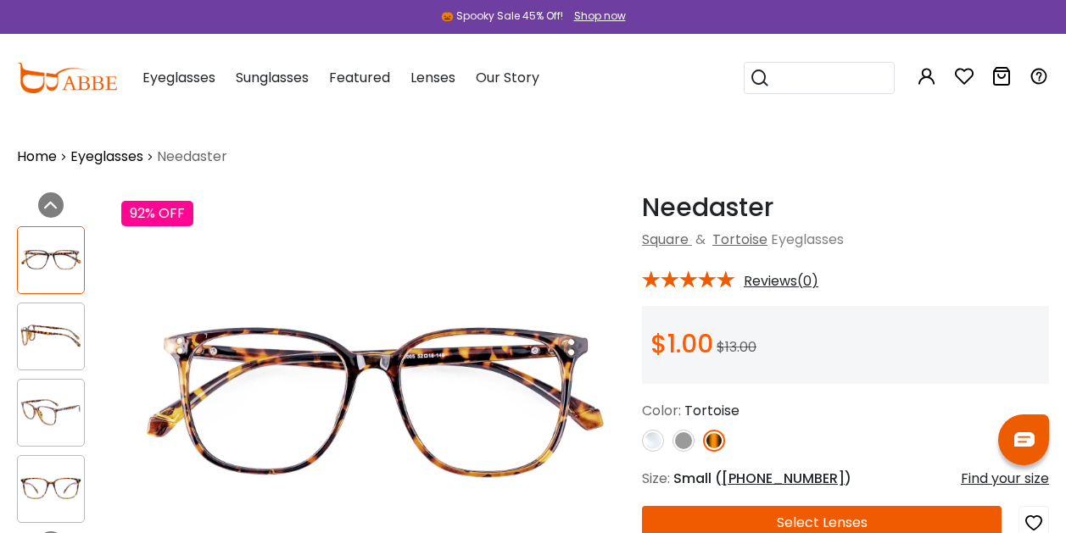
click at [717, 506] on button "Select Lenses" at bounding box center [822, 523] width 360 height 34
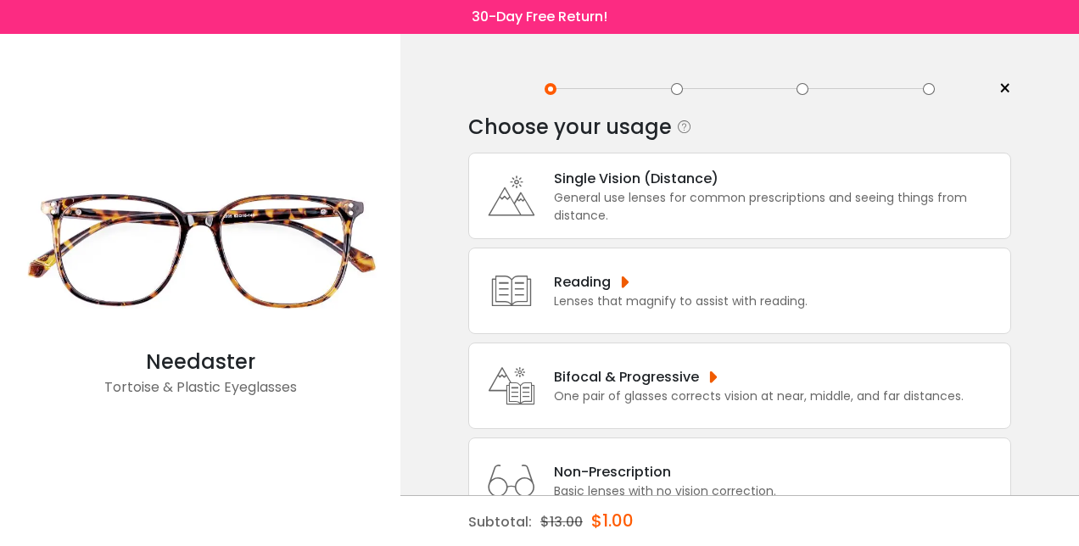
scroll to position [63, 0]
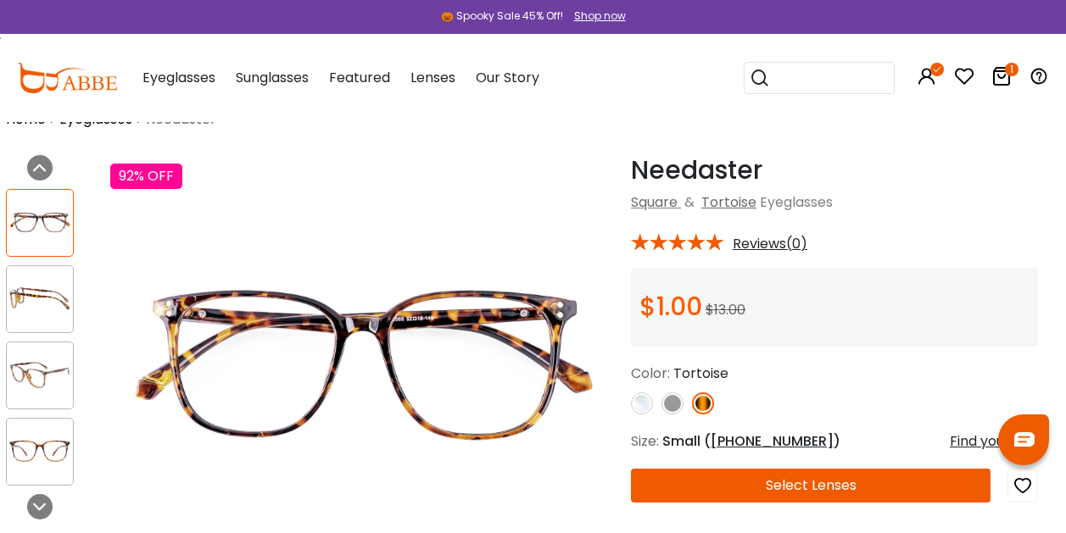
scroll to position [39, 11]
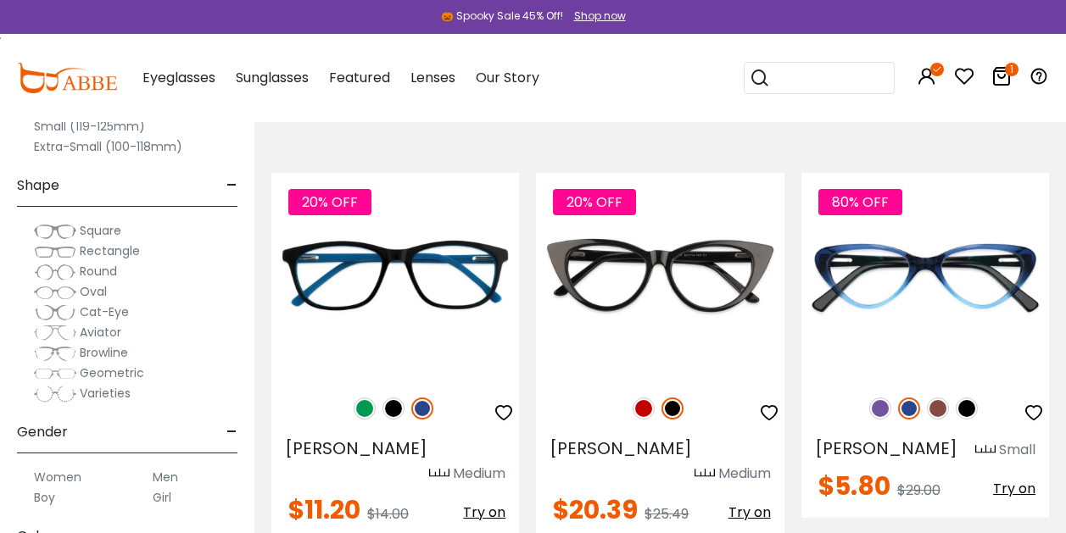
scroll to position [329, 0]
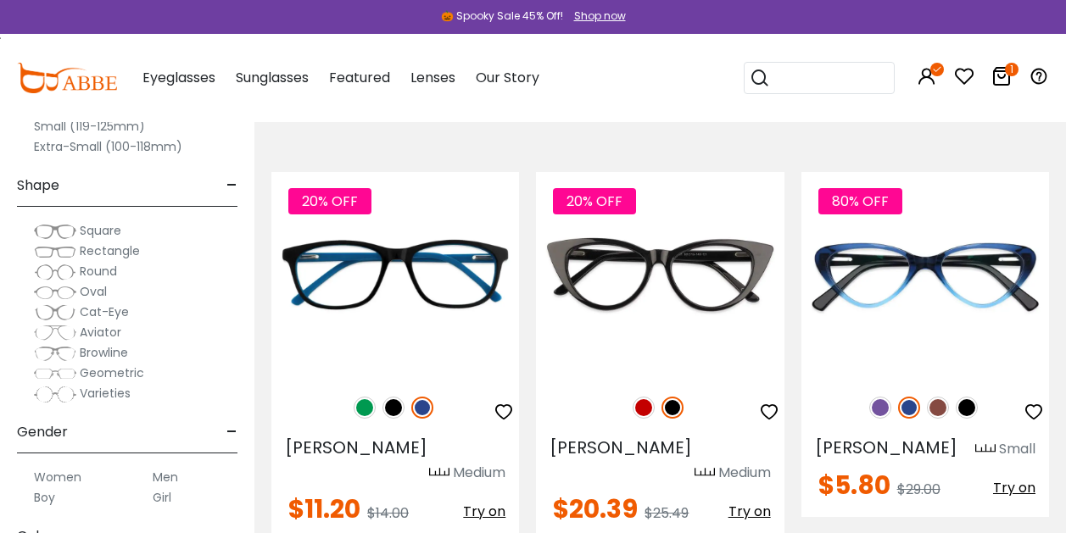
click at [53, 334] on img at bounding box center [55, 333] width 42 height 17
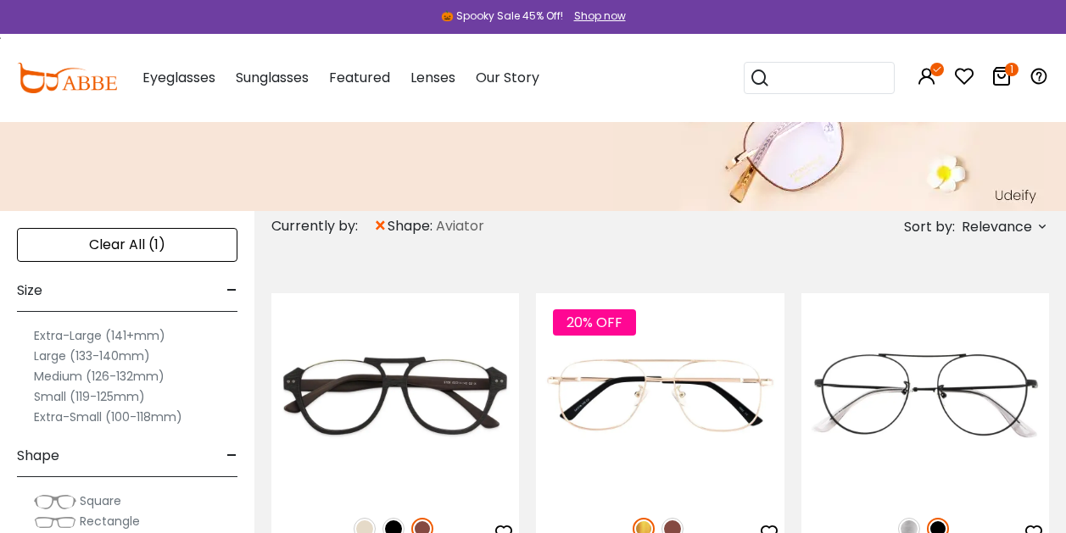
scroll to position [209, 0]
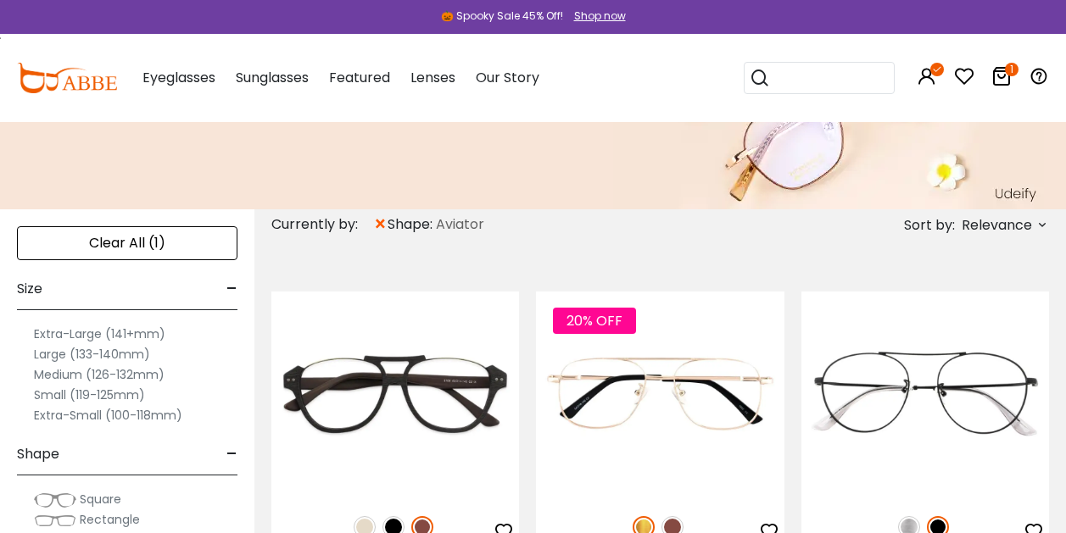
click at [379, 219] on span "×" at bounding box center [380, 224] width 14 height 31
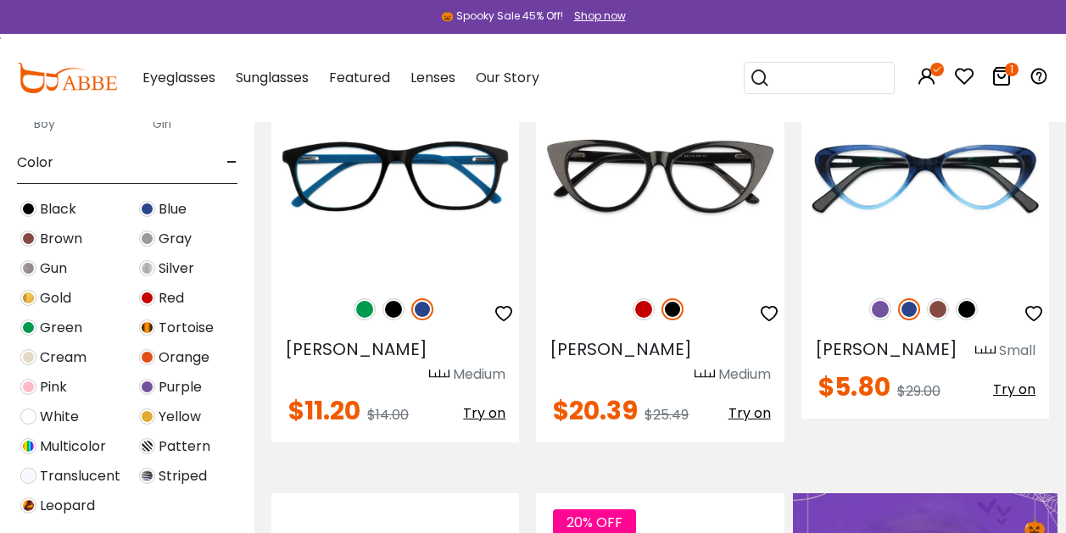
scroll to position [427, 0]
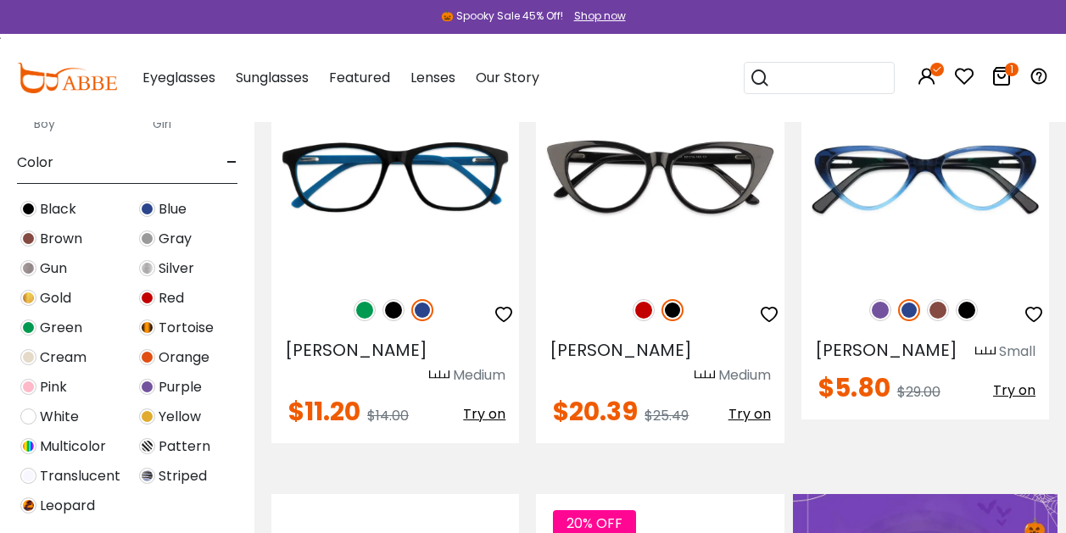
click at [148, 326] on img at bounding box center [147, 328] width 16 height 16
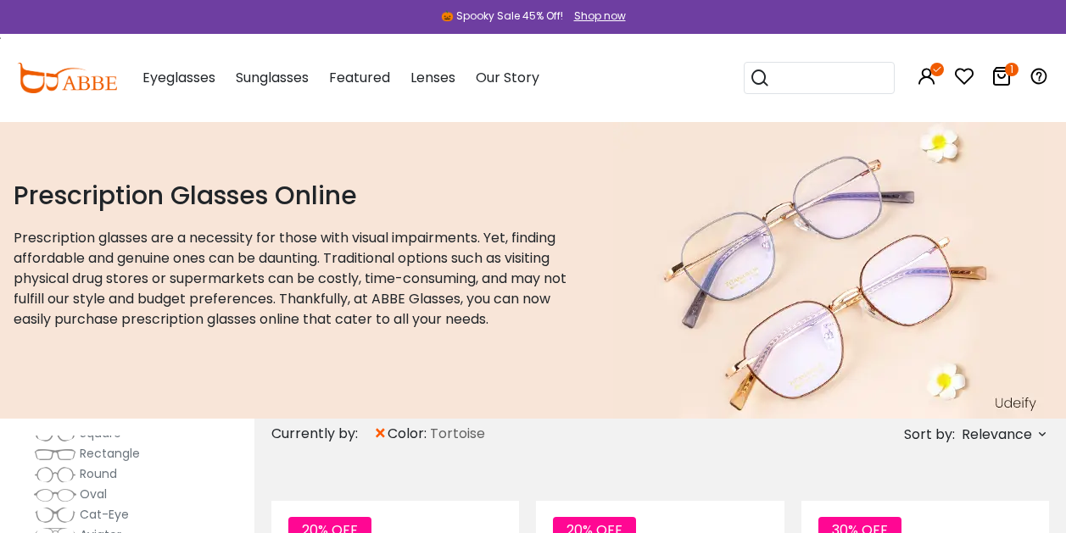
scroll to position [252, 0]
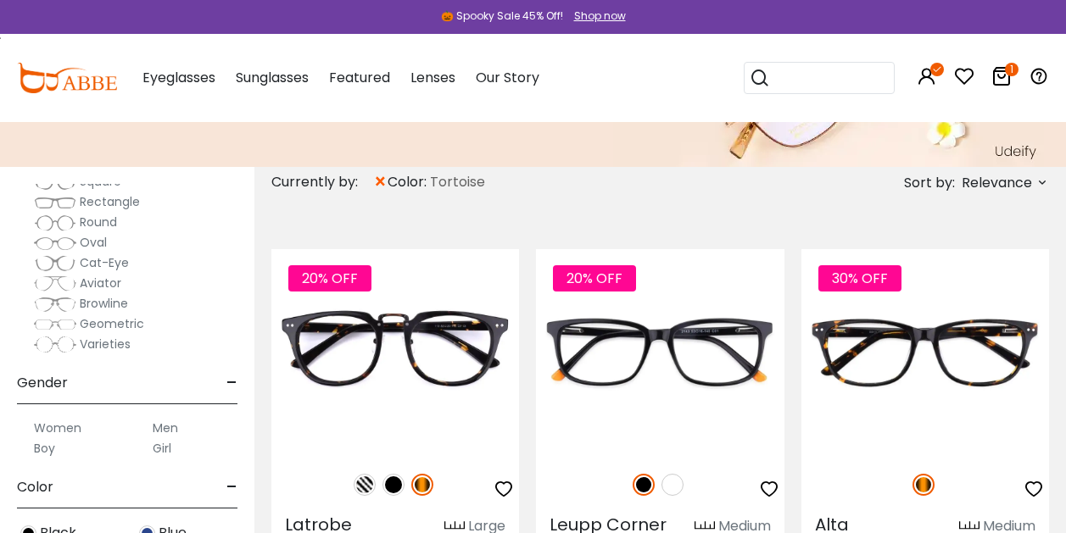
click at [990, 186] on span "Relevance" at bounding box center [997, 183] width 70 height 31
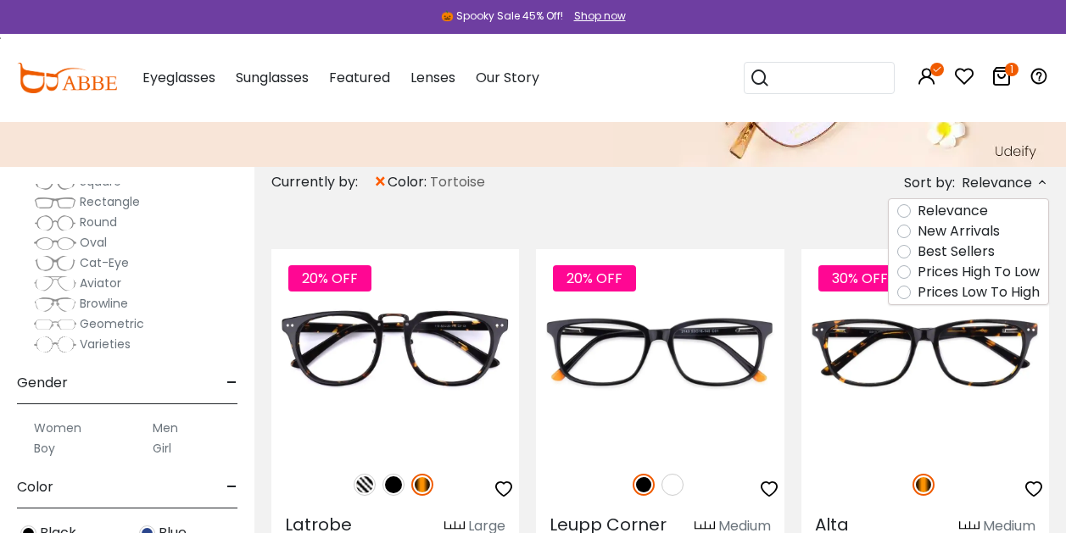
click at [963, 292] on label "Prices Low To High" at bounding box center [979, 292] width 122 height 20
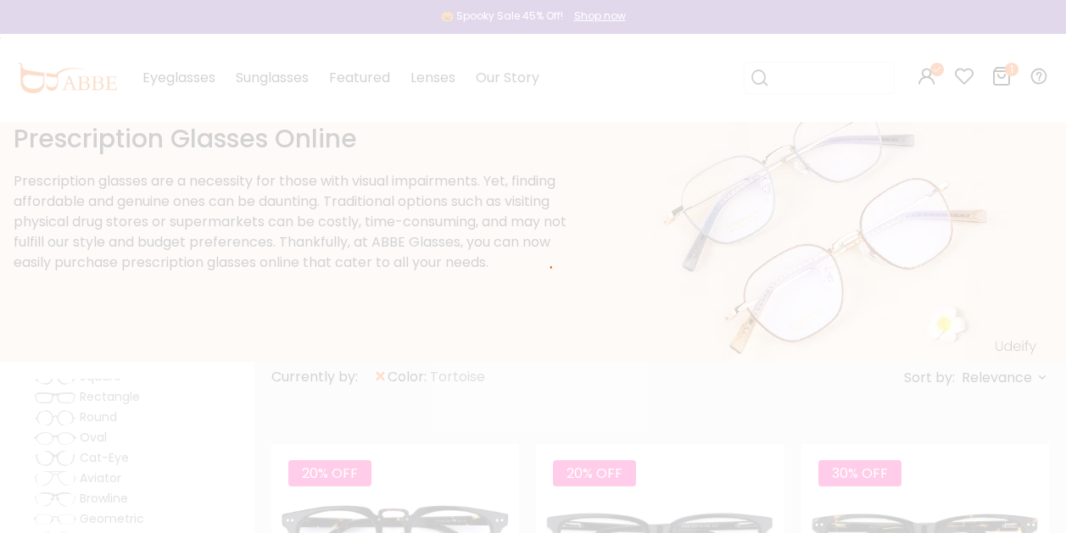
scroll to position [20, 0]
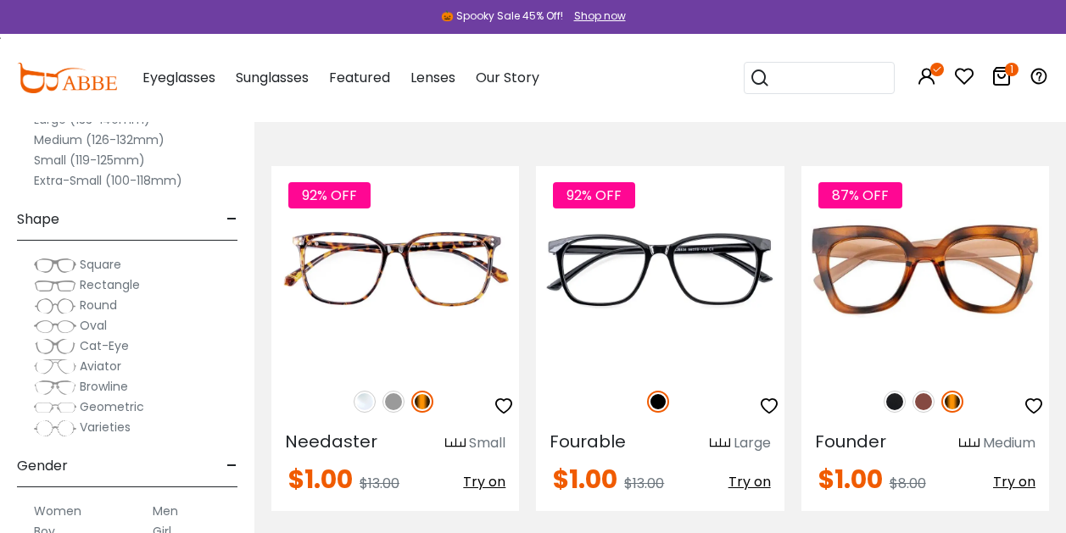
scroll to position [1129, 0]
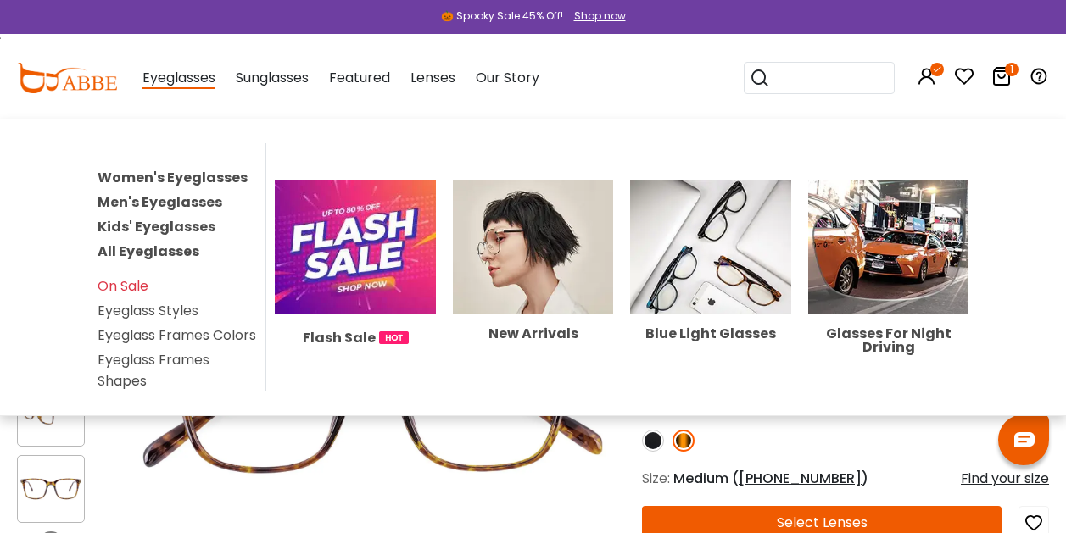
click at [166, 246] on link "All Eyeglasses" at bounding box center [149, 252] width 102 height 20
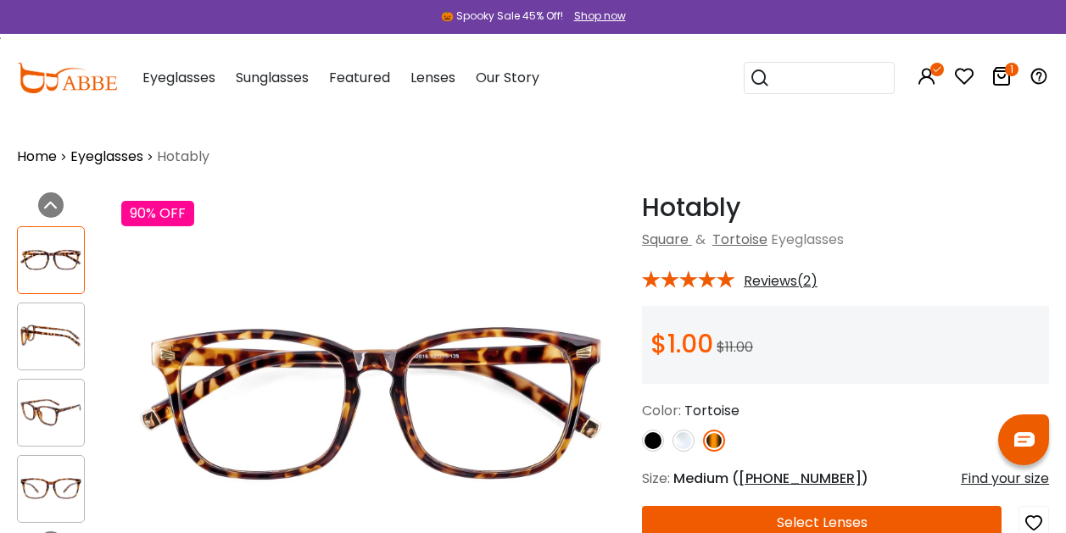
click at [43, 345] on img at bounding box center [51, 336] width 66 height 33
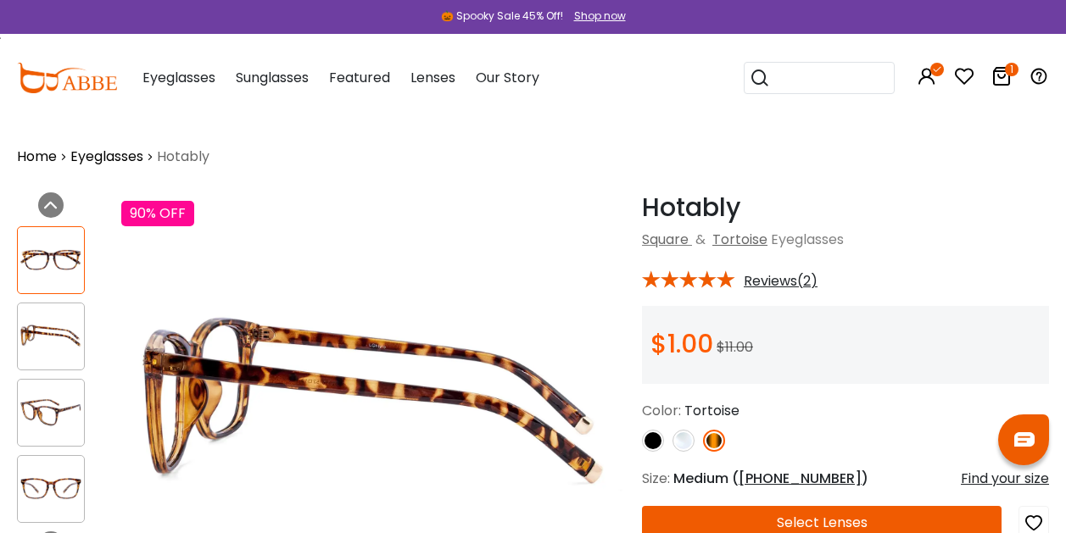
click at [62, 420] on img at bounding box center [51, 412] width 66 height 33
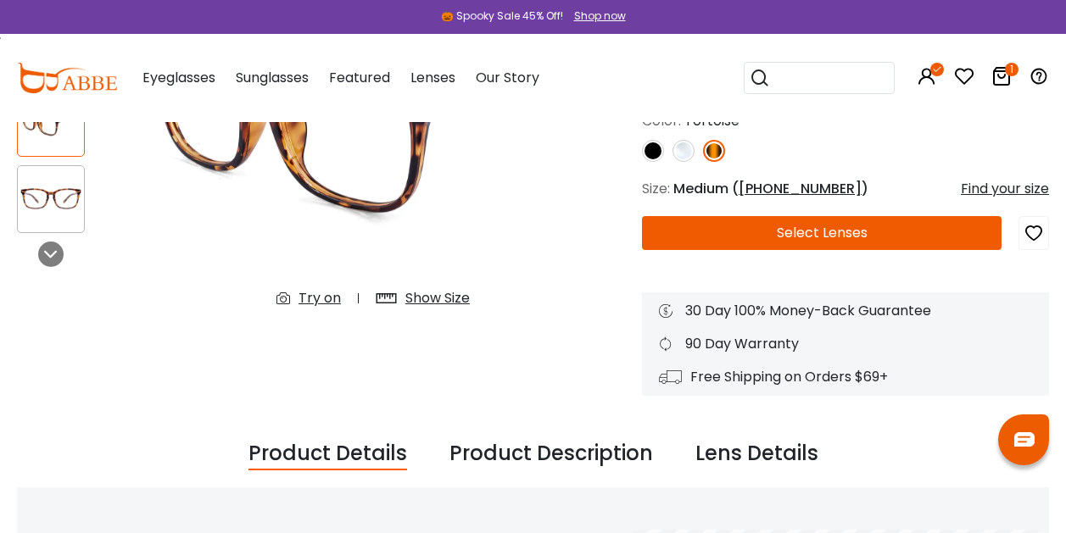
scroll to position [291, 0]
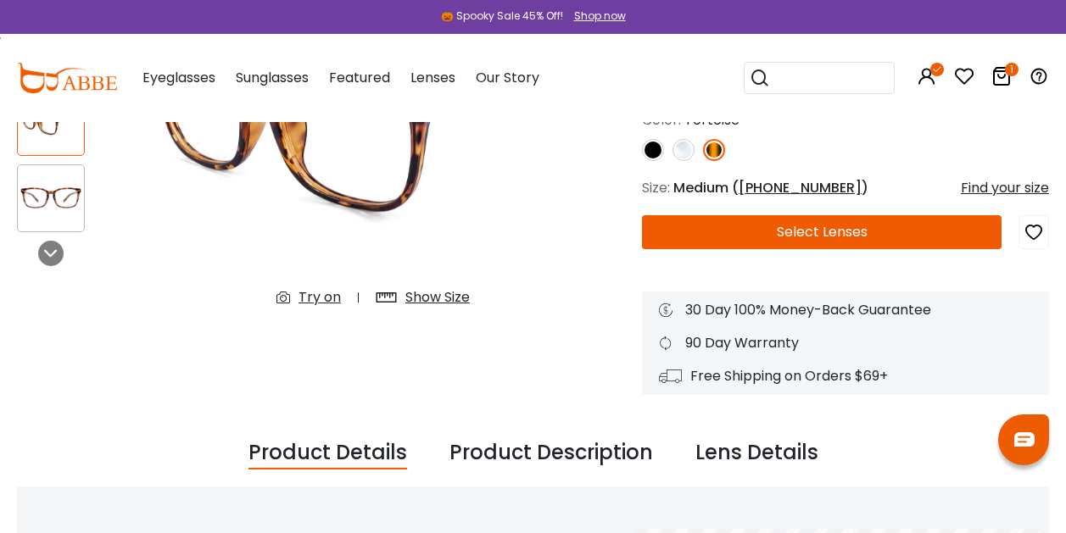
click at [1012, 80] on div "Popular Searches round Sunglasses aviator clear tortoise cat Recommended Laya $…" at bounding box center [888, 78] width 322 height 88
click at [1008, 74] on icon "1" at bounding box center [1012, 70] width 14 height 14
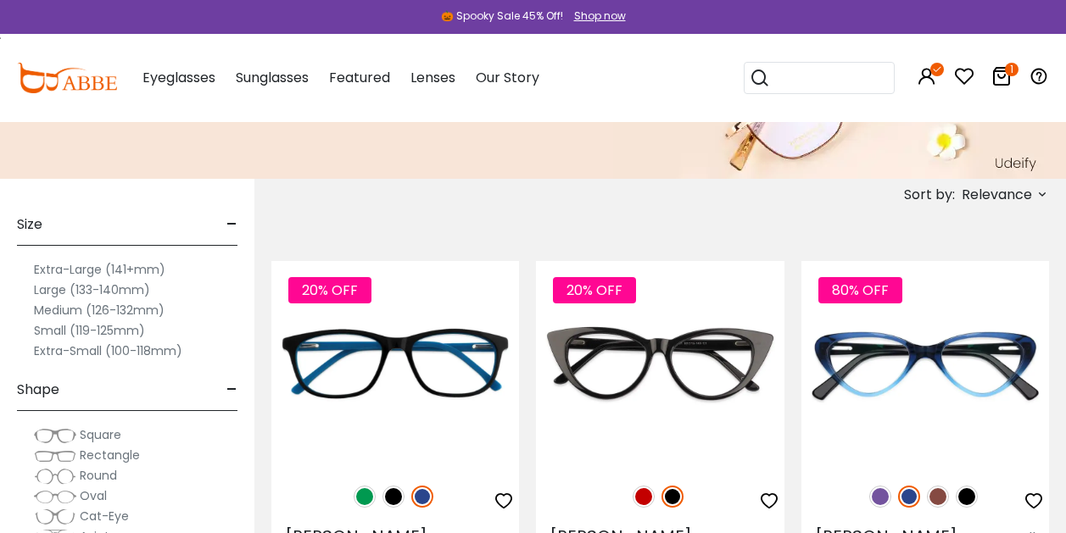
scroll to position [374, 0]
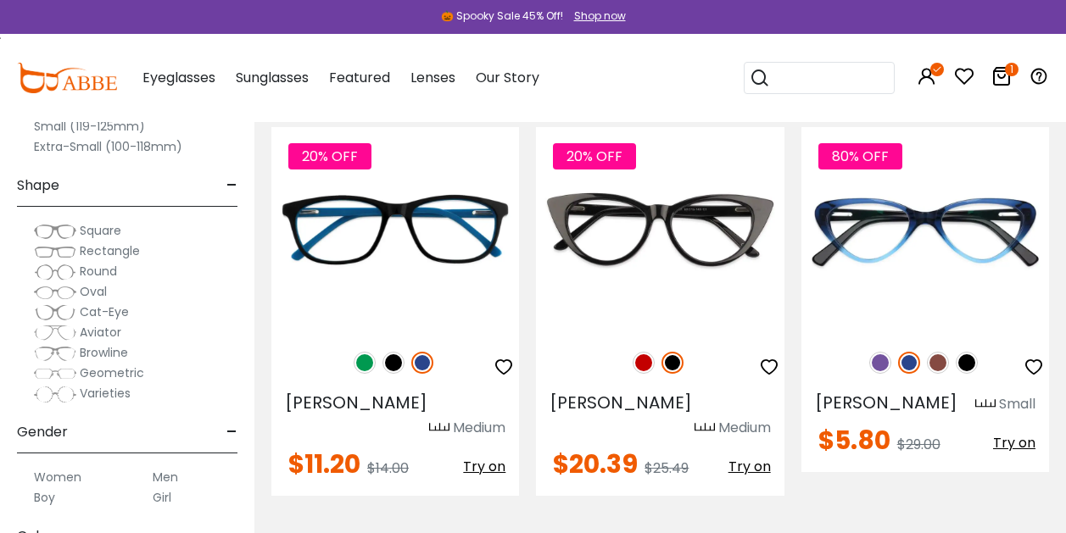
click at [79, 275] on label "Round" at bounding box center [75, 271] width 83 height 20
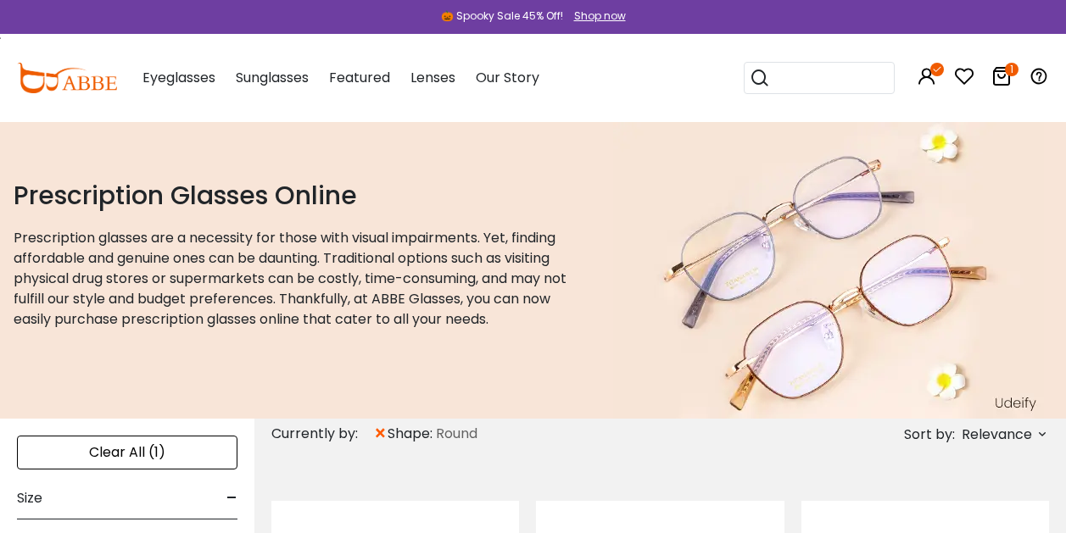
click at [382, 436] on span "×" at bounding box center [380, 434] width 14 height 31
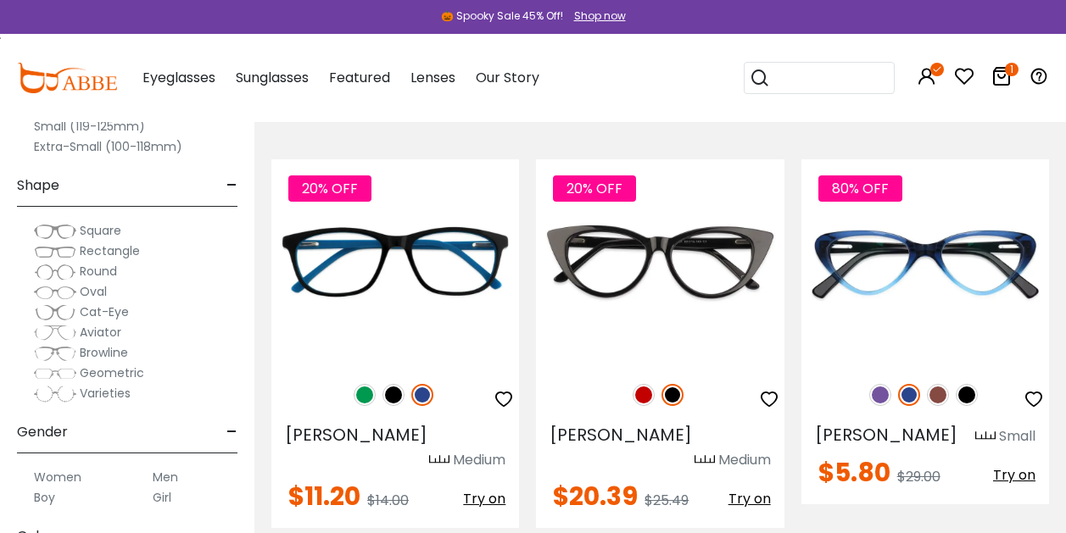
scroll to position [359, 0]
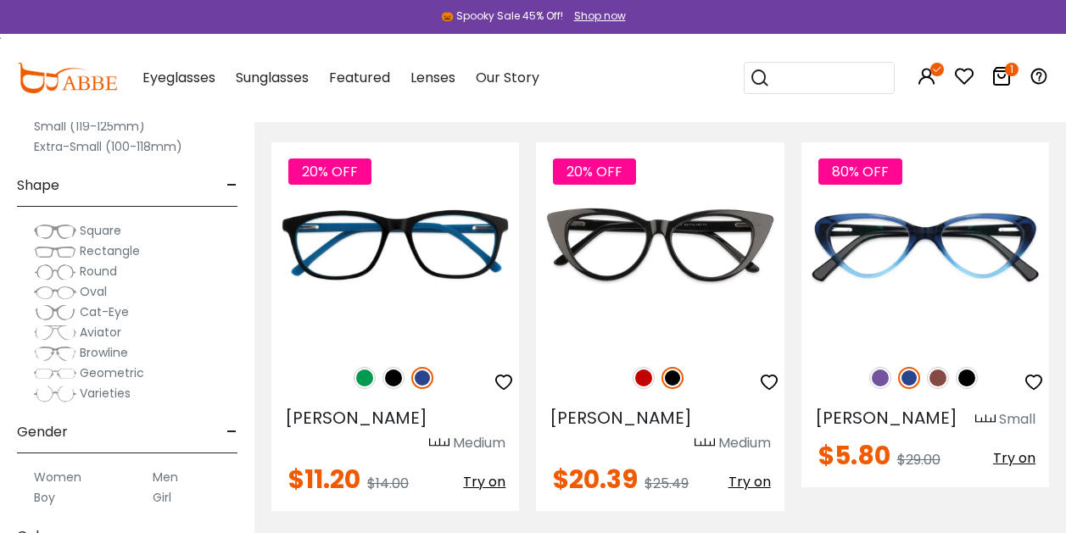
click at [86, 296] on span "Oval" at bounding box center [93, 291] width 27 height 17
click at [88, 289] on span "Oval" at bounding box center [93, 291] width 27 height 17
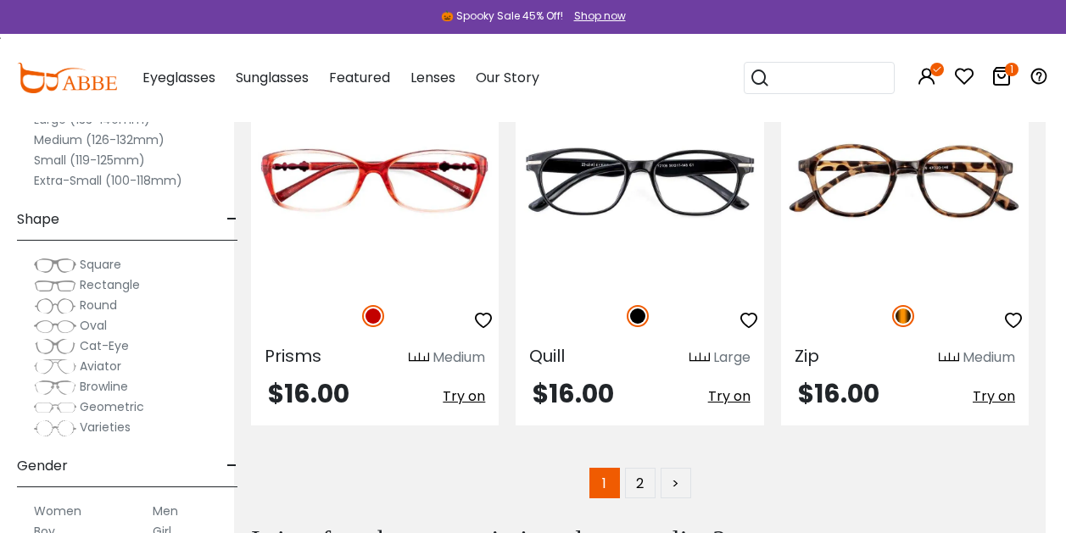
scroll to position [7979, 20]
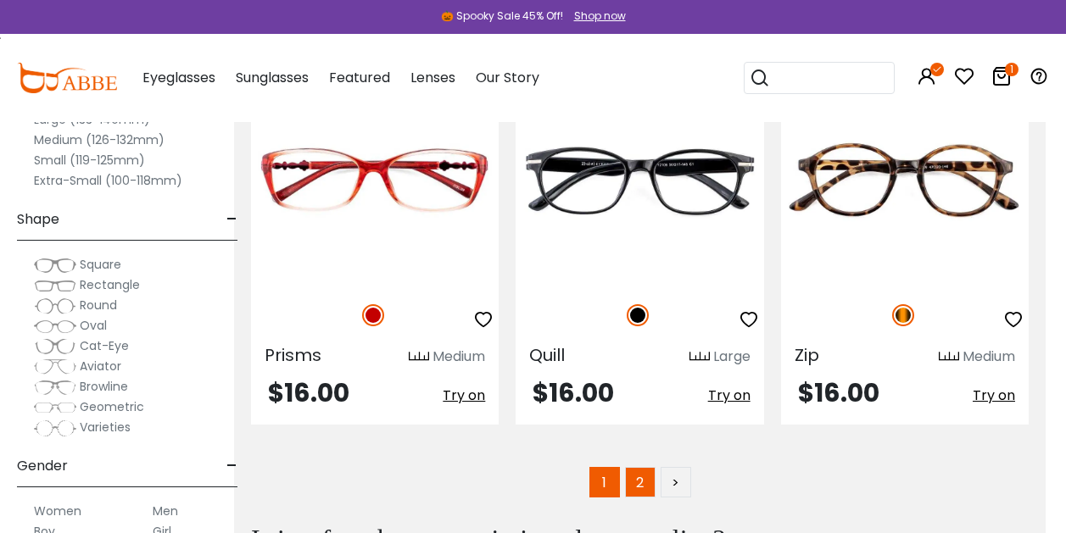
click at [632, 479] on link "2" at bounding box center [640, 482] width 31 height 31
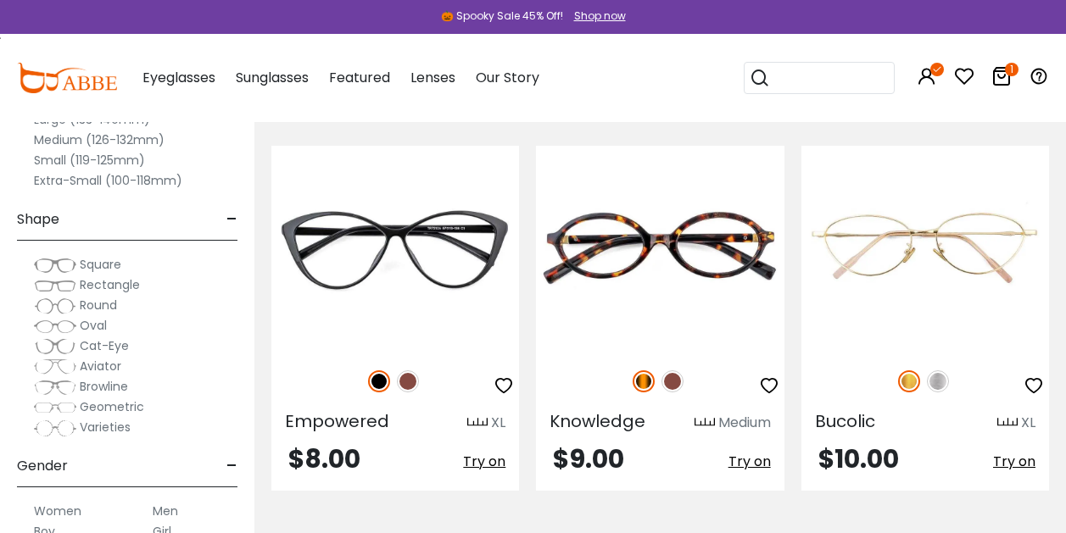
scroll to position [358, 0]
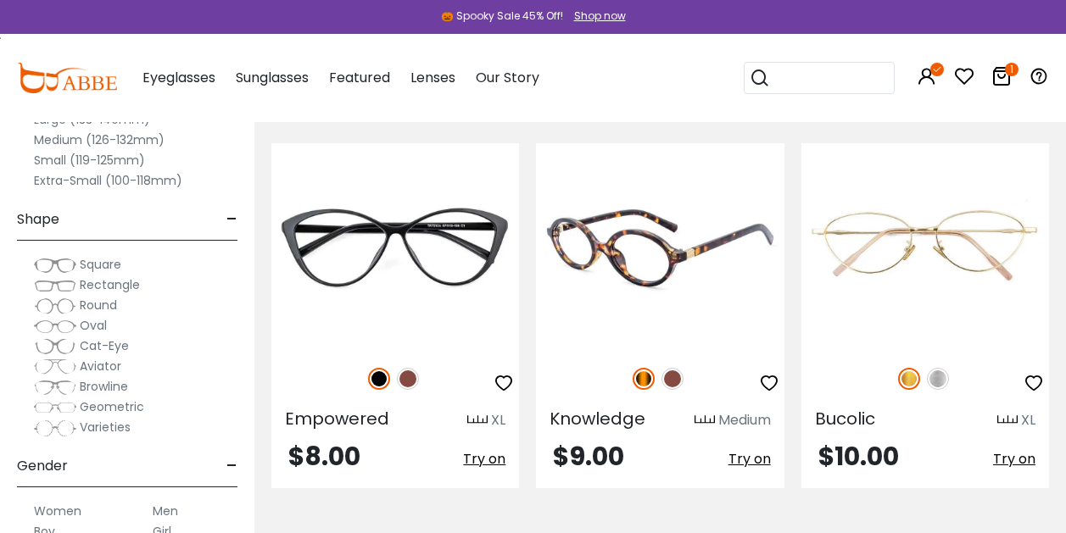
click at [687, 229] on img at bounding box center [660, 246] width 248 height 207
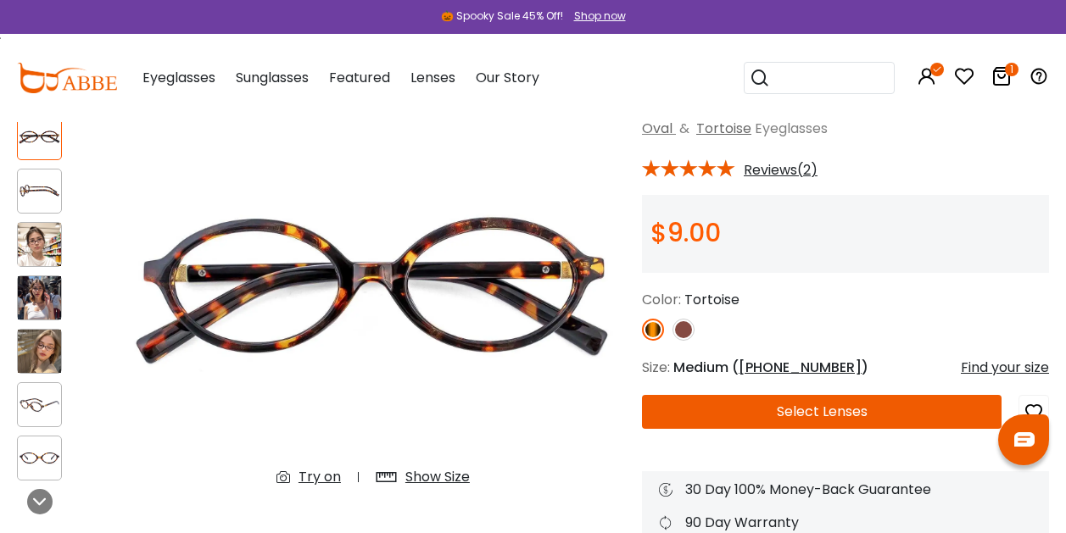
scroll to position [98, 0]
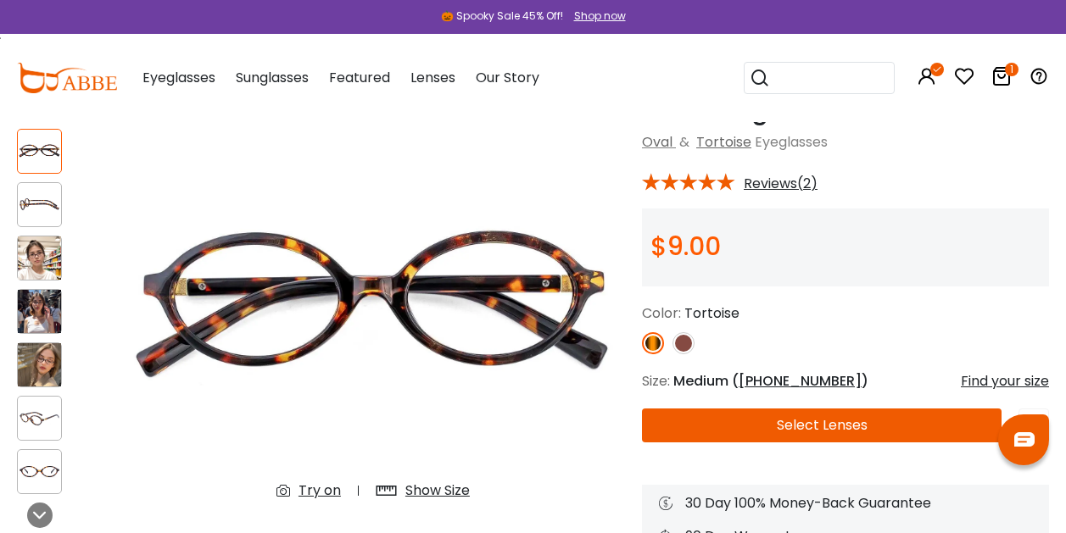
click at [42, 253] on img at bounding box center [39, 258] width 43 height 43
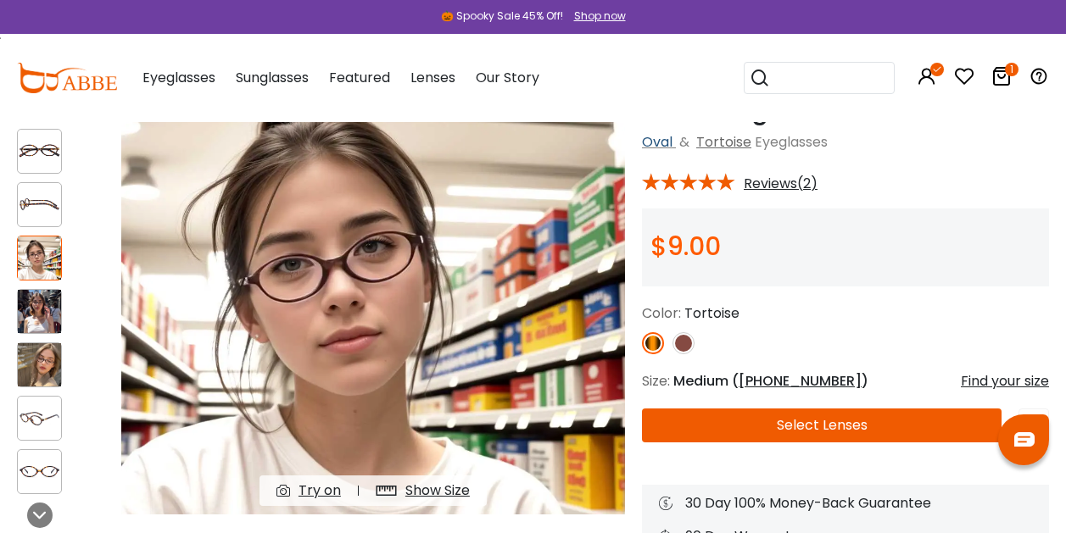
click at [659, 140] on link "Oval" at bounding box center [657, 142] width 31 height 20
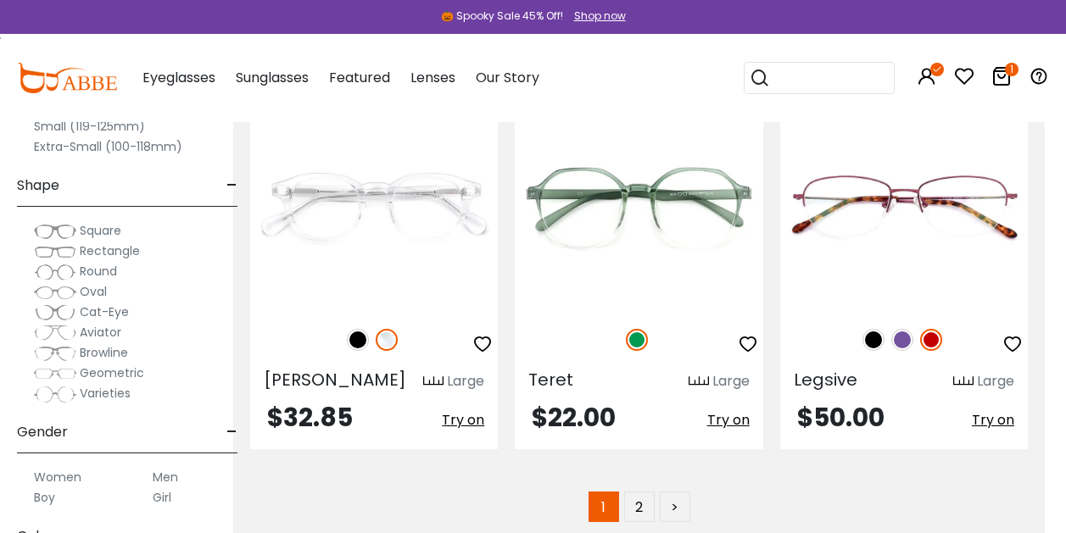
scroll to position [8159, 21]
click at [639, 491] on link "2" at bounding box center [639, 506] width 31 height 31
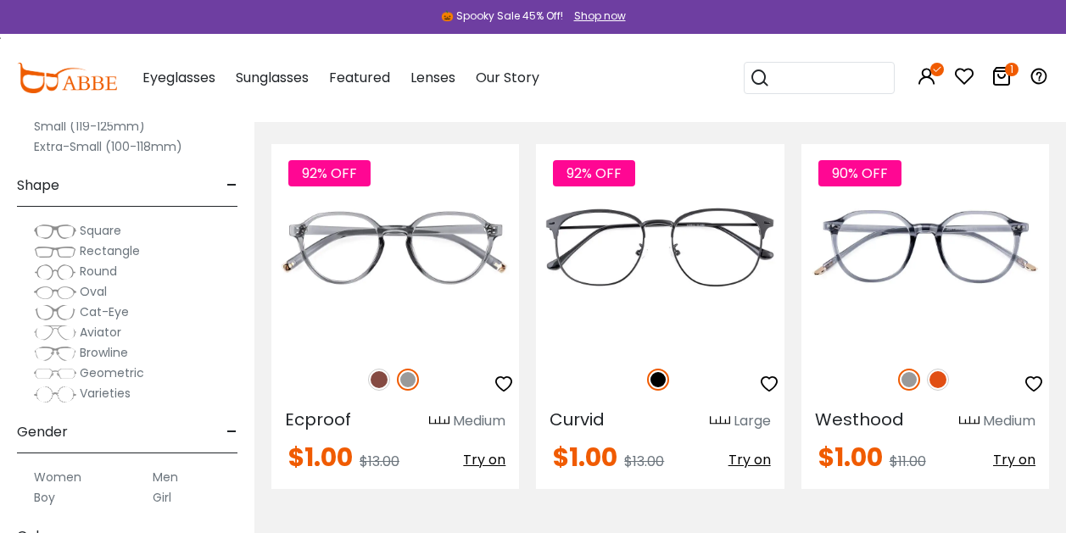
scroll to position [3059, 0]
click at [887, 480] on div "90% OFF Westhood Medium $1.00 $11.00" at bounding box center [925, 316] width 248 height 346
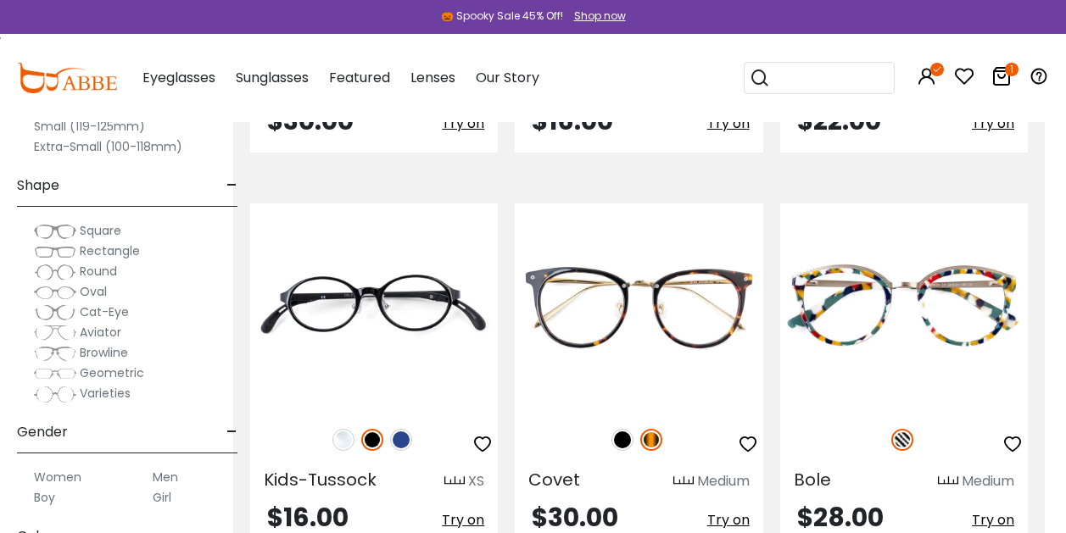
scroll to position [4188, 21]
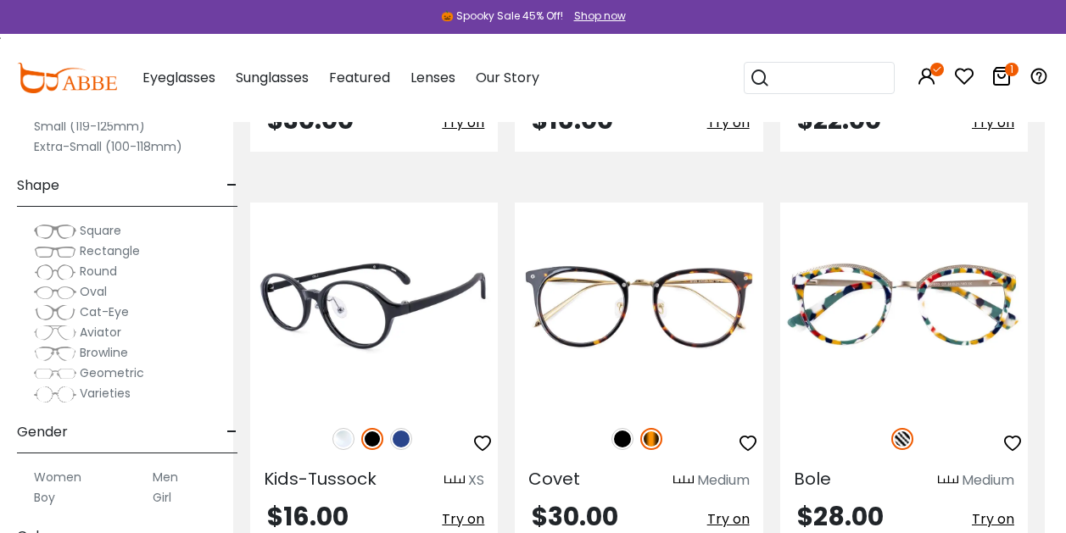
click at [397, 436] on img at bounding box center [401, 439] width 22 height 22
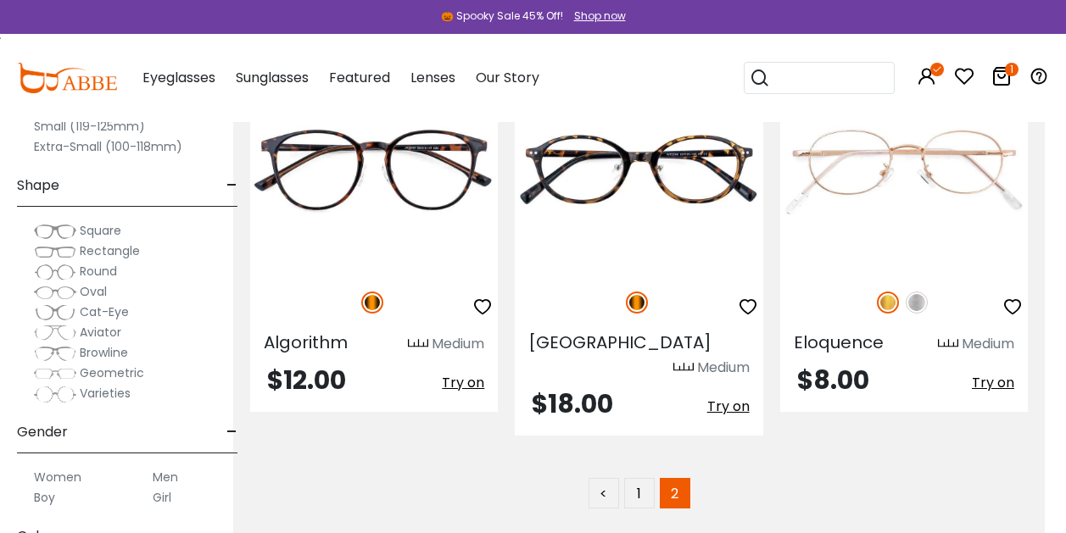
scroll to position [7497, 21]
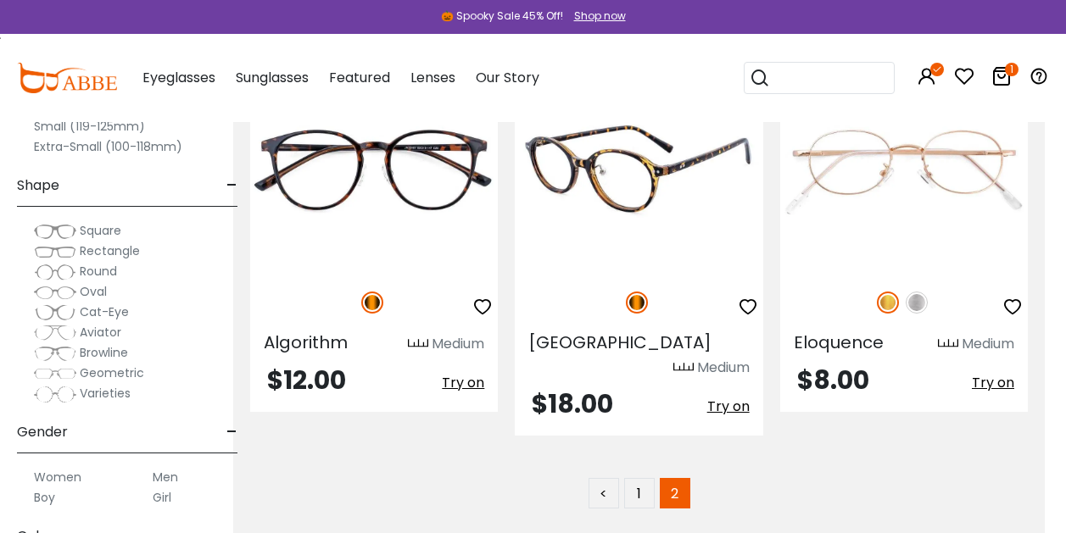
click at [678, 164] on img at bounding box center [639, 169] width 248 height 207
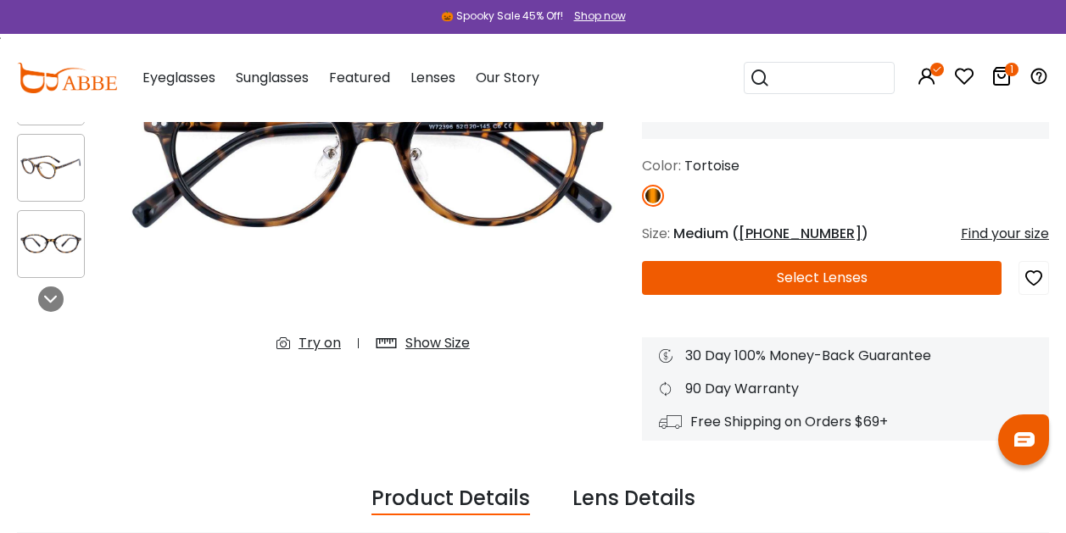
scroll to position [250, 0]
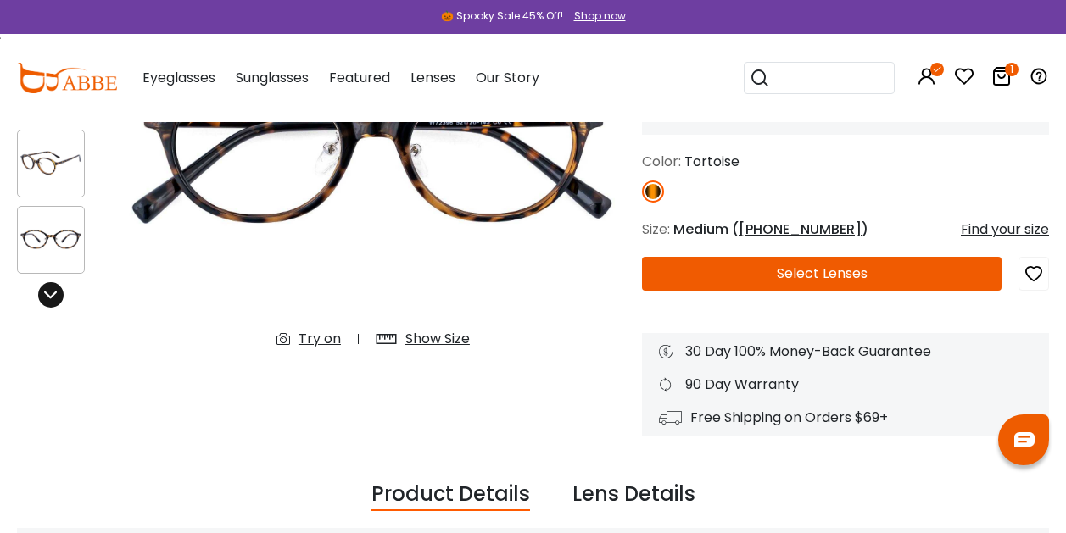
click at [47, 306] on div at bounding box center [50, 294] width 25 height 25
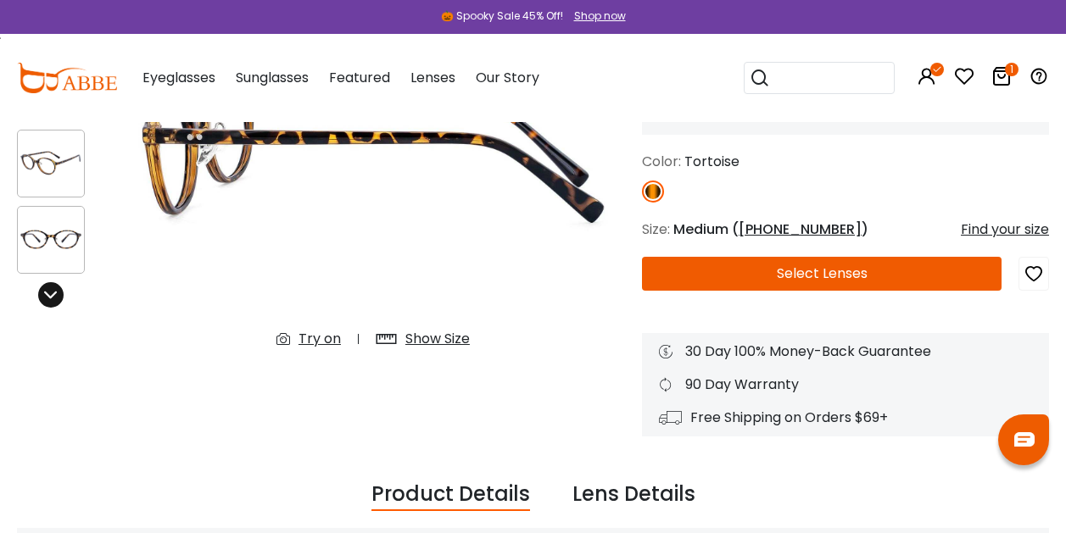
click at [58, 292] on div at bounding box center [50, 294] width 25 height 25
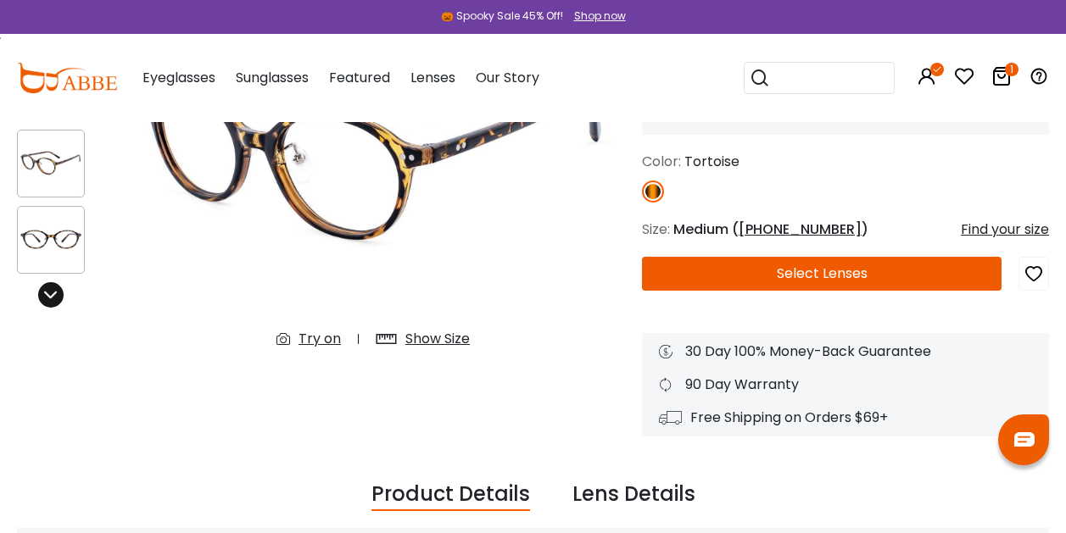
click at [58, 292] on div at bounding box center [50, 294] width 25 height 25
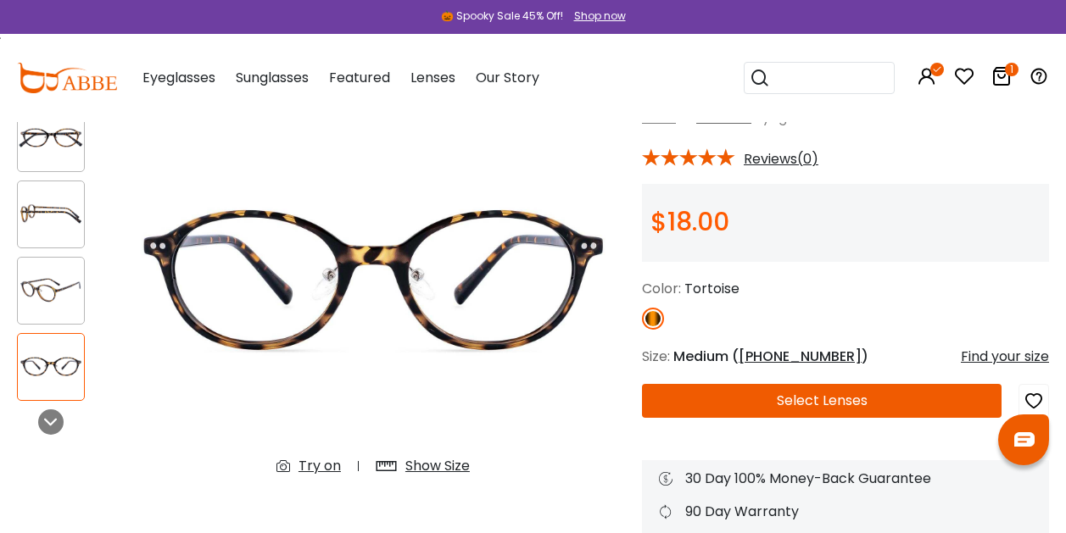
scroll to position [58, 0]
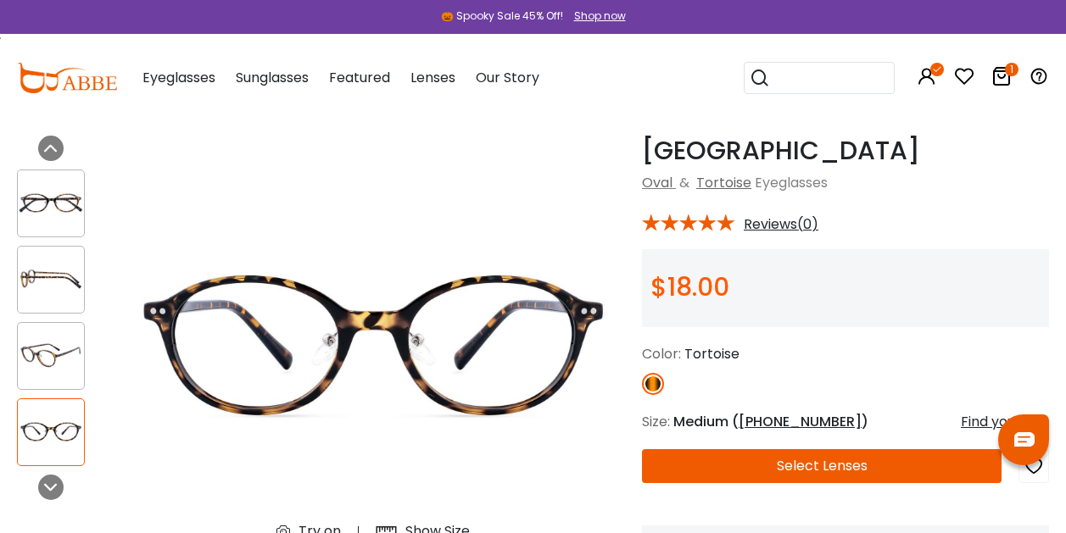
click at [49, 304] on div at bounding box center [51, 280] width 68 height 68
click at [51, 341] on img at bounding box center [51, 355] width 66 height 33
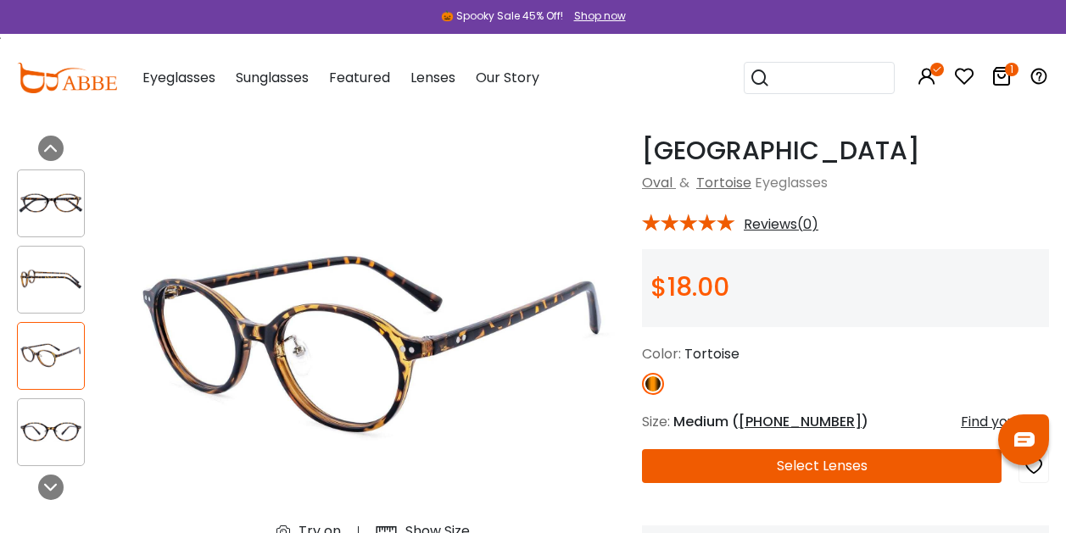
click at [53, 428] on img at bounding box center [51, 432] width 66 height 33
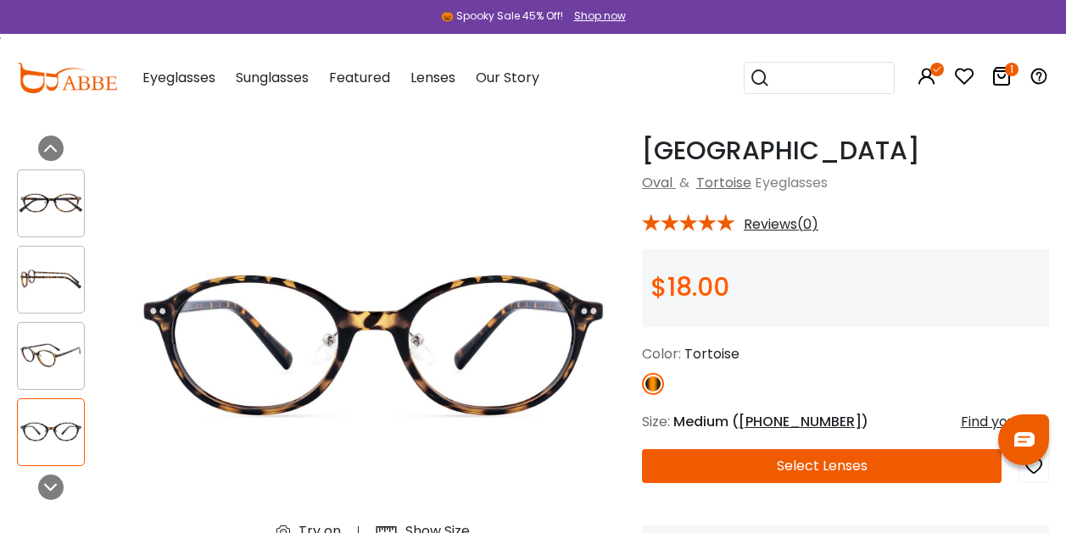
click at [54, 243] on div at bounding box center [60, 318] width 87 height 314
click at [57, 248] on div at bounding box center [51, 280] width 68 height 68
click at [52, 169] on div at bounding box center [60, 318] width 87 height 314
click at [46, 222] on div at bounding box center [51, 204] width 68 height 68
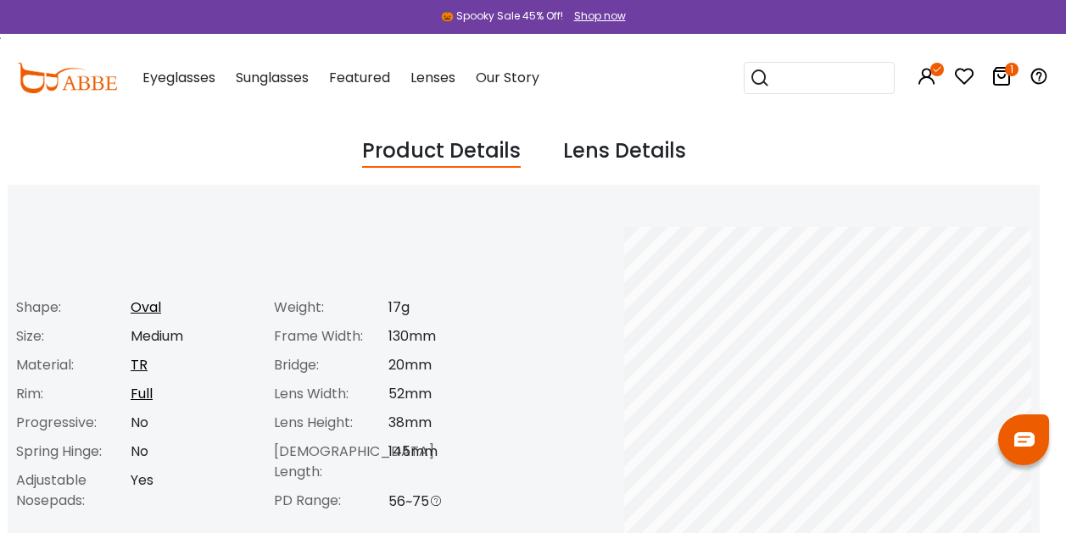
scroll to position [594, 9]
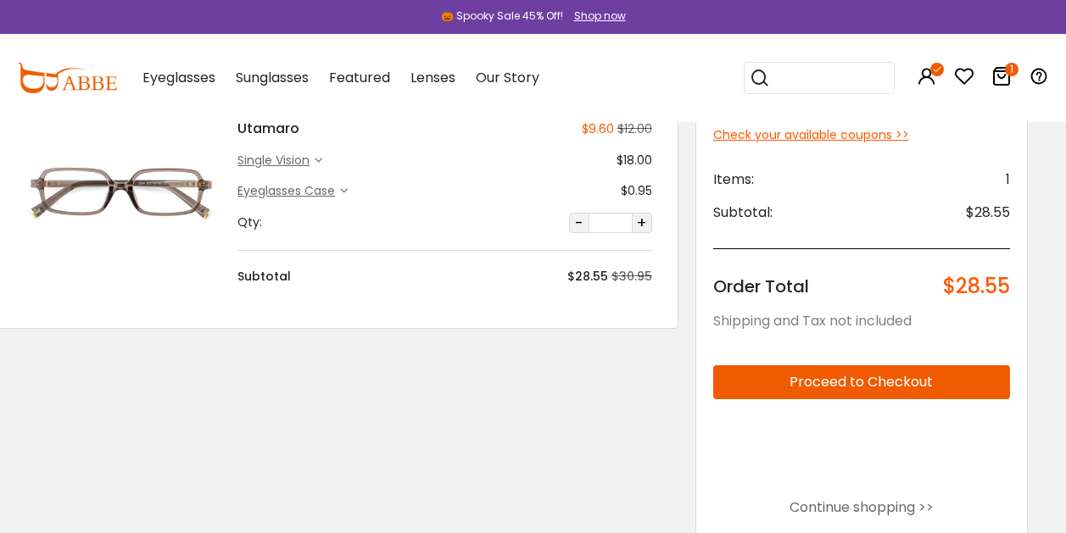
scroll to position [133, 21]
